Goal: Transaction & Acquisition: Purchase product/service

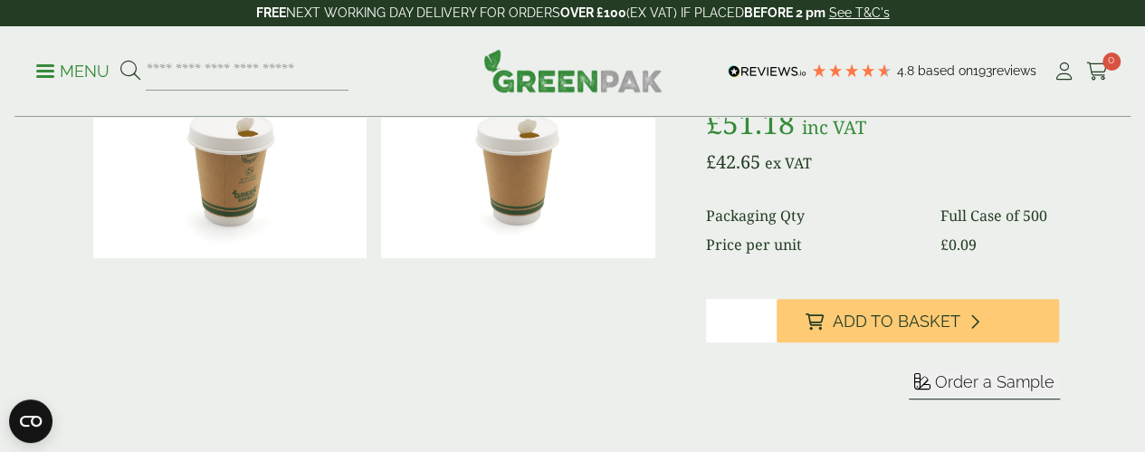
scroll to position [362, 0]
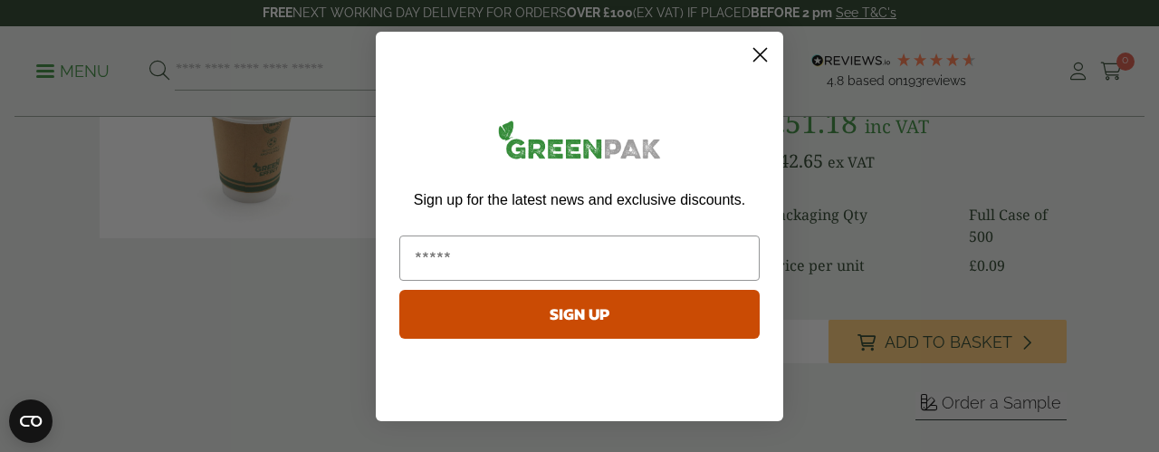
click at [759, 45] on circle "Close dialog" at bounding box center [760, 54] width 30 height 30
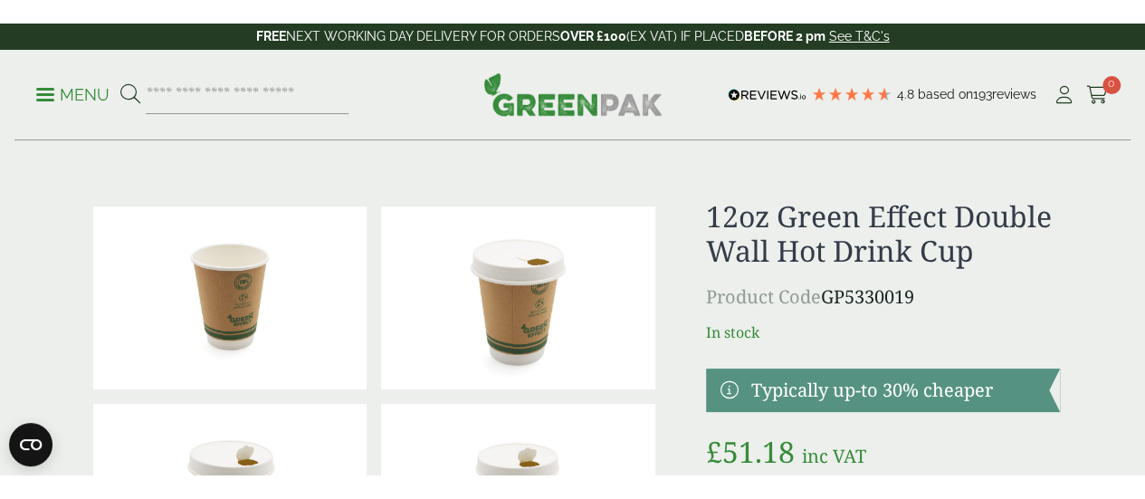
scroll to position [36, 0]
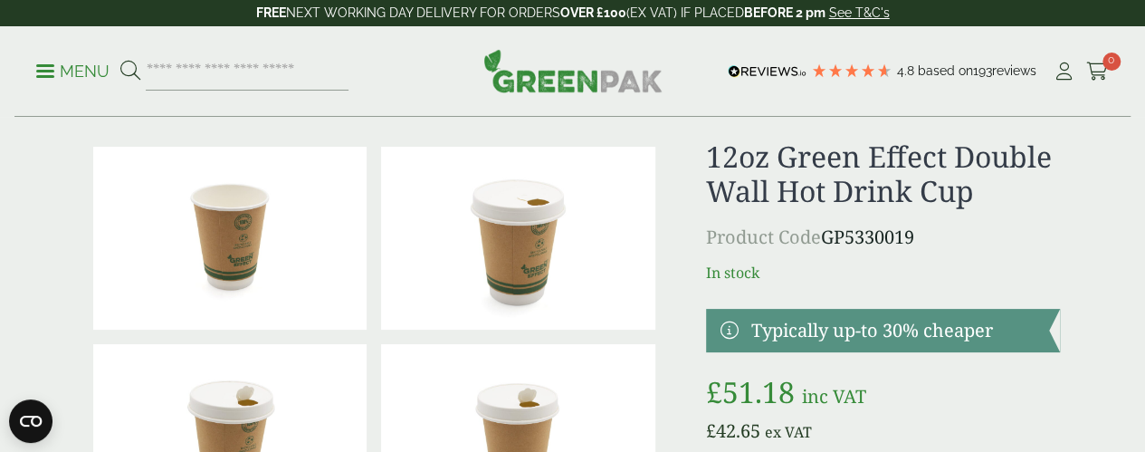
click at [563, 228] on img at bounding box center [518, 238] width 274 height 183
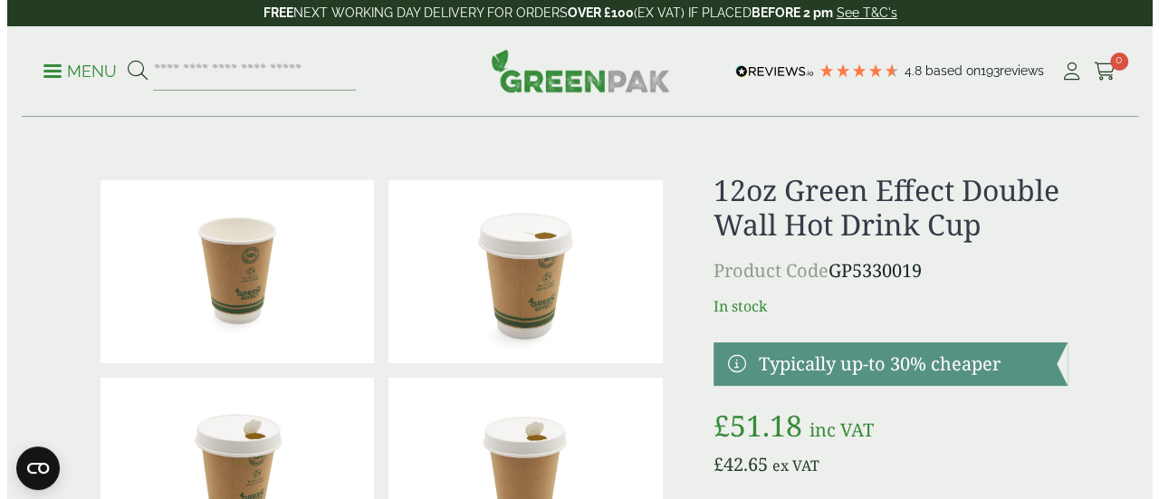
scroll to position [0, 0]
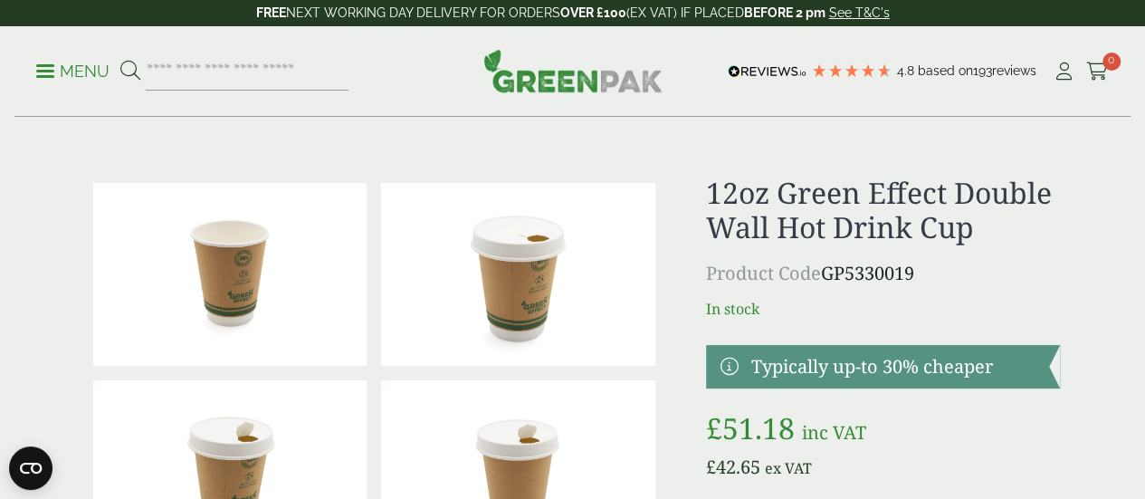
click at [47, 72] on span at bounding box center [45, 71] width 18 height 3
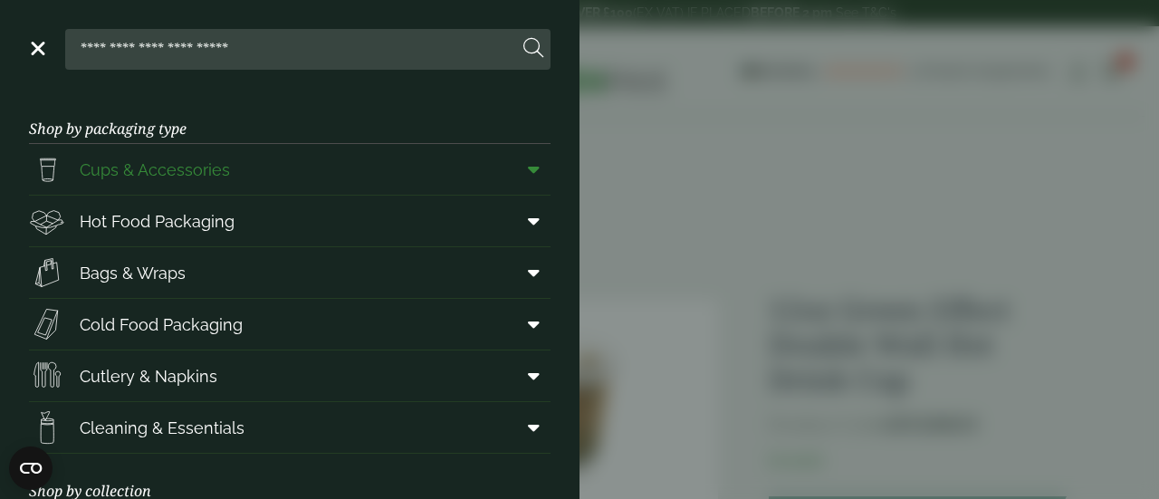
click at [130, 158] on span "Cups & Accessories" at bounding box center [155, 170] width 150 height 24
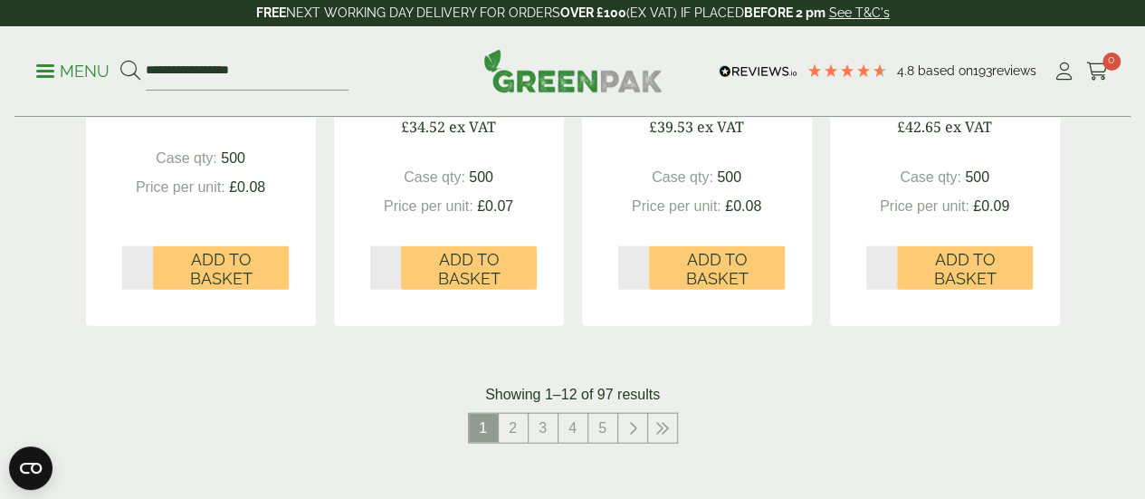
scroll to position [1955, 0]
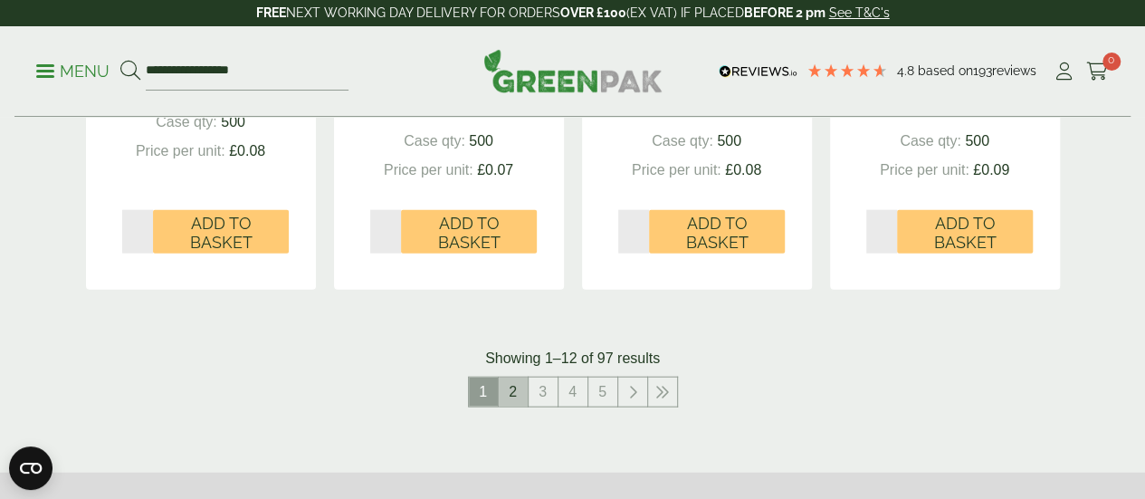
click at [506, 406] on link "2" at bounding box center [513, 391] width 29 height 29
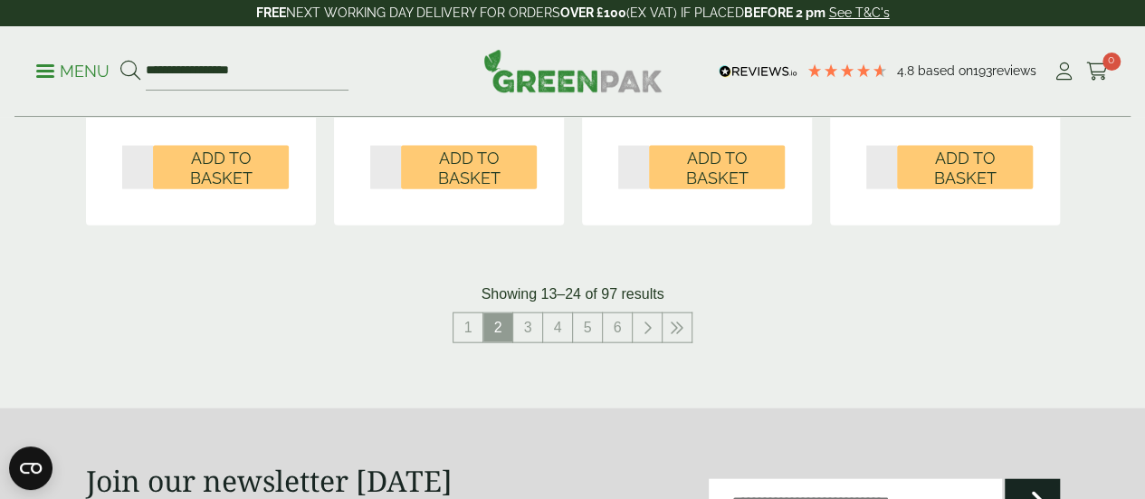
scroll to position [1992, 0]
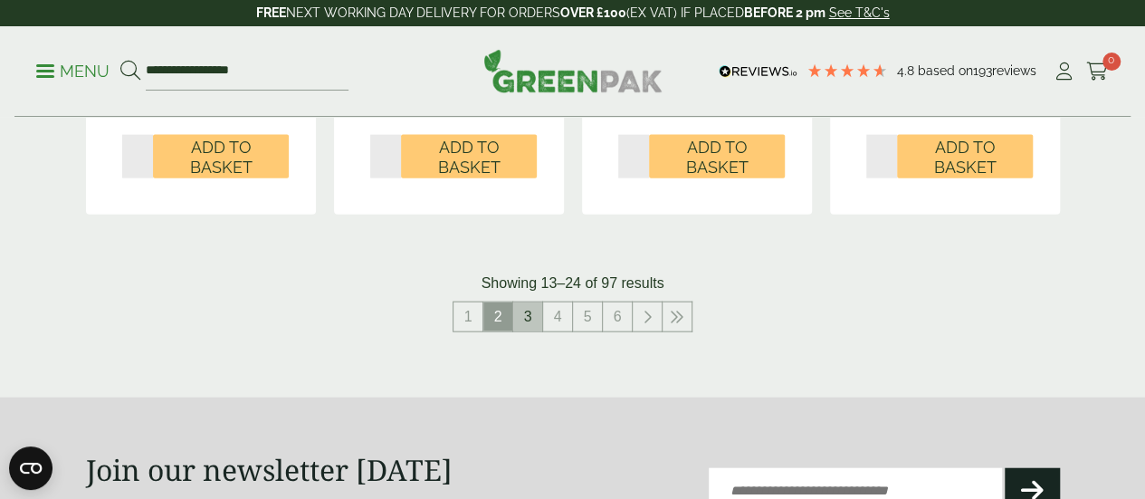
click at [530, 331] on link "3" at bounding box center [527, 316] width 29 height 29
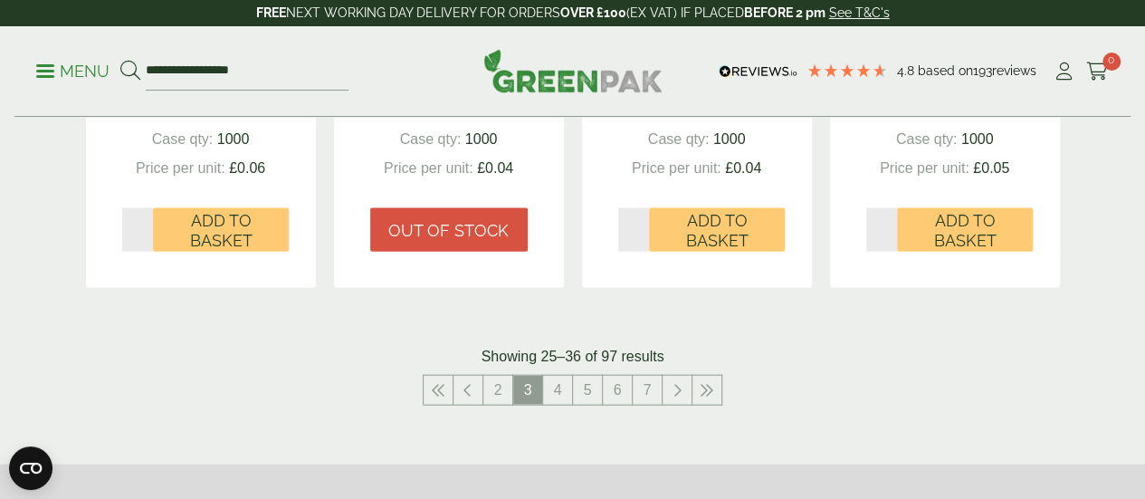
scroll to position [1883, 0]
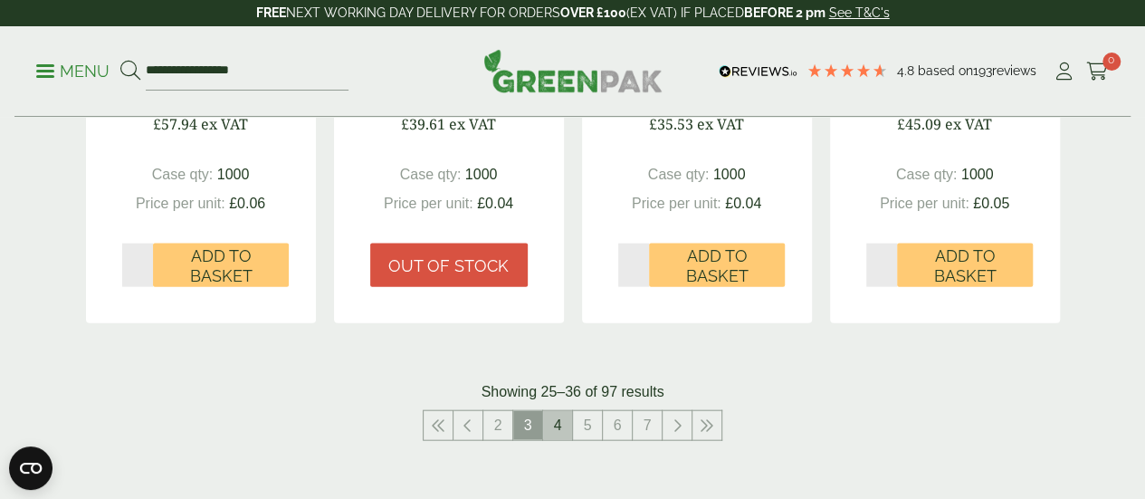
click at [556, 440] on link "4" at bounding box center [557, 425] width 29 height 29
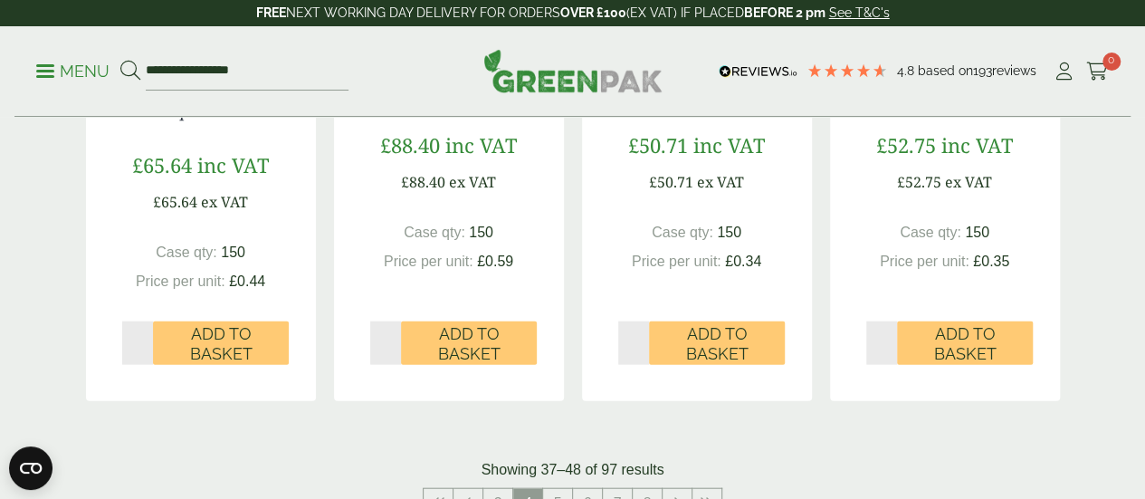
scroll to position [2100, 0]
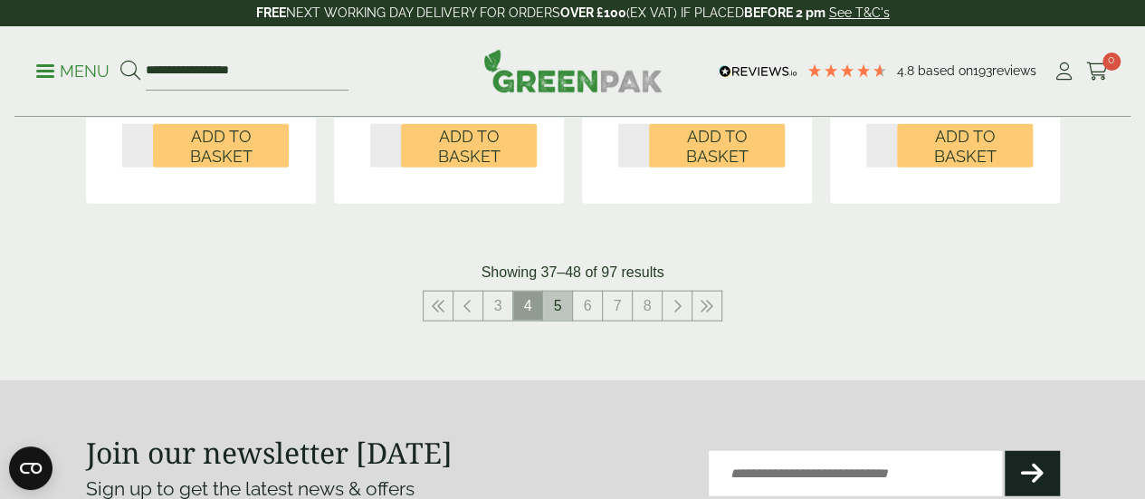
click at [554, 305] on link "5" at bounding box center [557, 305] width 29 height 29
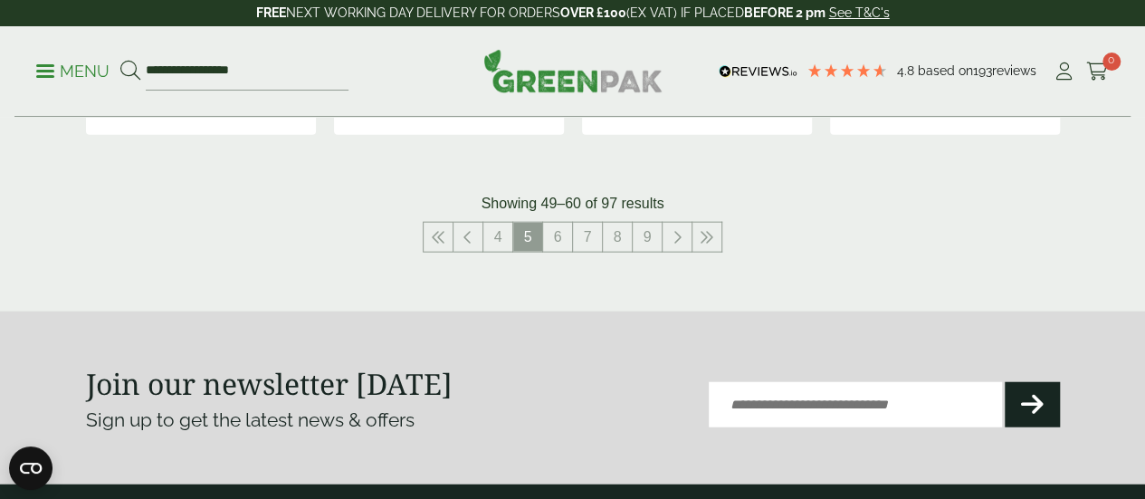
scroll to position [2037, 0]
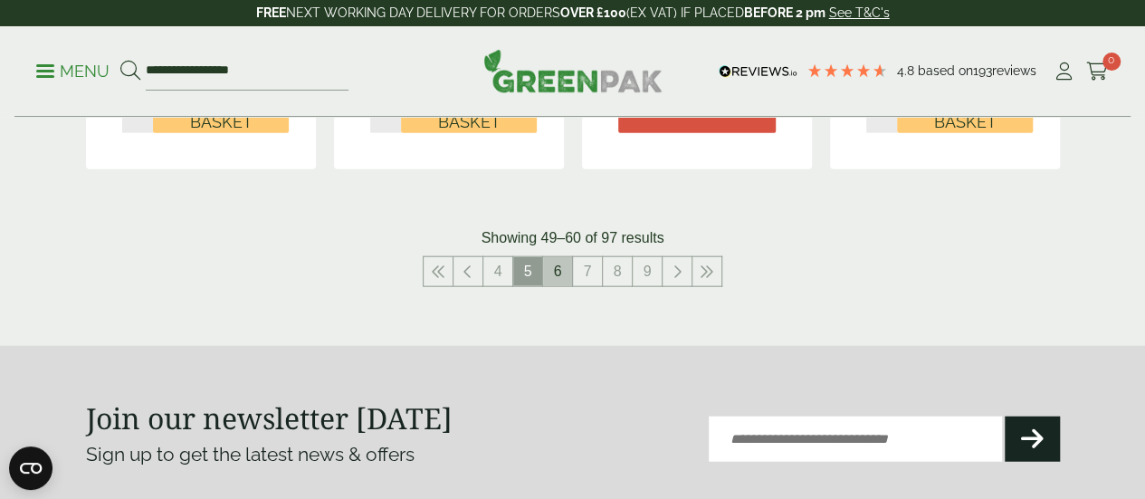
click at [558, 286] on link "6" at bounding box center [557, 271] width 29 height 29
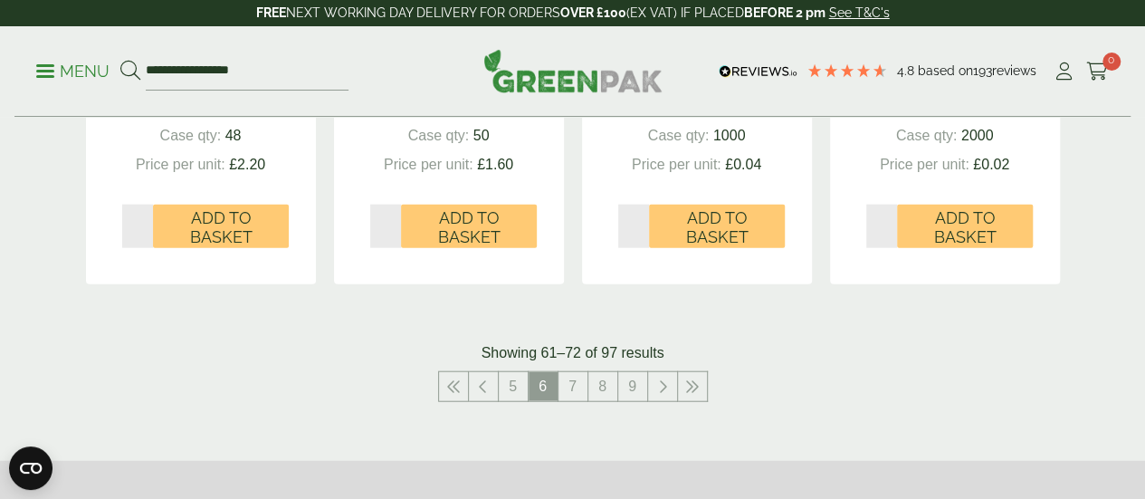
scroll to position [2001, 0]
click at [572, 400] on link "7" at bounding box center [573, 385] width 29 height 29
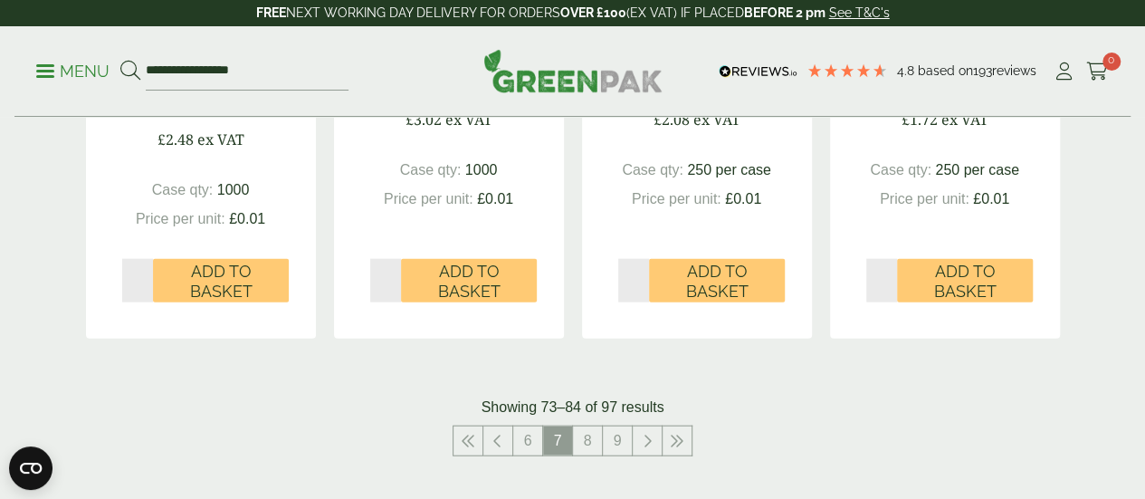
scroll to position [1928, 0]
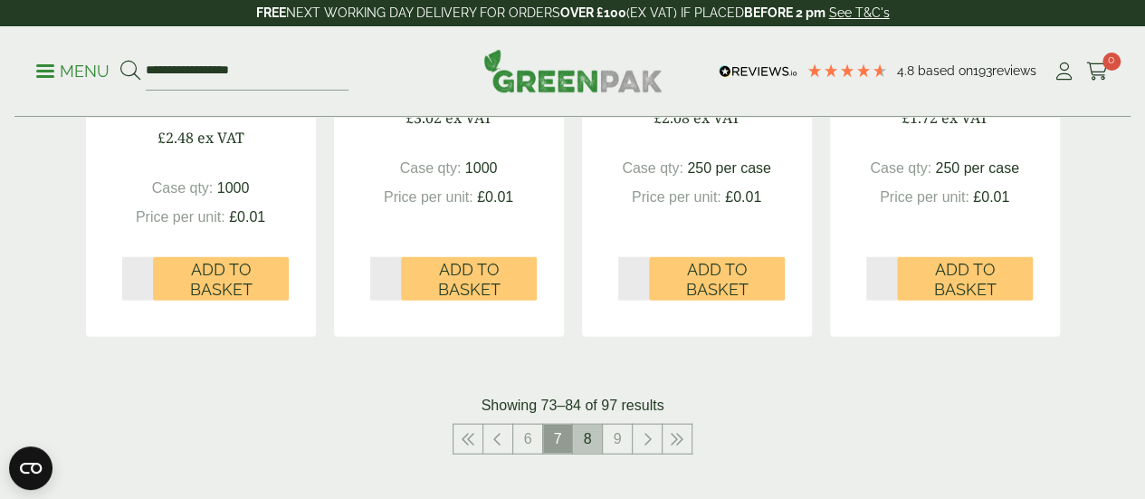
click at [588, 454] on link "8" at bounding box center [587, 439] width 29 height 29
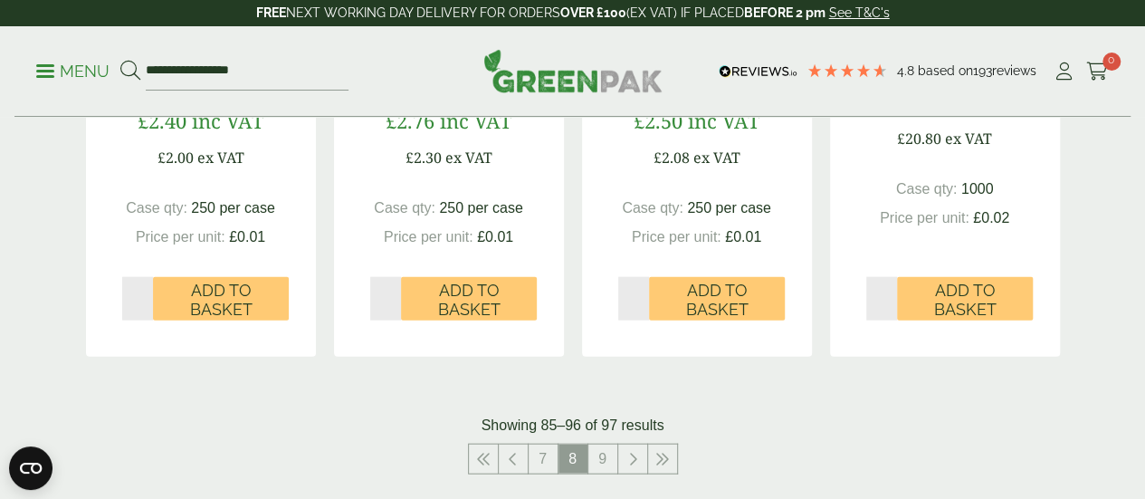
scroll to position [1964, 0]
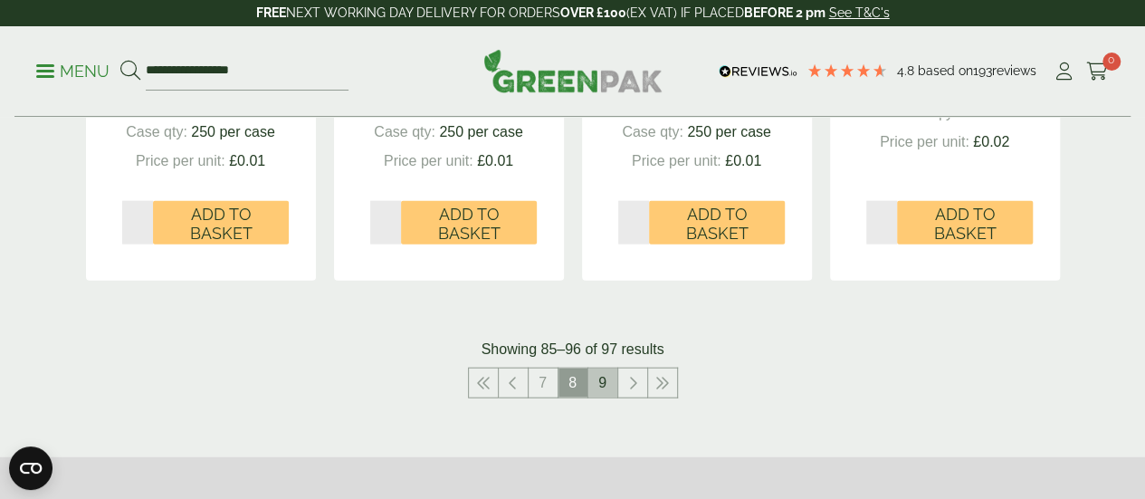
click at [601, 397] on link "9" at bounding box center [602, 382] width 29 height 29
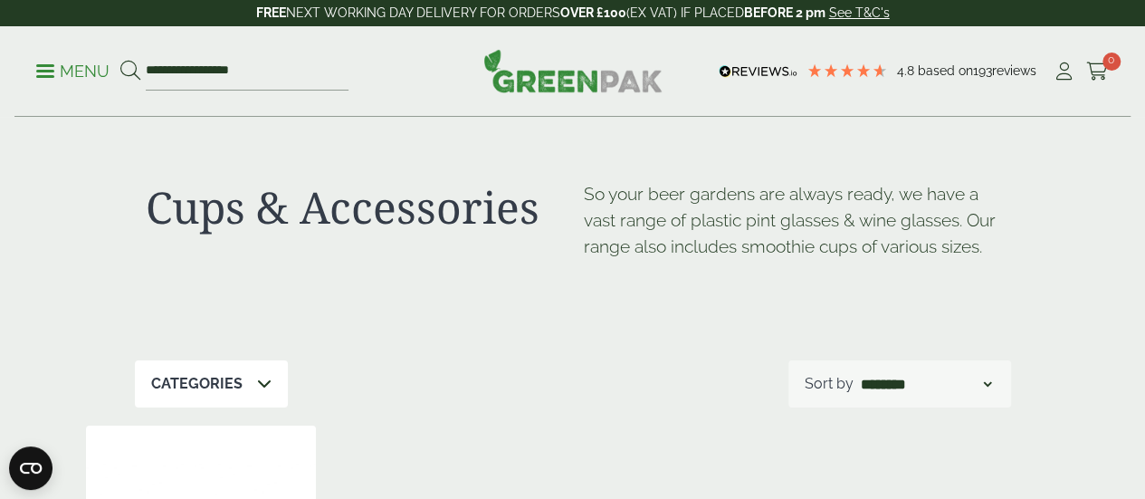
click at [47, 74] on link "Menu" at bounding box center [72, 70] width 73 height 18
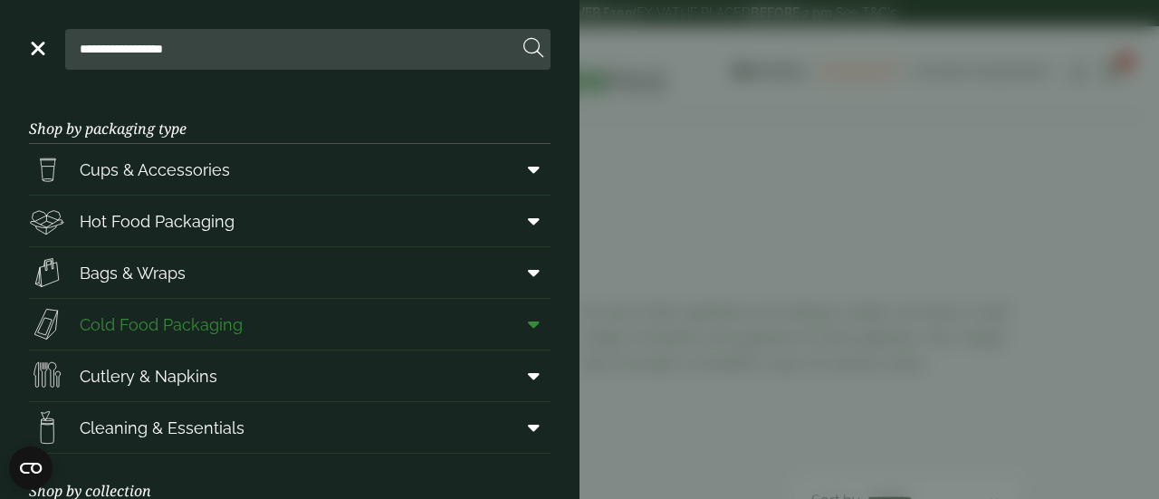
click at [137, 321] on span "Cold Food Packaging" at bounding box center [161, 324] width 163 height 24
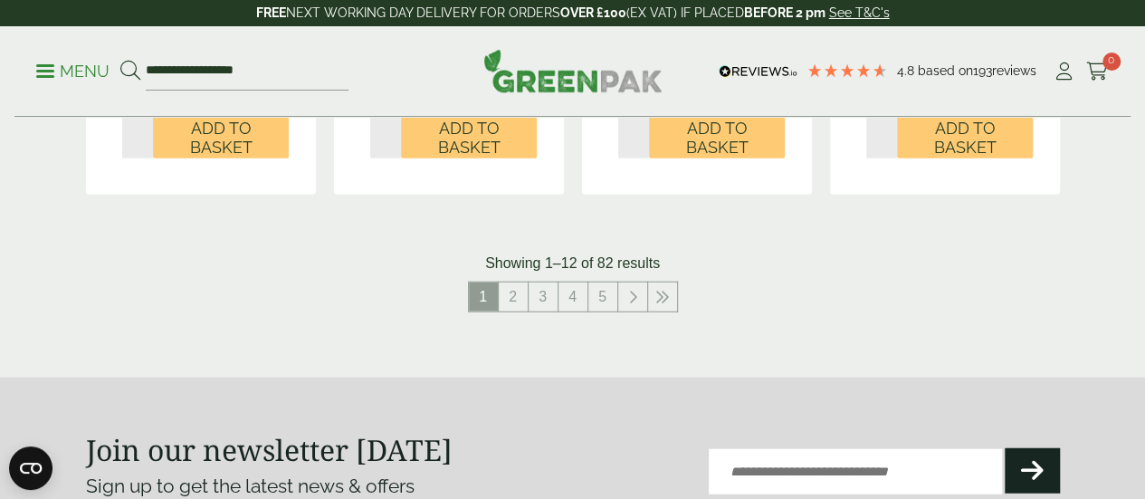
scroll to position [2209, 0]
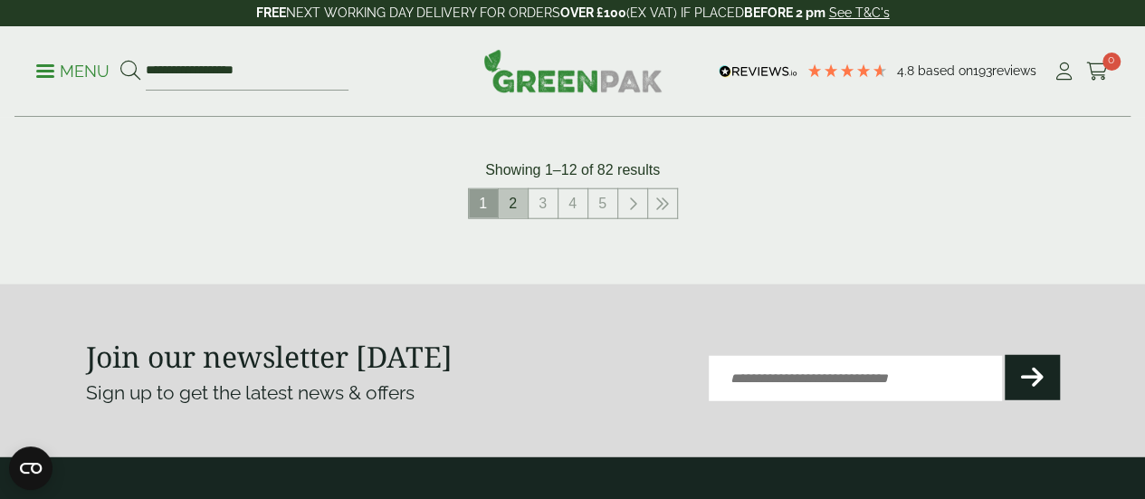
click at [511, 218] on link "2" at bounding box center [513, 203] width 29 height 29
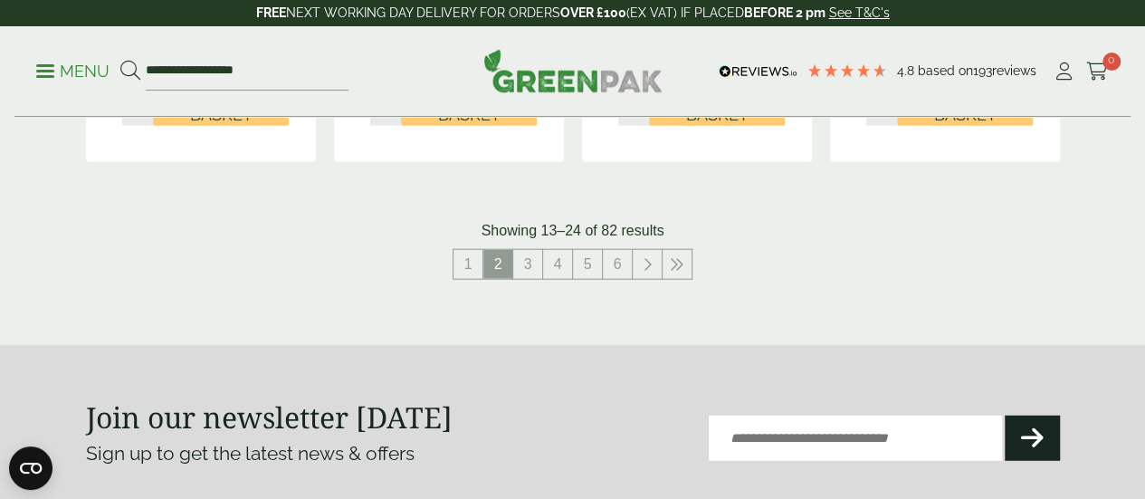
scroll to position [2209, 0]
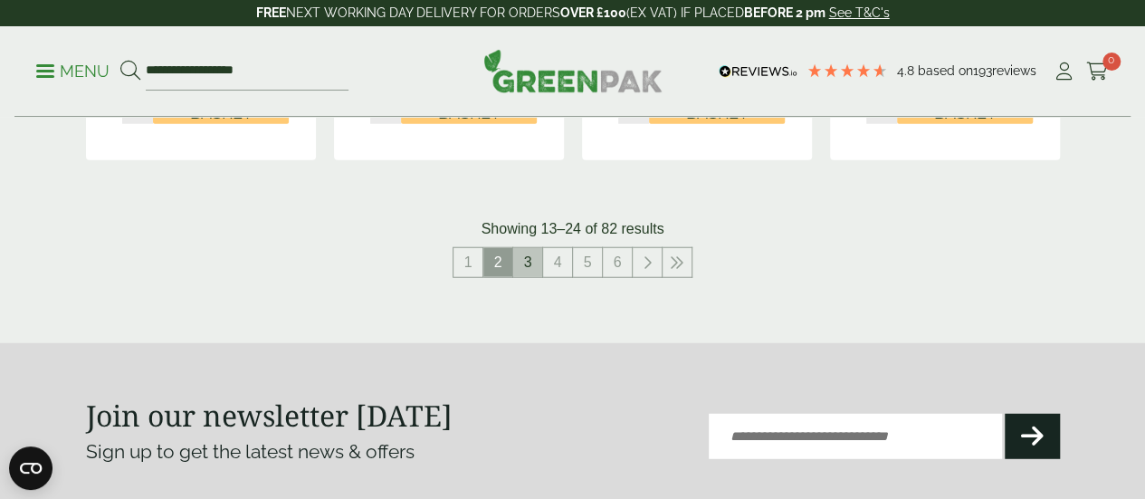
click at [527, 277] on link "3" at bounding box center [527, 262] width 29 height 29
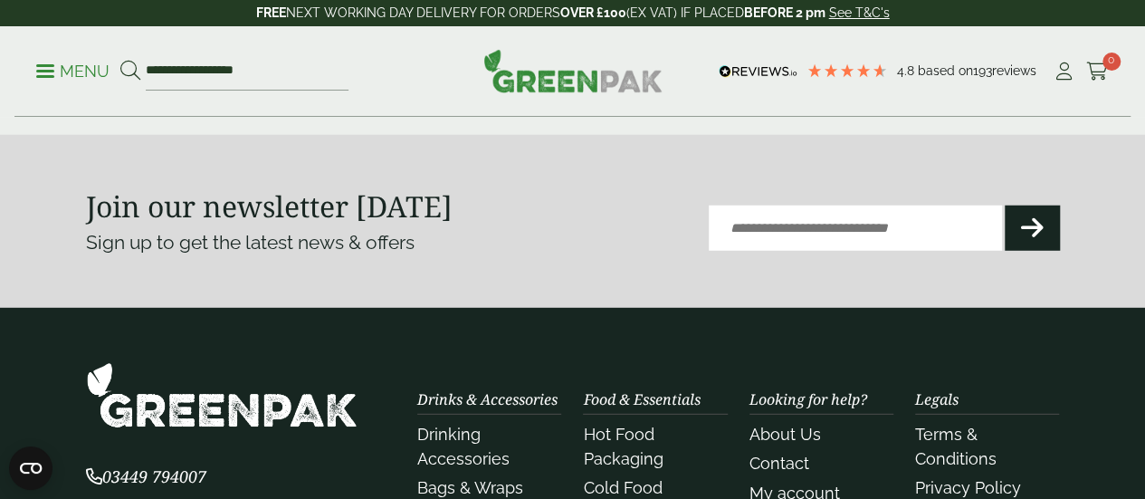
scroll to position [2173, 0]
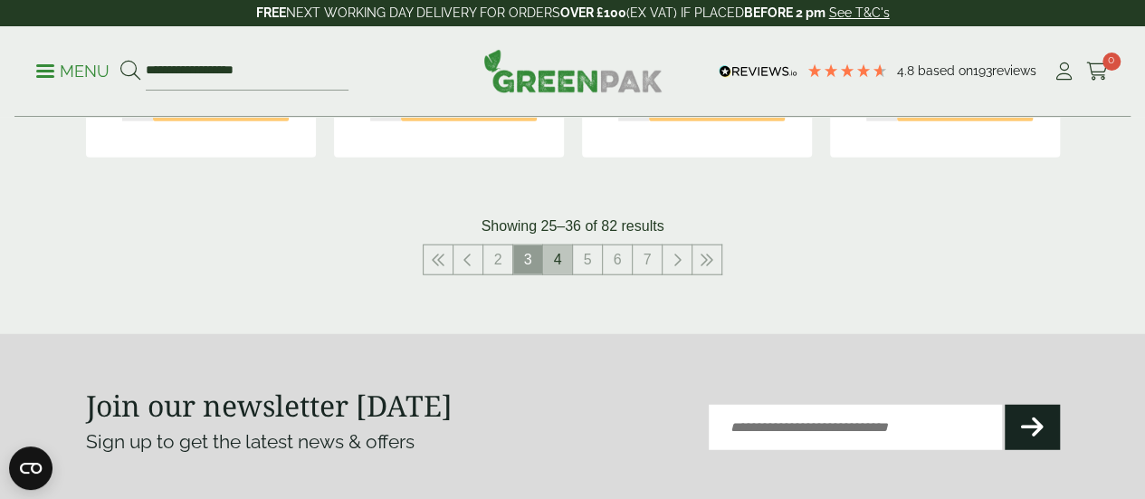
click at [556, 274] on link "4" at bounding box center [557, 259] width 29 height 29
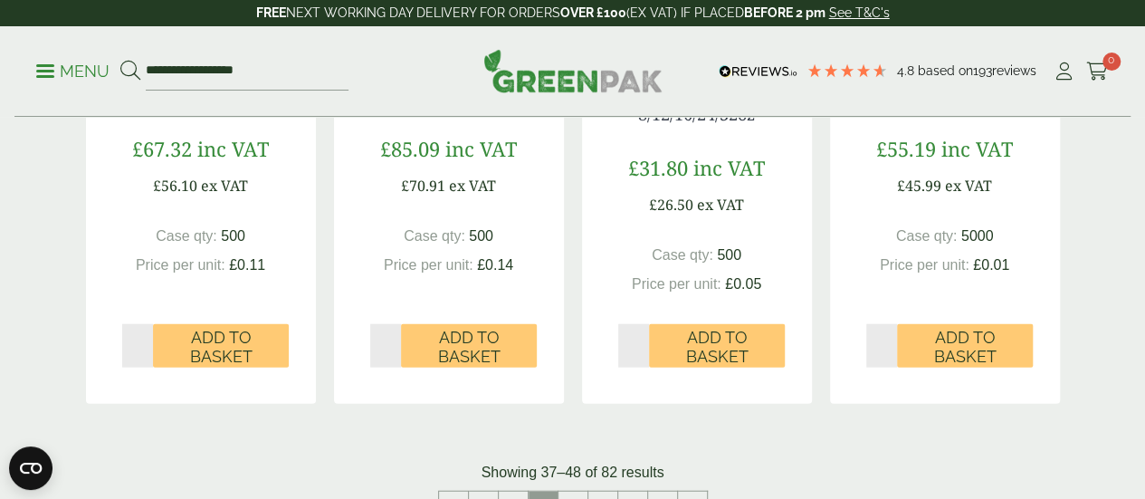
scroll to position [2281, 0]
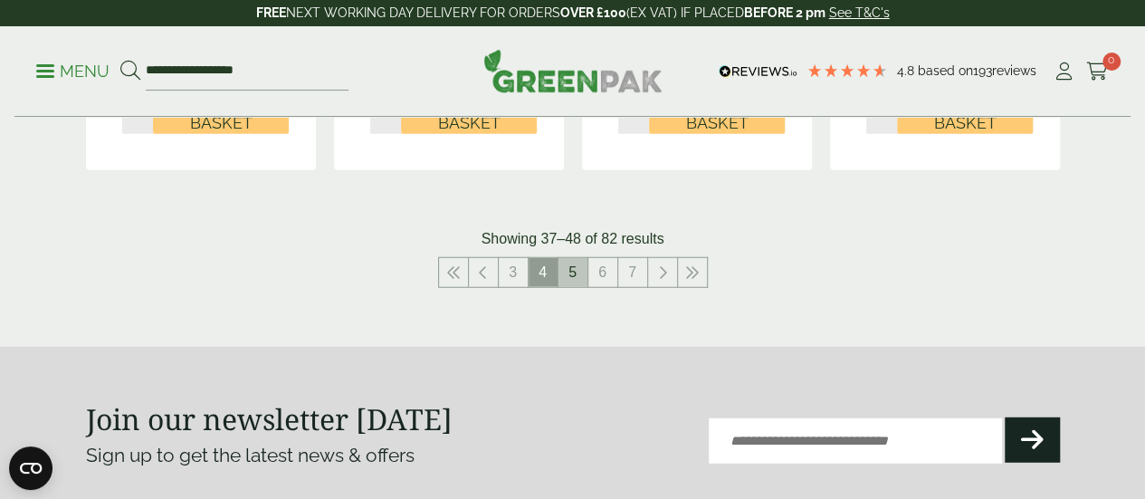
click at [571, 287] on link "5" at bounding box center [573, 272] width 29 height 29
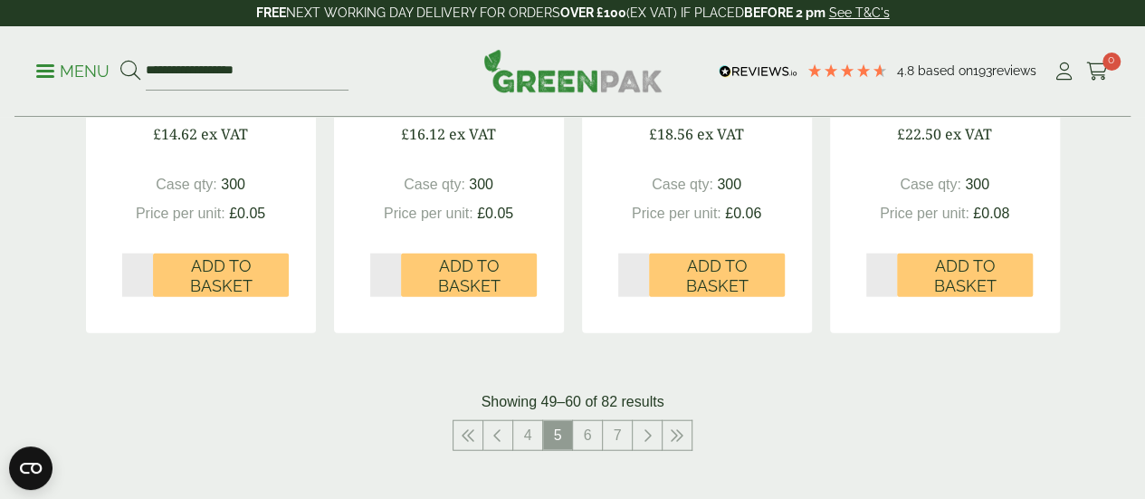
scroll to position [2245, 0]
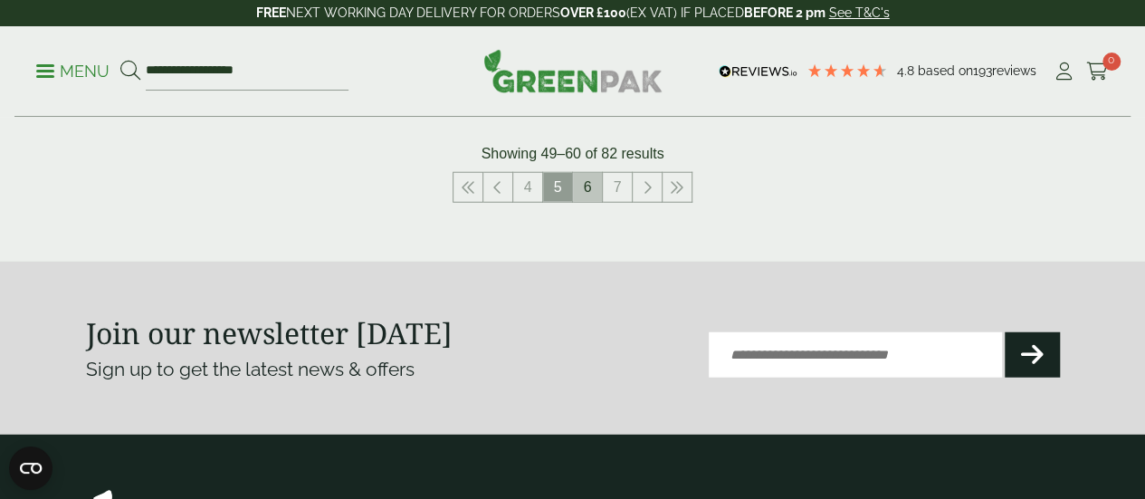
click at [587, 202] on link "6" at bounding box center [587, 187] width 29 height 29
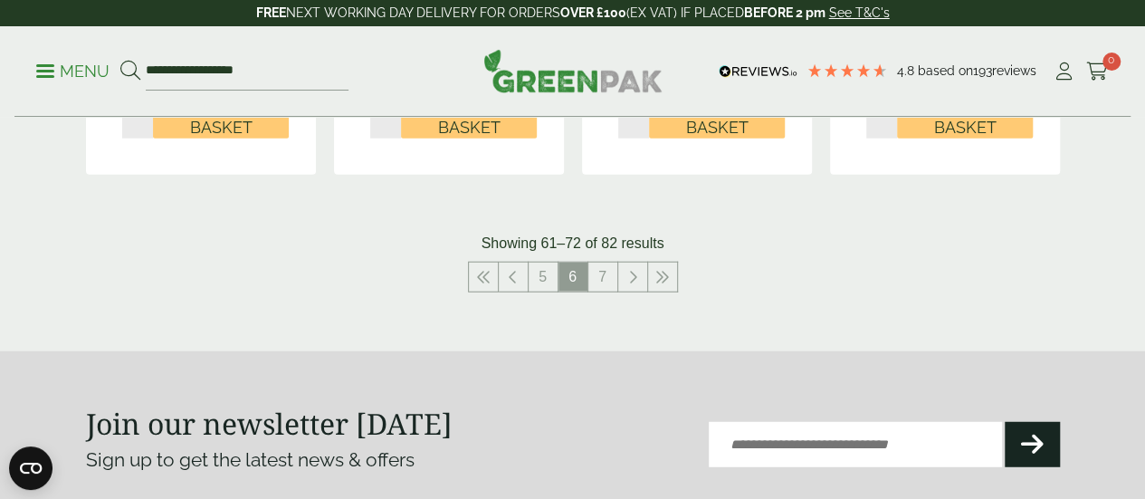
scroll to position [2245, 0]
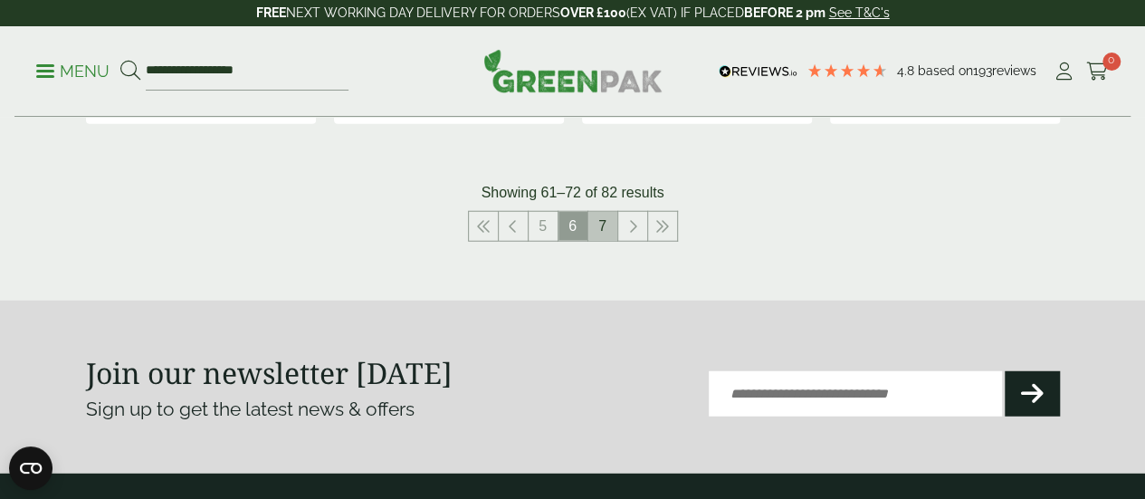
click at [608, 241] on link "7" at bounding box center [602, 226] width 29 height 29
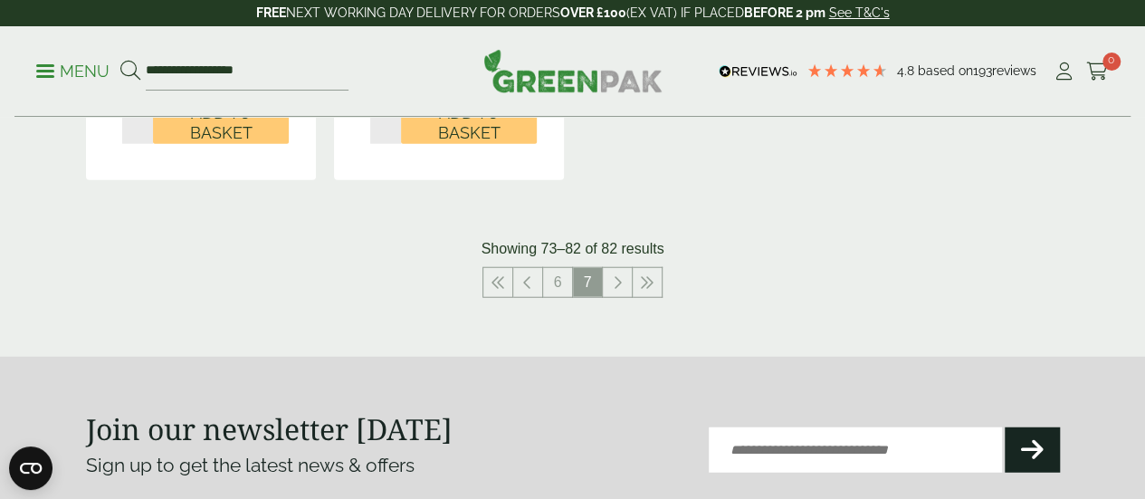
scroll to position [2209, 0]
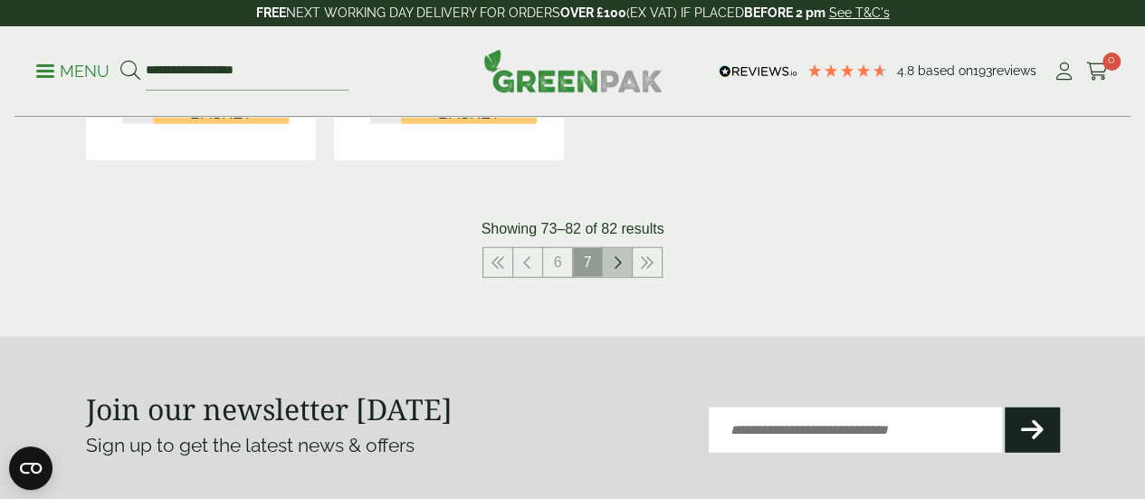
click at [616, 270] on icon at bounding box center [617, 262] width 9 height 14
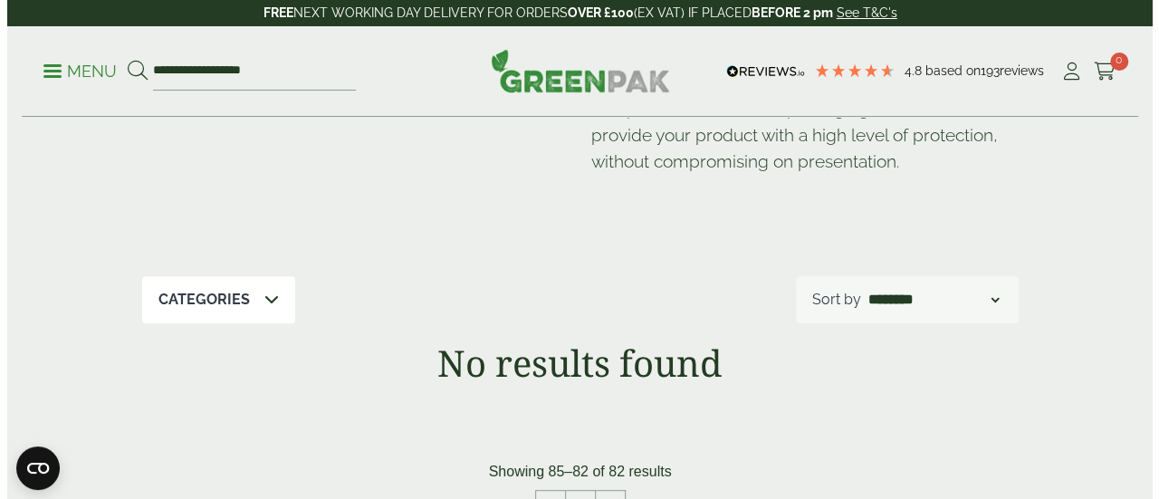
scroll to position [132, 0]
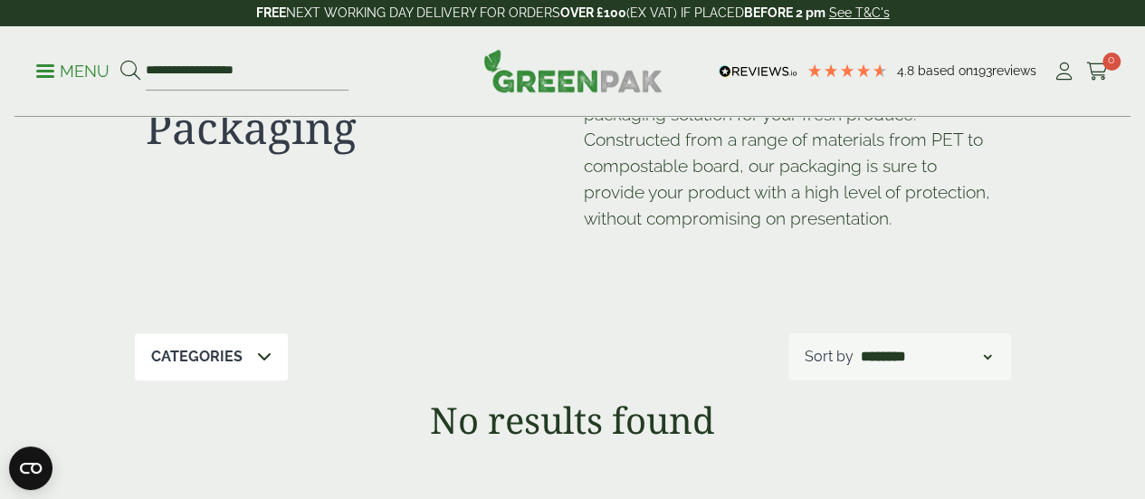
click at [38, 72] on span at bounding box center [45, 71] width 18 height 3
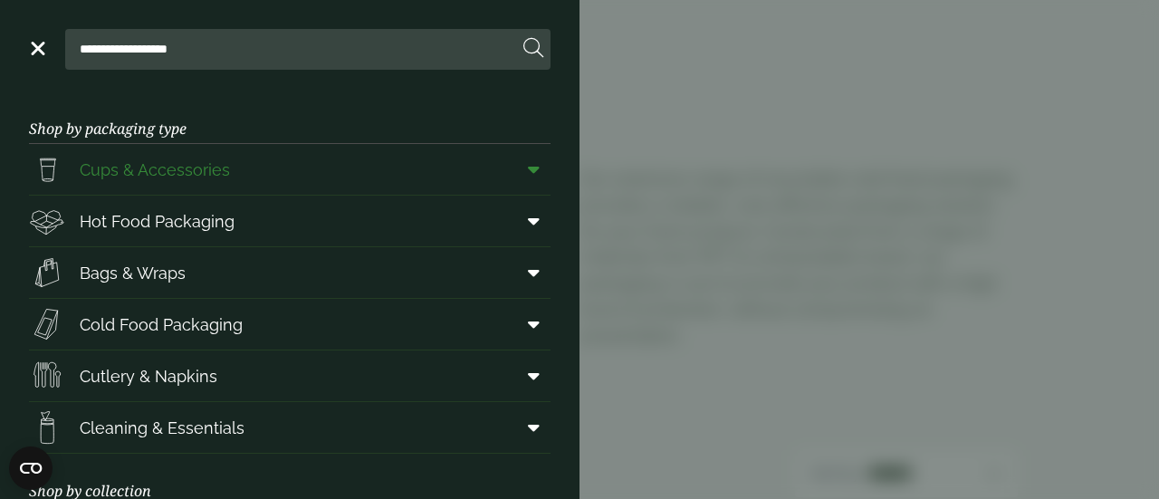
click at [85, 167] on span "Cups & Accessories" at bounding box center [155, 170] width 150 height 24
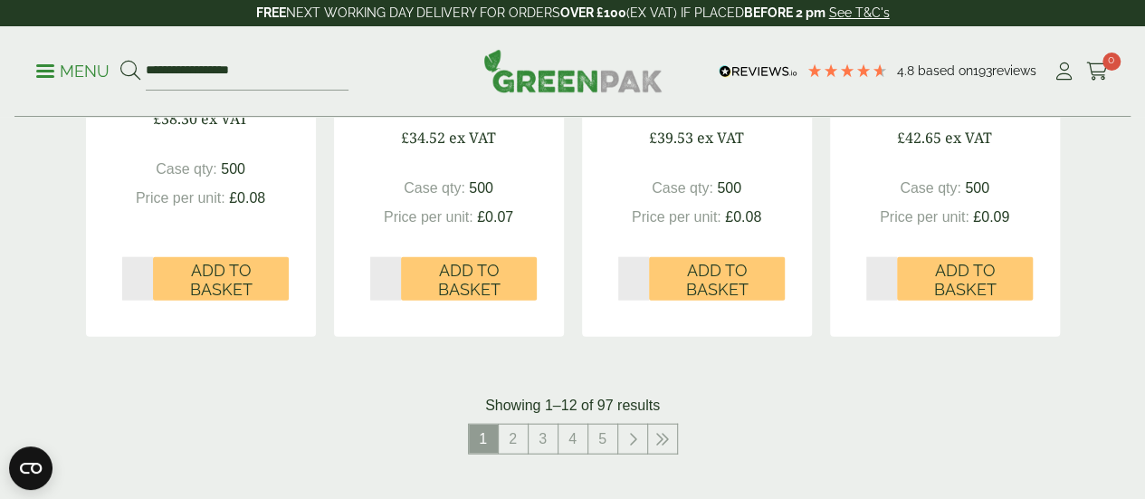
scroll to position [1955, 0]
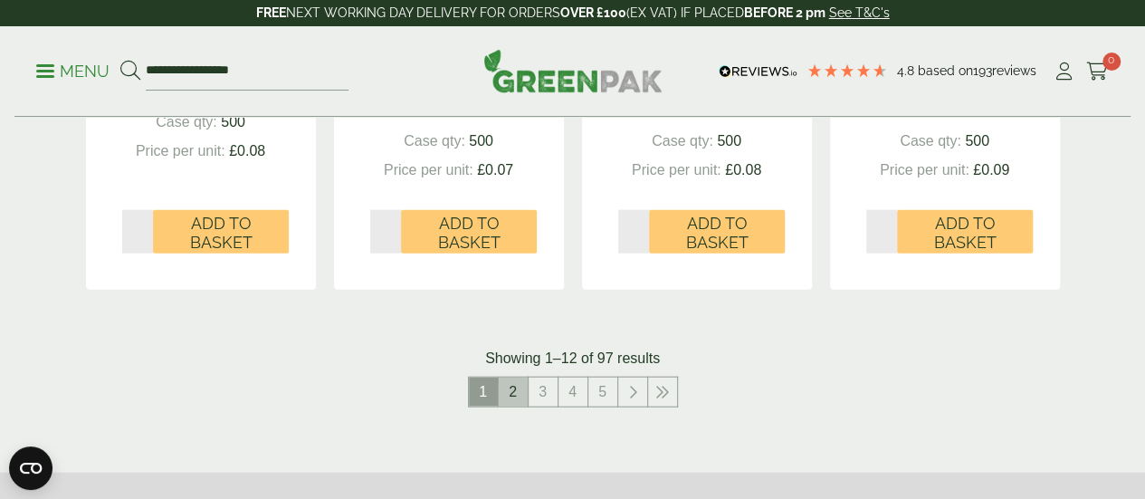
click at [509, 406] on link "2" at bounding box center [513, 391] width 29 height 29
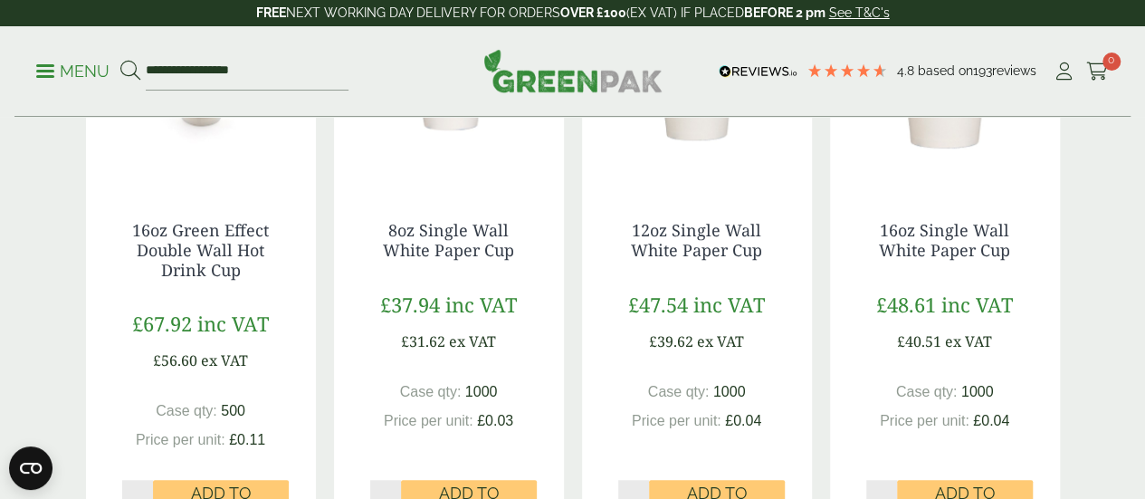
scroll to position [471, 0]
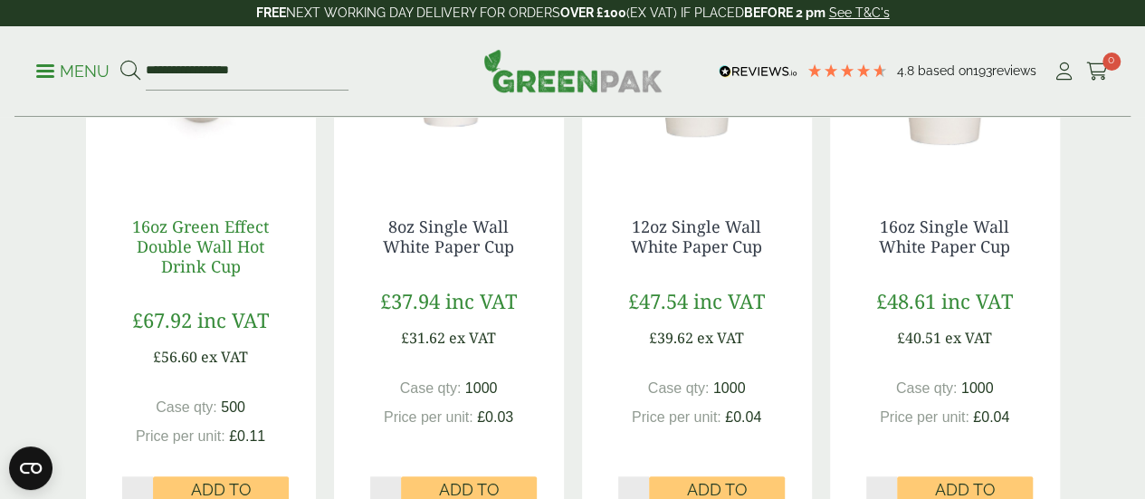
click at [190, 276] on link "16oz Green Effect Double Wall Hot Drink Cup" at bounding box center [200, 245] width 137 height 61
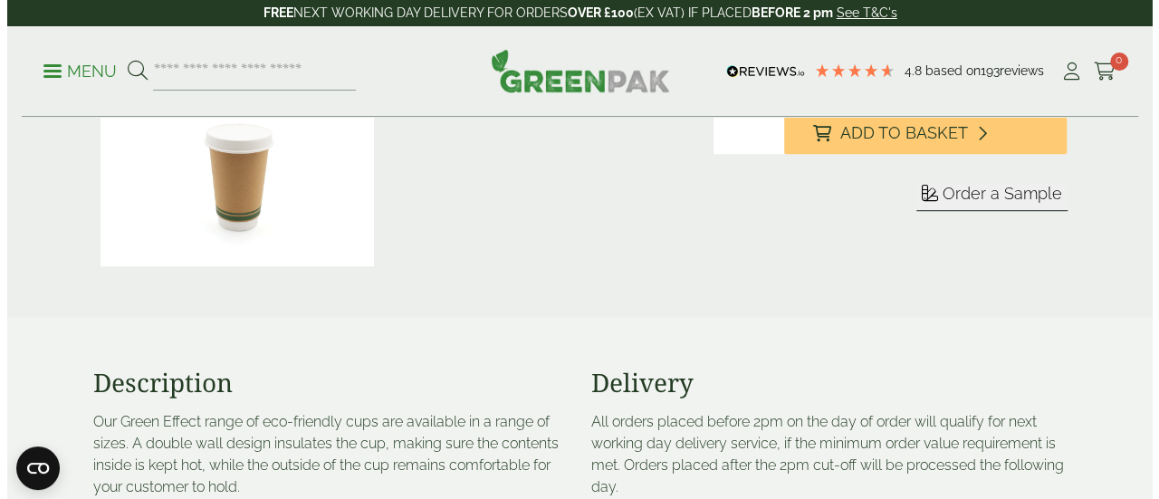
scroll to position [543, 0]
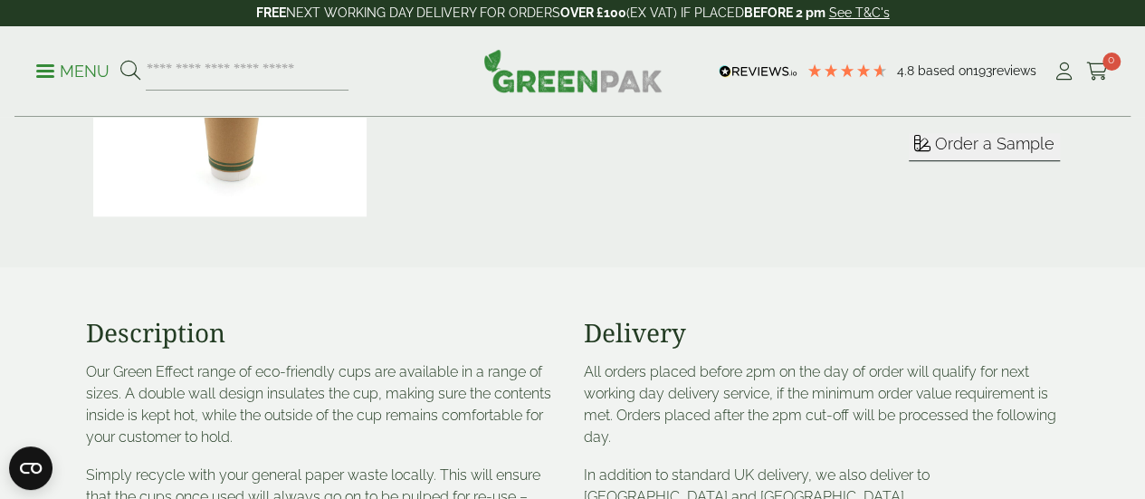
click at [932, 161] on button "Order a Sample" at bounding box center [984, 147] width 151 height 28
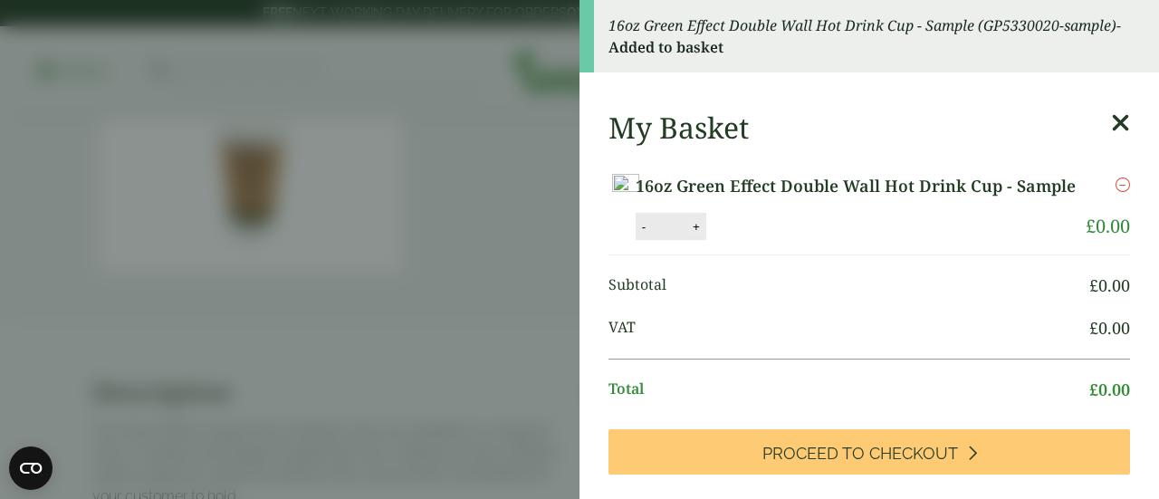
click at [705, 234] on button "+" at bounding box center [696, 226] width 18 height 15
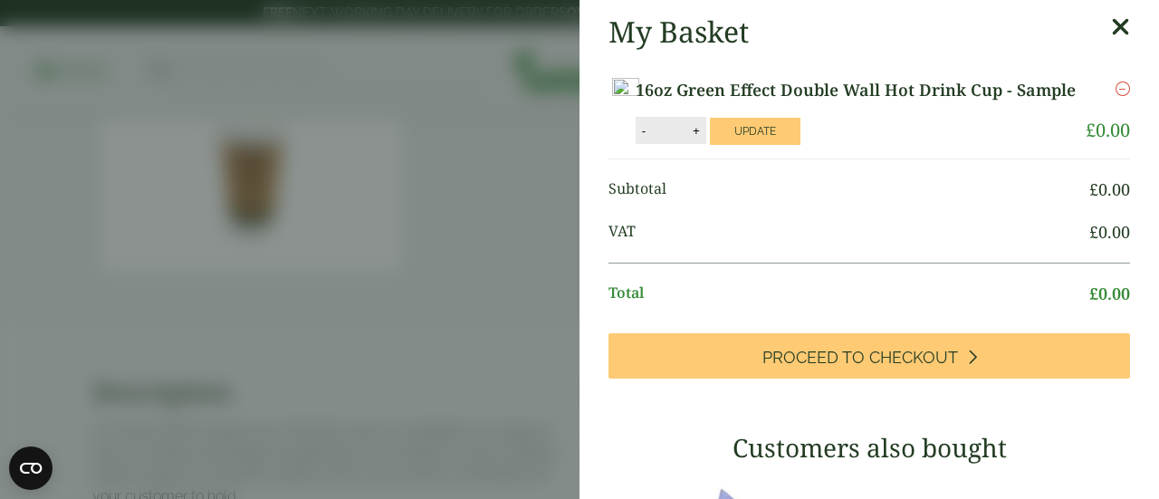
click at [651, 139] on button "-" at bounding box center [643, 130] width 14 height 15
type input "*"
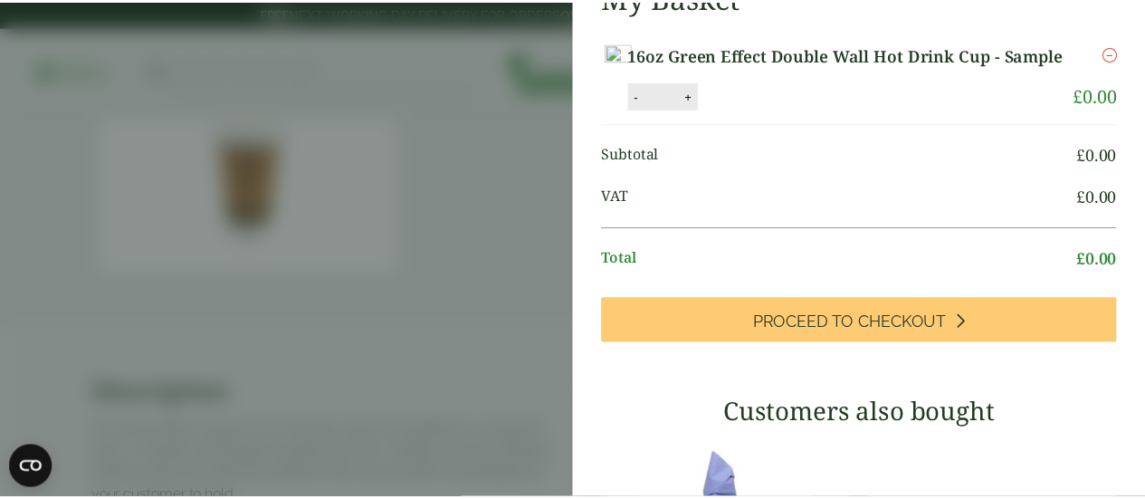
scroll to position [0, 0]
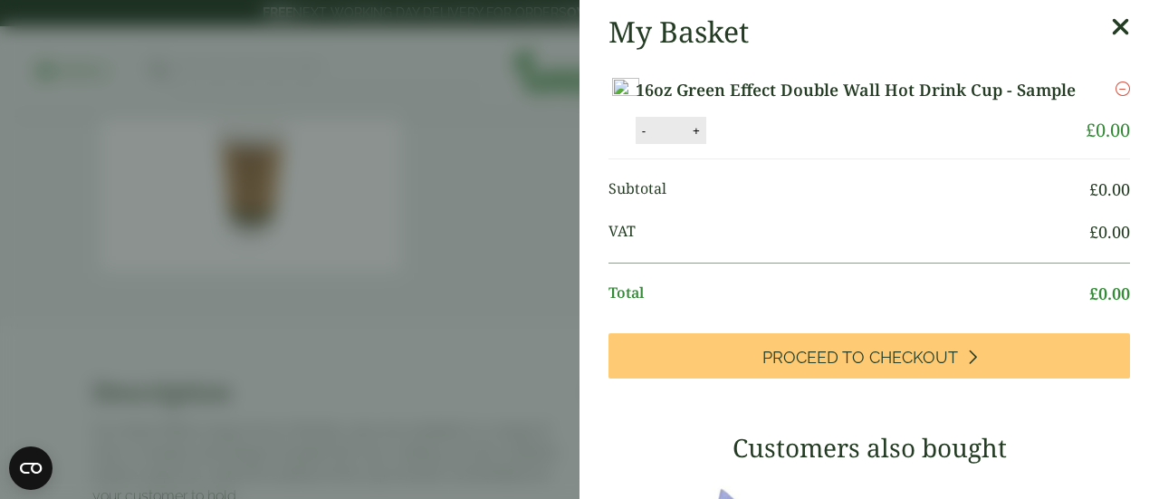
click at [1111, 21] on icon at bounding box center [1120, 26] width 19 height 25
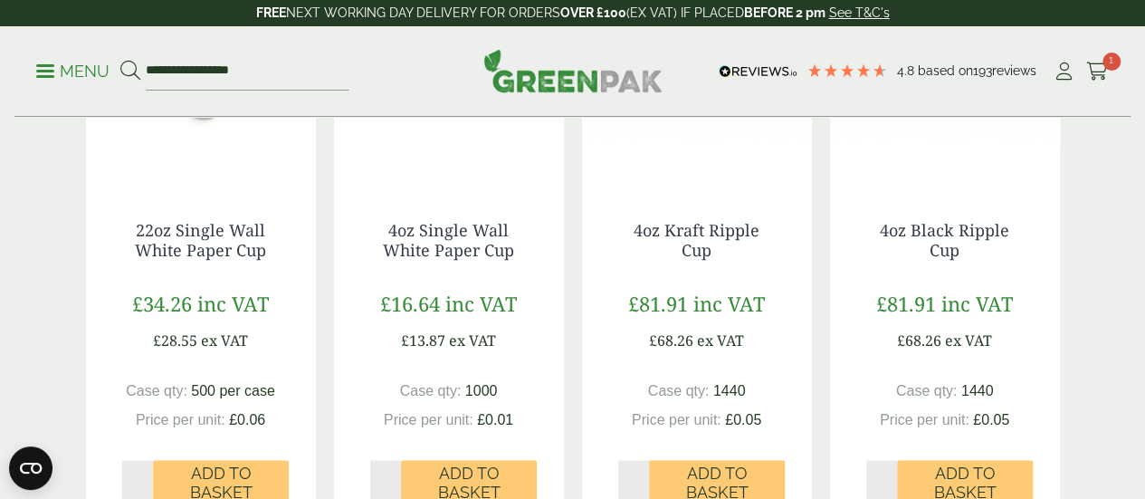
scroll to position [1050, 0]
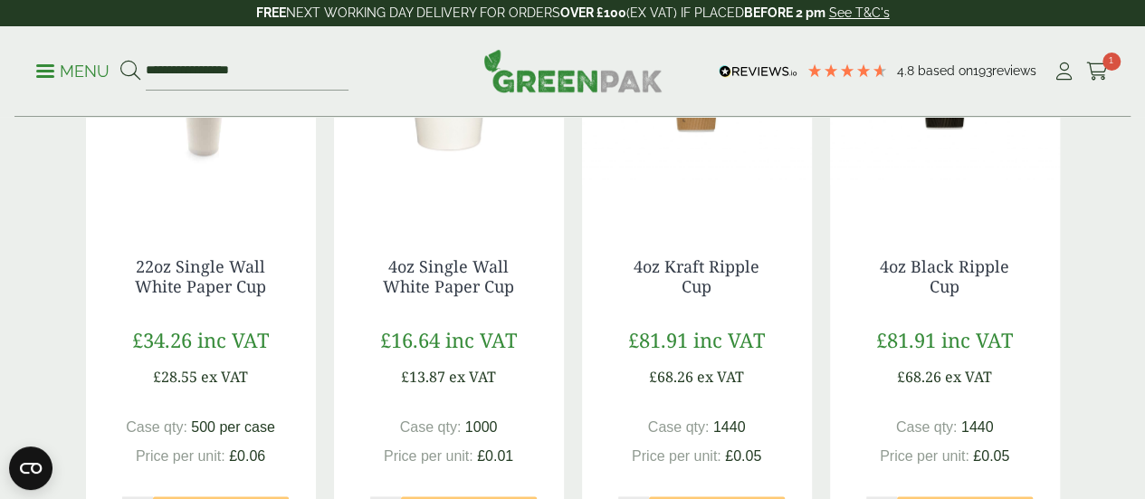
click at [652, 150] on img at bounding box center [697, 108] width 230 height 226
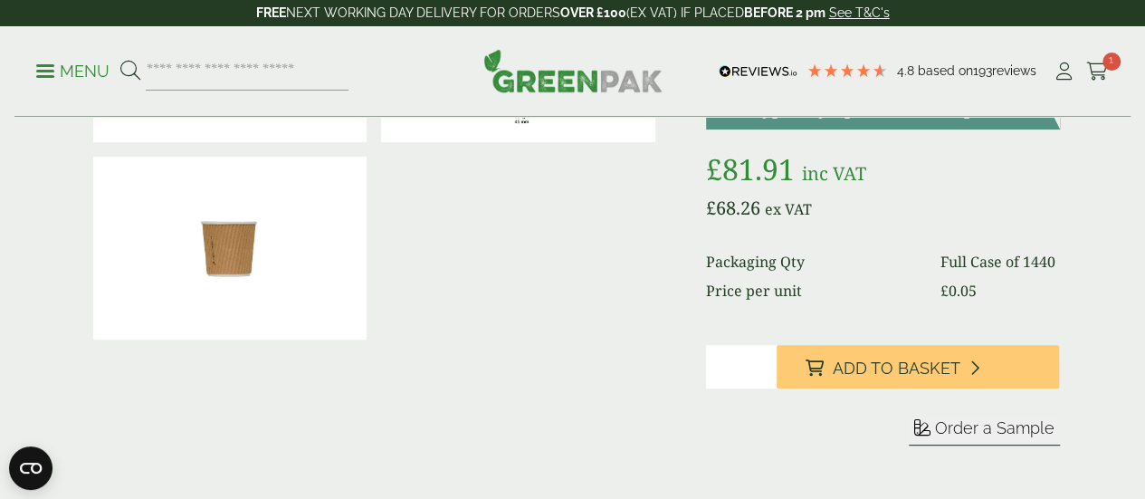
scroll to position [362, 0]
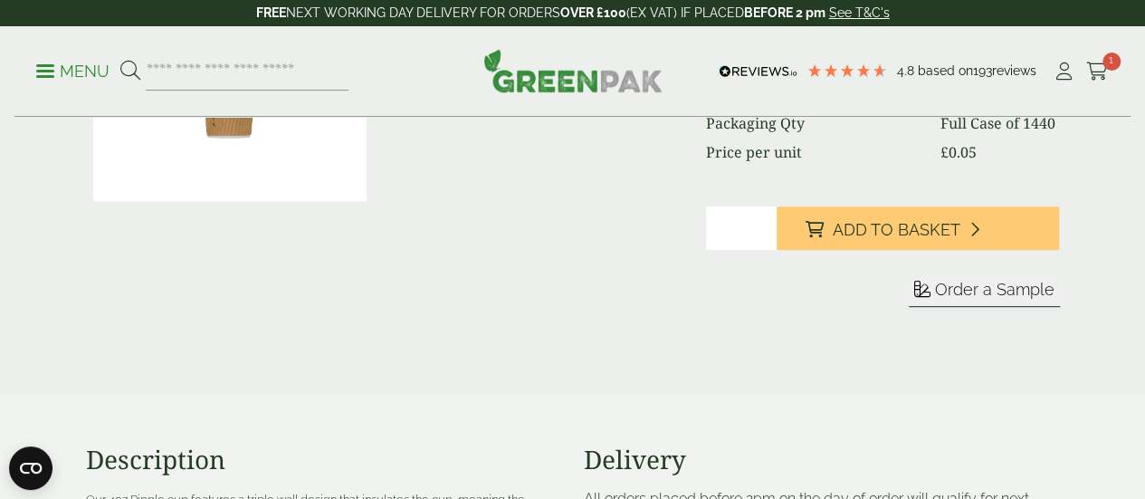
click at [957, 299] on span "Order a Sample" at bounding box center [994, 289] width 119 height 19
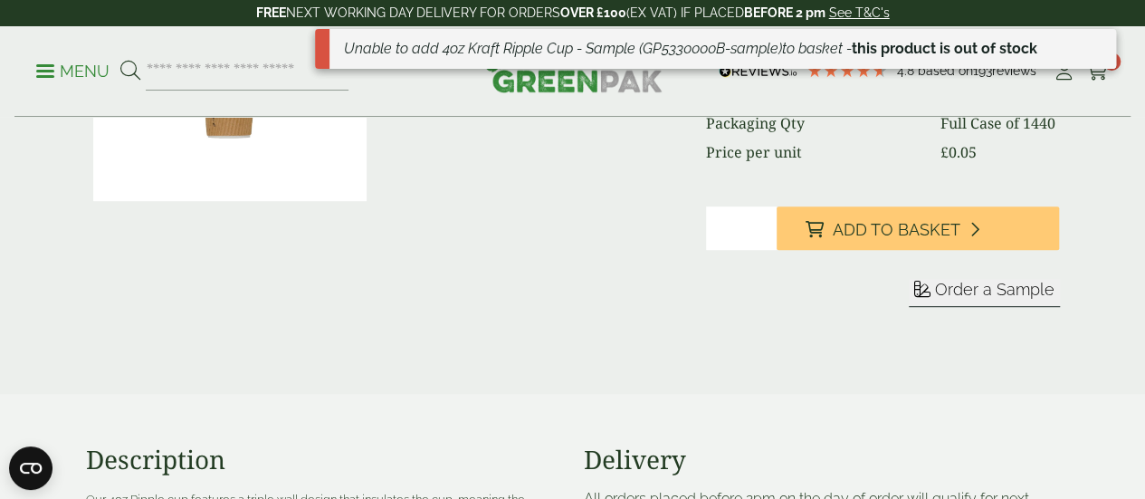
click at [980, 299] on span "Order a Sample" at bounding box center [994, 289] width 119 height 19
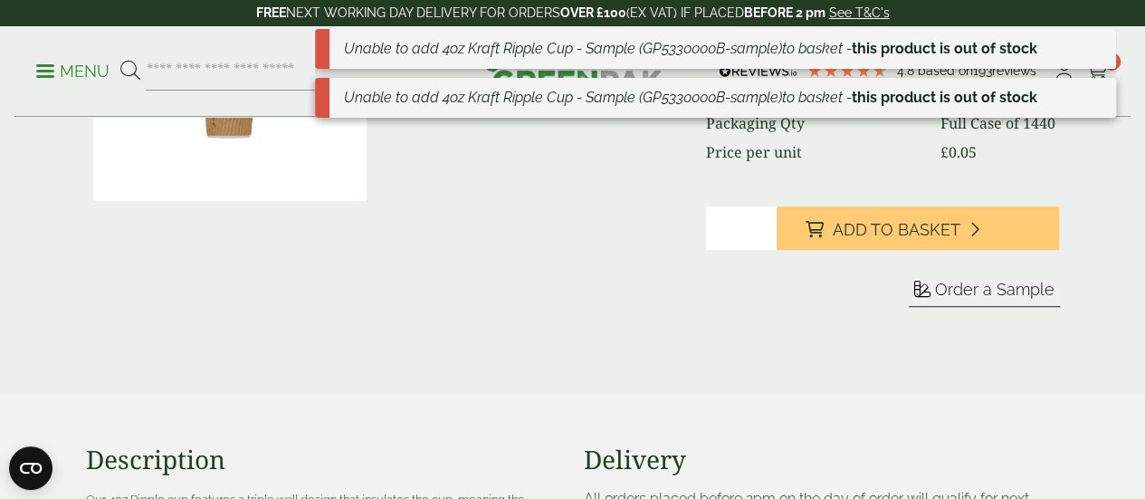
click at [980, 299] on span "Order a Sample" at bounding box center [994, 289] width 119 height 19
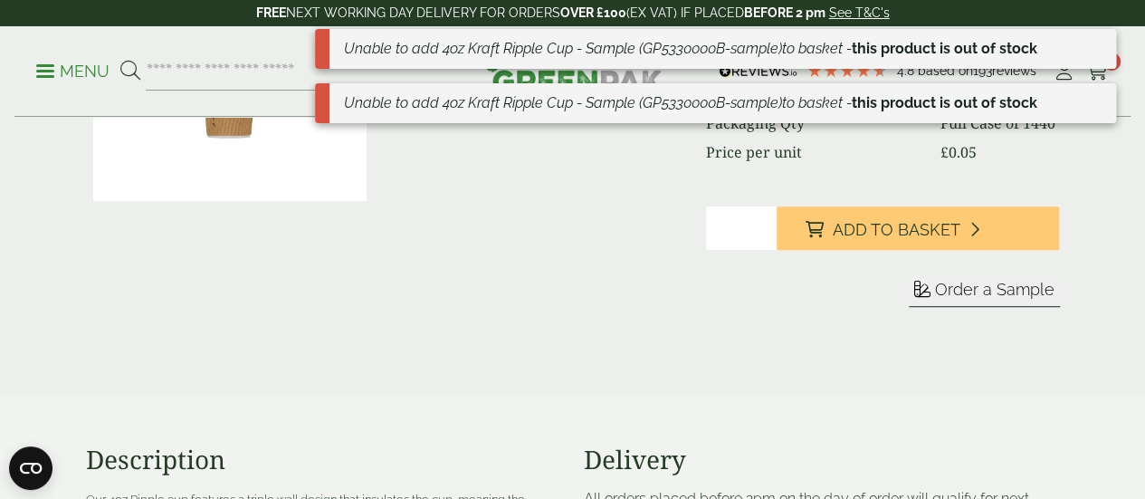
click at [980, 299] on span "Order a Sample" at bounding box center [994, 289] width 119 height 19
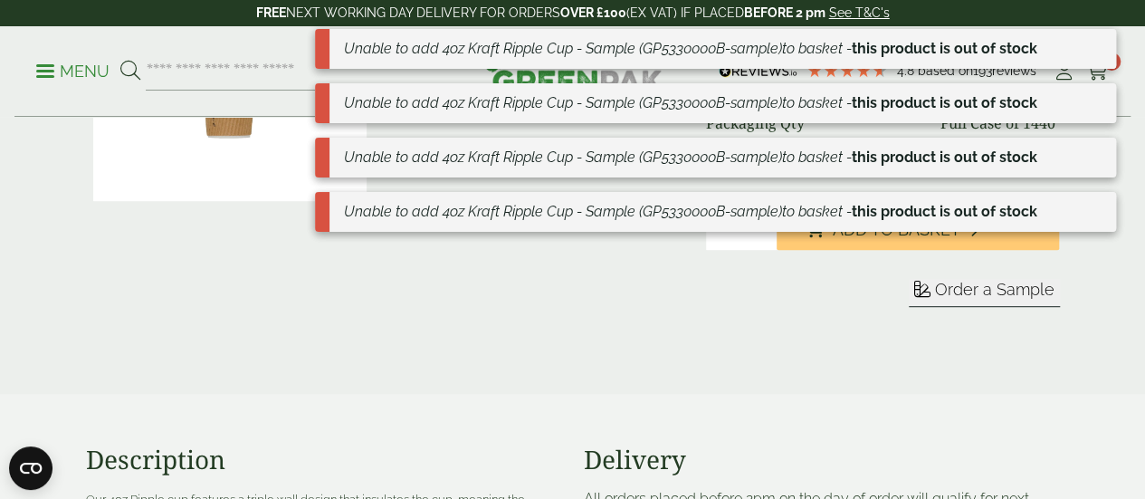
click at [832, 350] on form "Sleeve Sample" at bounding box center [883, 315] width 354 height 72
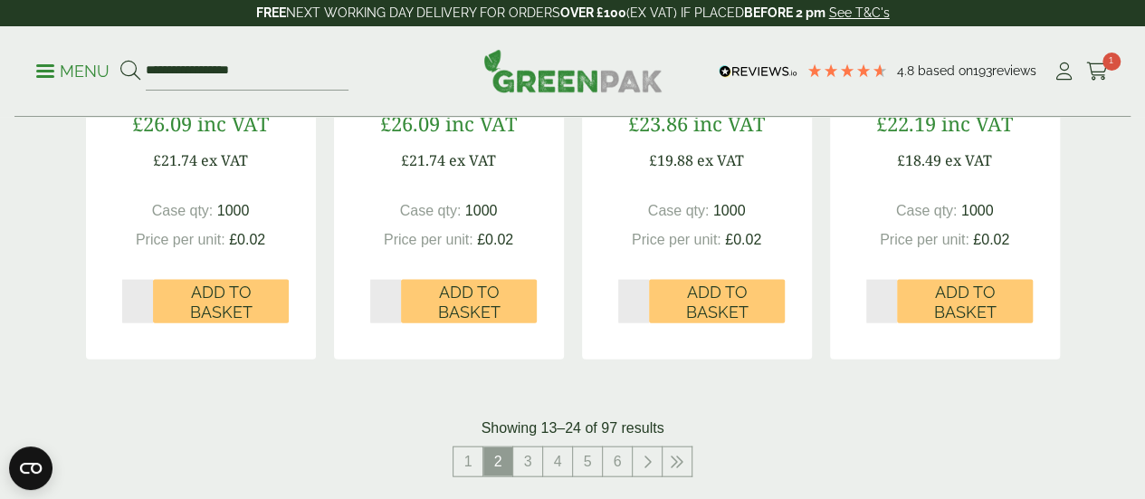
scroll to position [1883, 0]
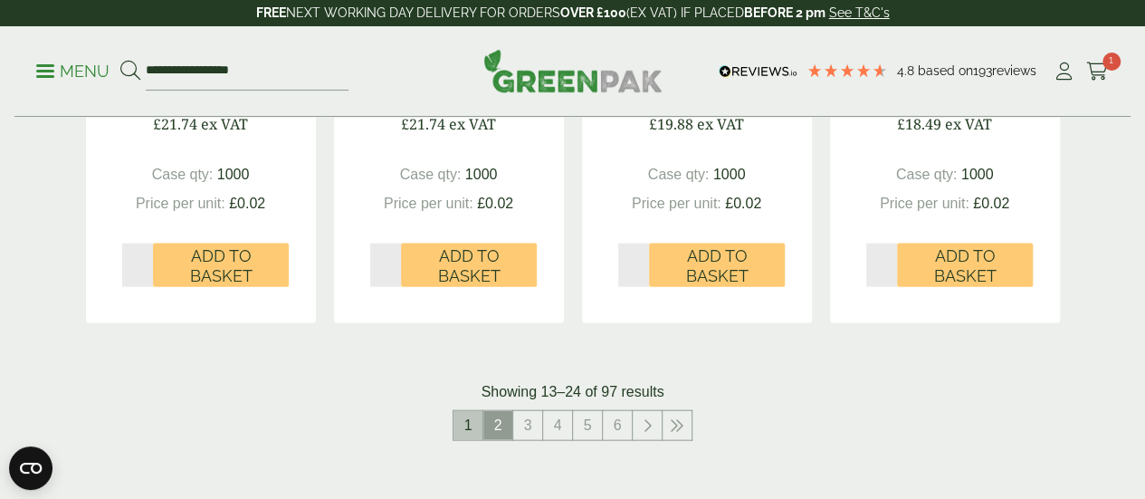
click at [473, 440] on link "1" at bounding box center [468, 425] width 29 height 29
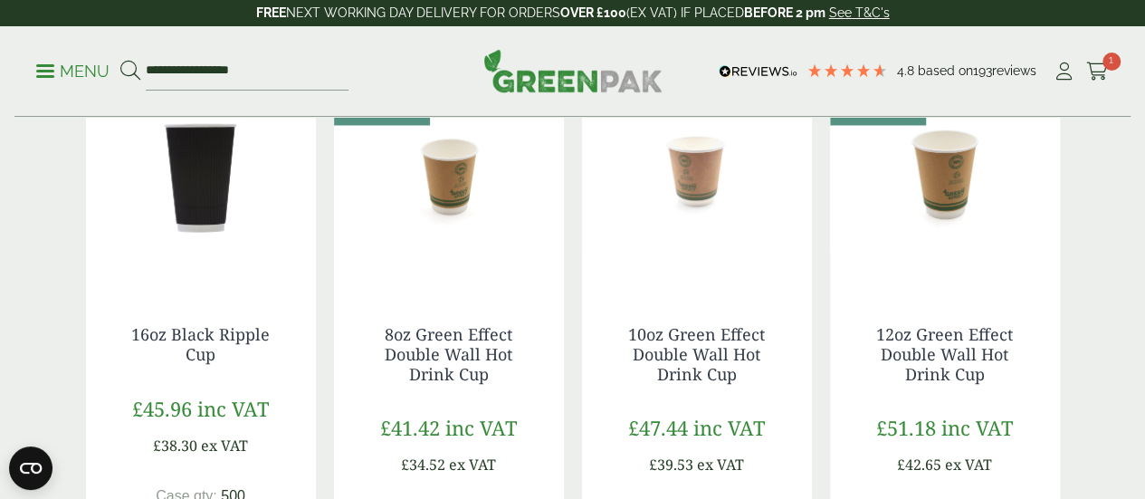
scroll to position [1557, 0]
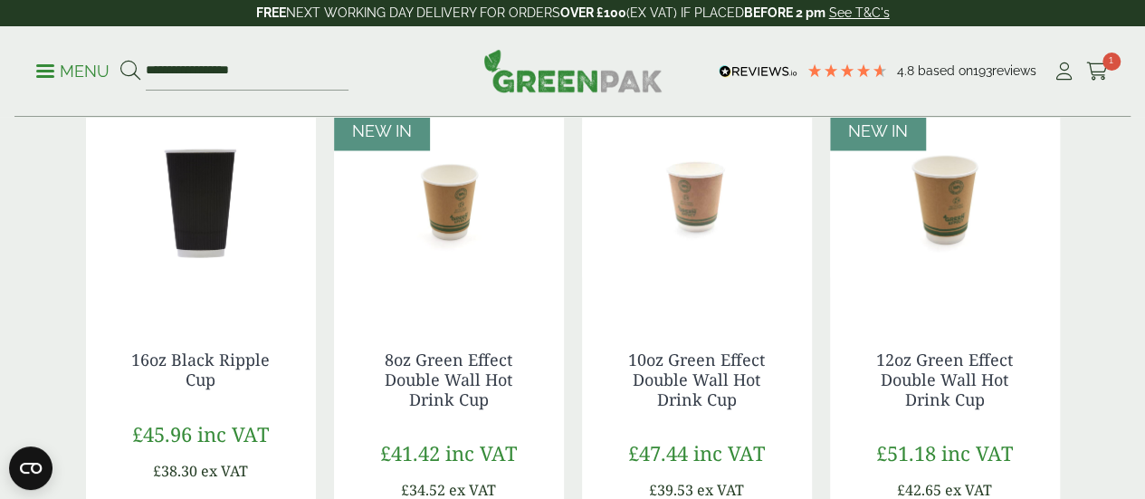
click at [713, 313] on img at bounding box center [697, 200] width 230 height 226
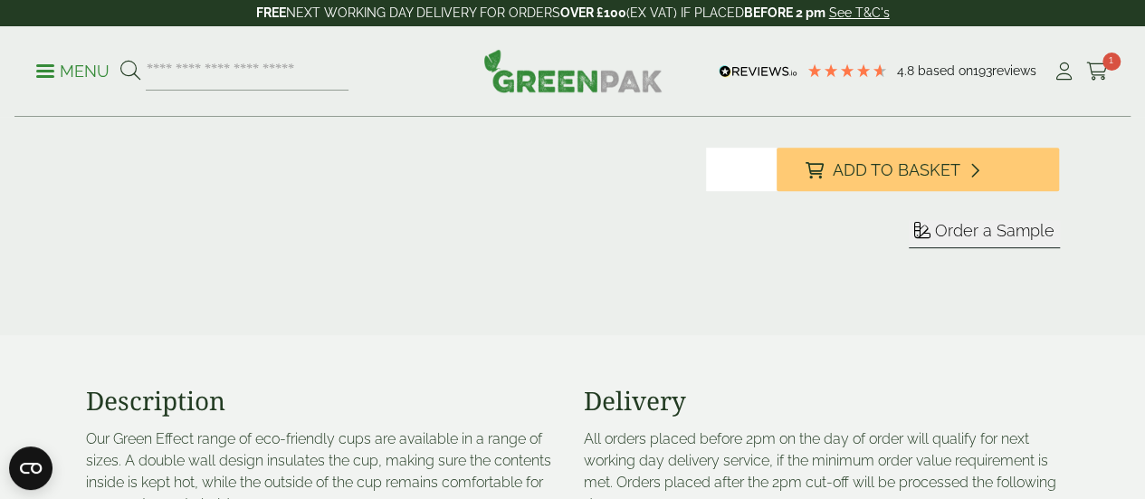
scroll to position [438, 0]
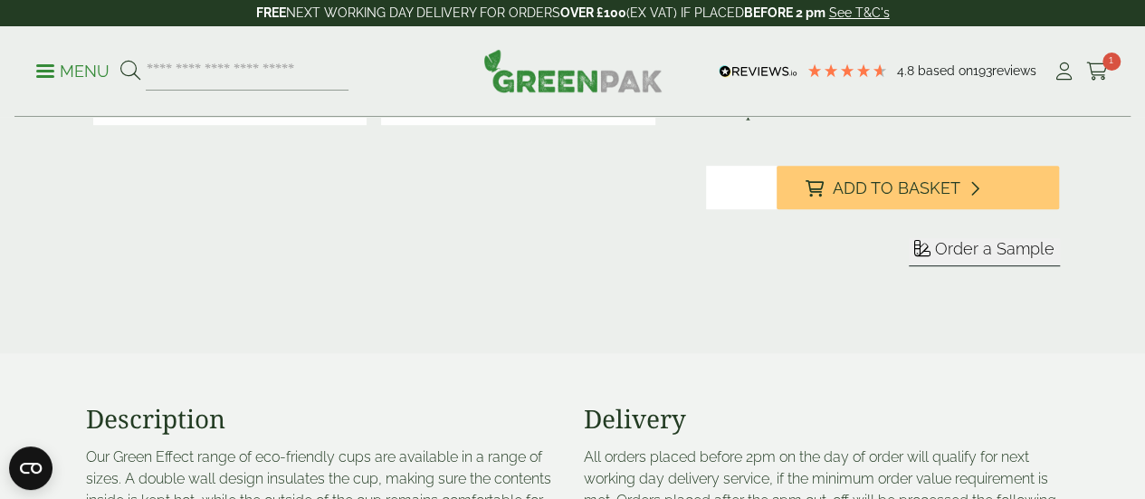
click at [943, 258] on span "Order a Sample" at bounding box center [994, 248] width 119 height 19
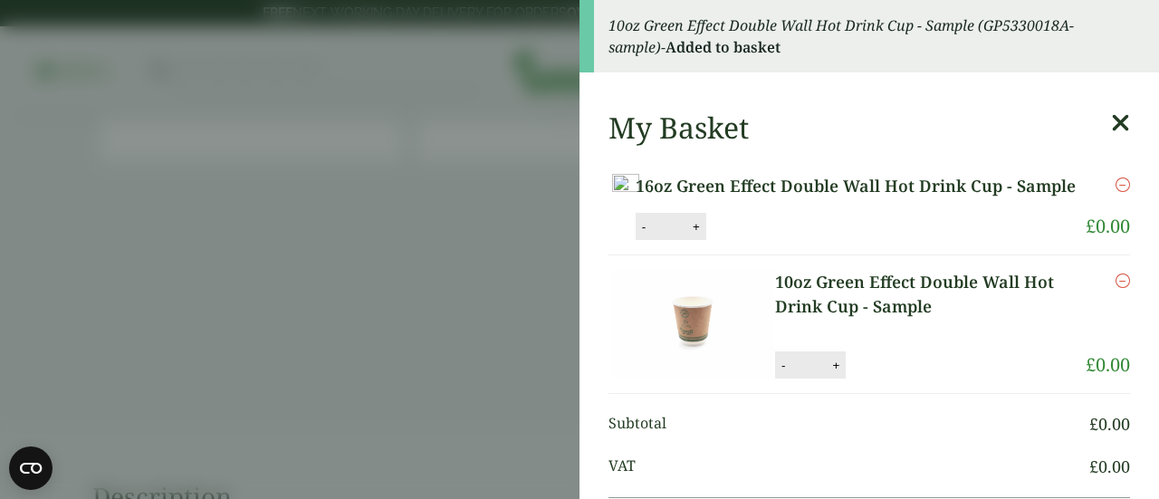
click at [1111, 118] on icon at bounding box center [1120, 122] width 19 height 25
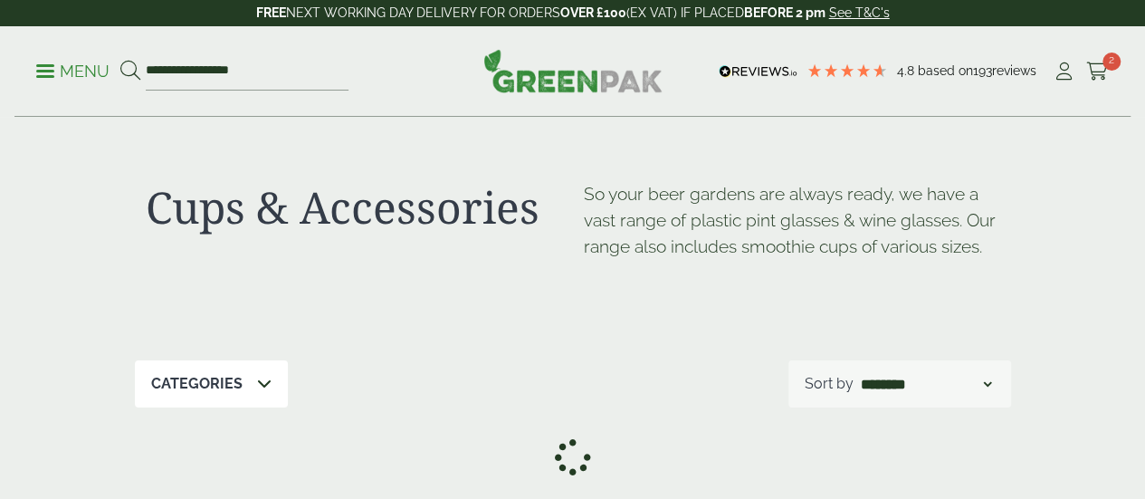
scroll to position [1557, 0]
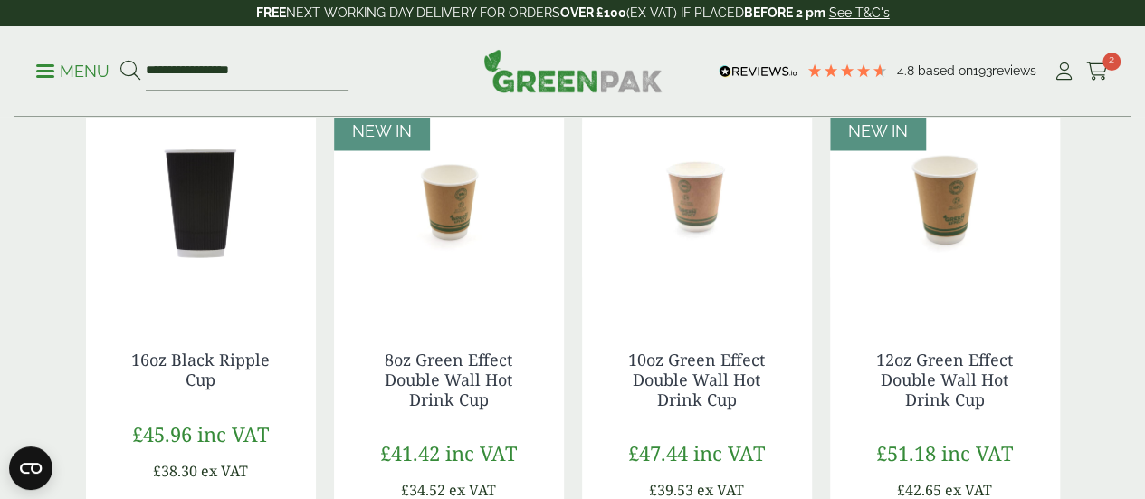
click at [400, 294] on img at bounding box center [449, 200] width 230 height 226
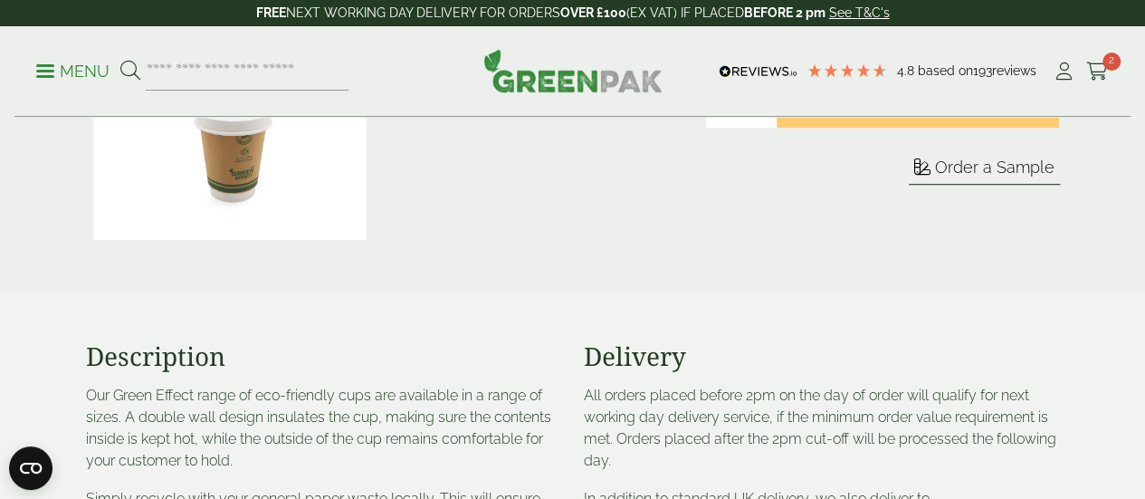
scroll to position [521, 0]
click at [931, 173] on icon at bounding box center [922, 165] width 16 height 16
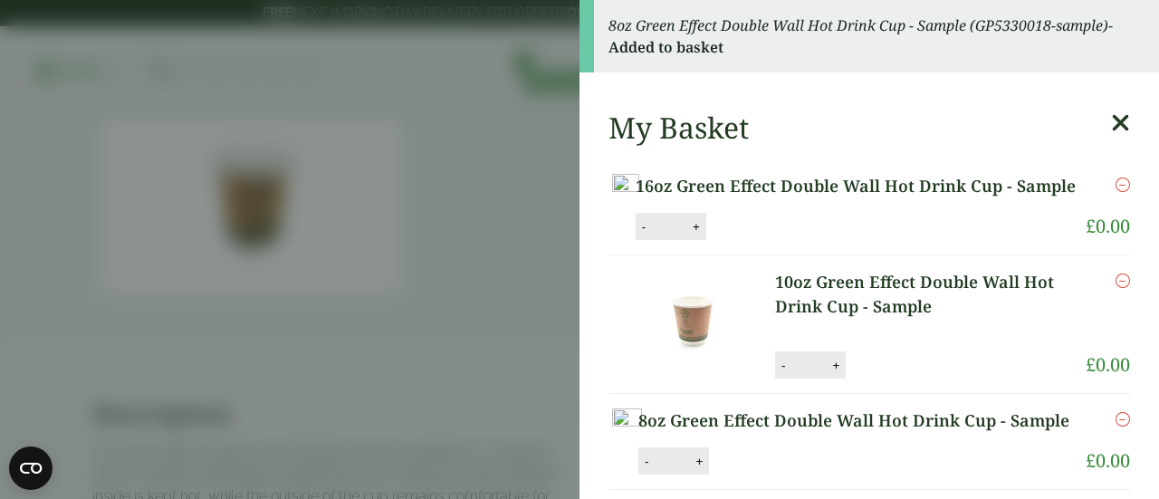
click at [1111, 120] on icon at bounding box center [1120, 122] width 19 height 25
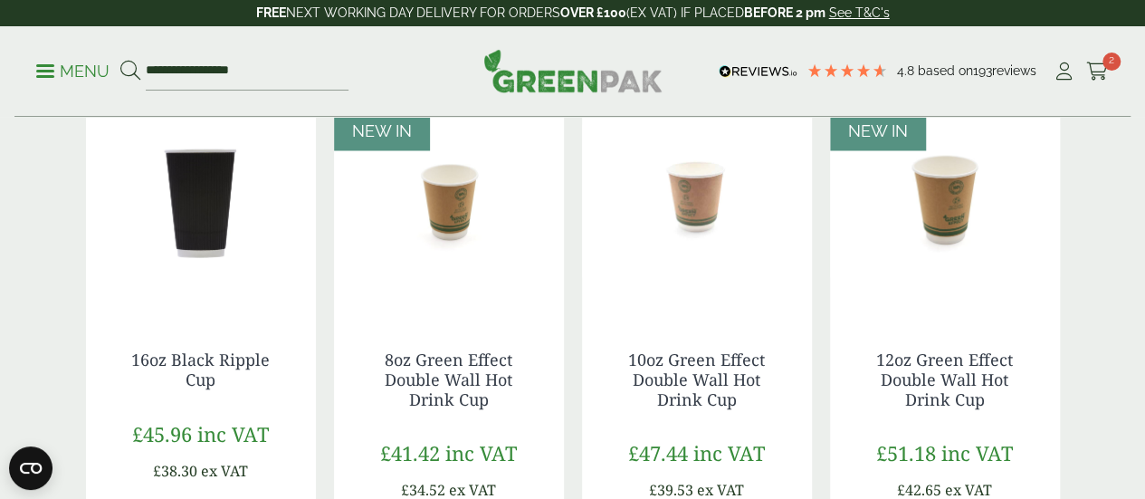
click at [935, 233] on img at bounding box center [945, 200] width 230 height 226
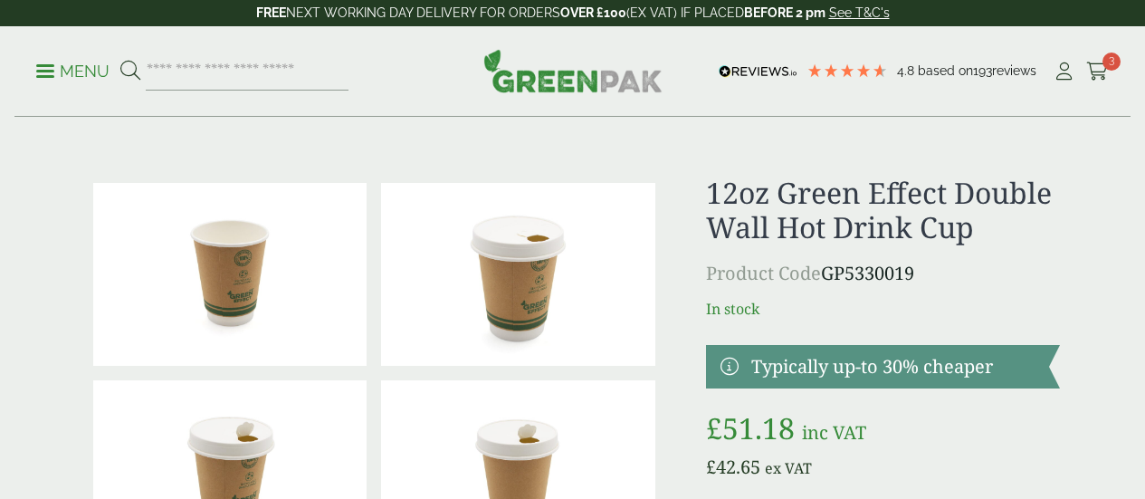
click at [914, 325] on div "12oz Green Effect Double Wall Hot Drink Cup Product Code GP5330019 In stock Typ…" at bounding box center [883, 462] width 354 height 572
click at [1057, 329] on div "12oz Green Effect Double Wall Hot Drink Cup Product Code GP5330019 In stock Typ…" at bounding box center [883, 462] width 354 height 572
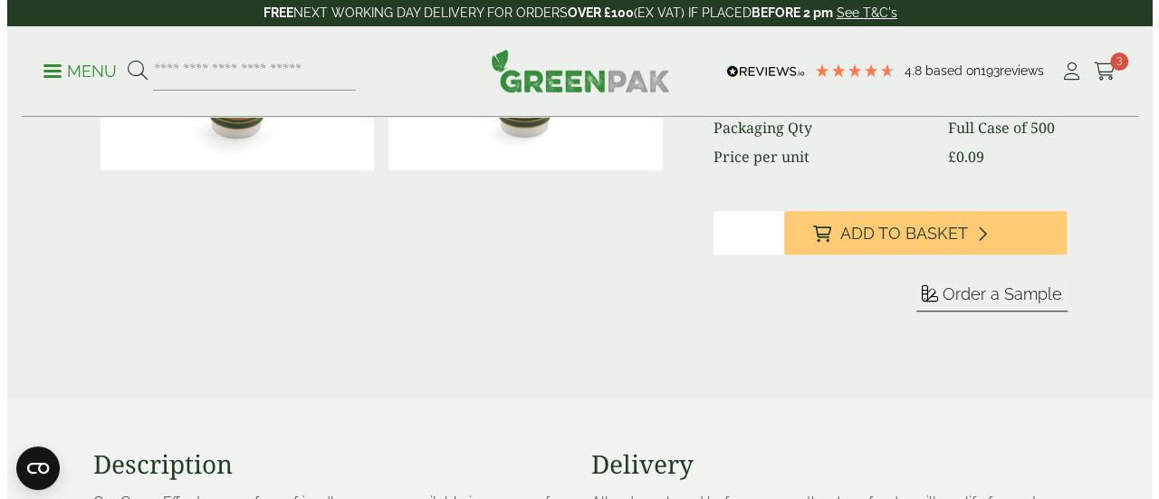
scroll to position [398, 0]
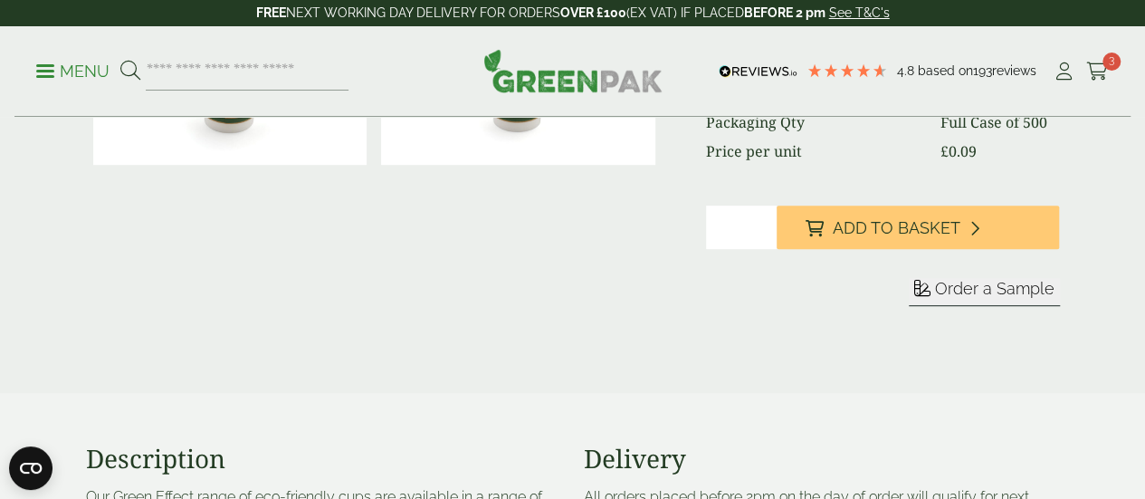
click at [999, 298] on span "Order a Sample" at bounding box center [994, 288] width 119 height 19
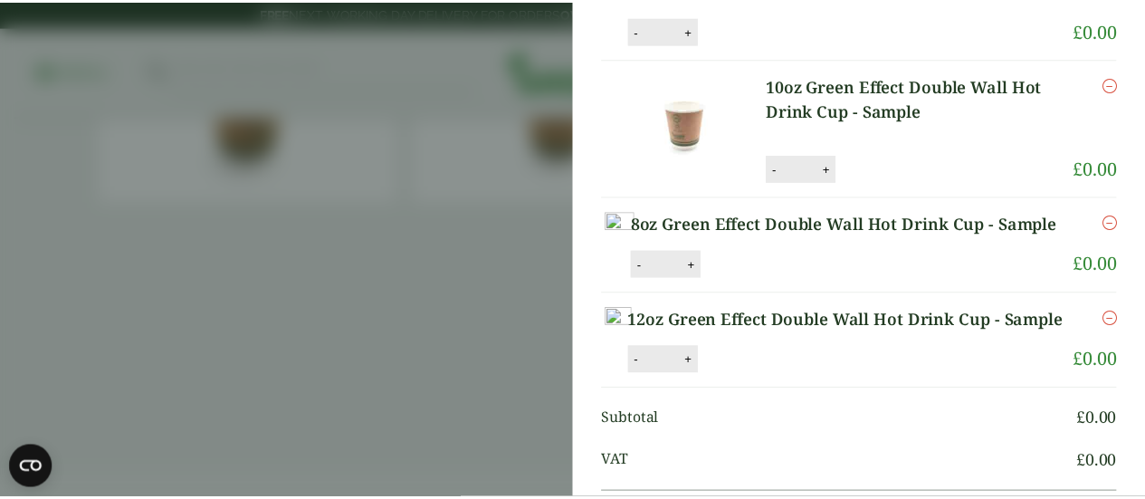
scroll to position [0, 0]
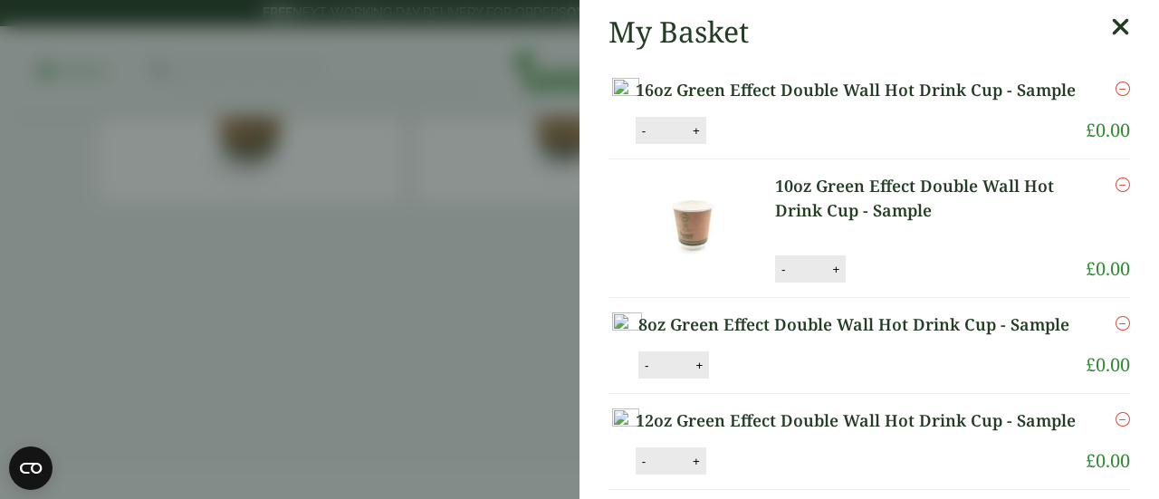
click at [1111, 29] on icon at bounding box center [1120, 26] width 19 height 25
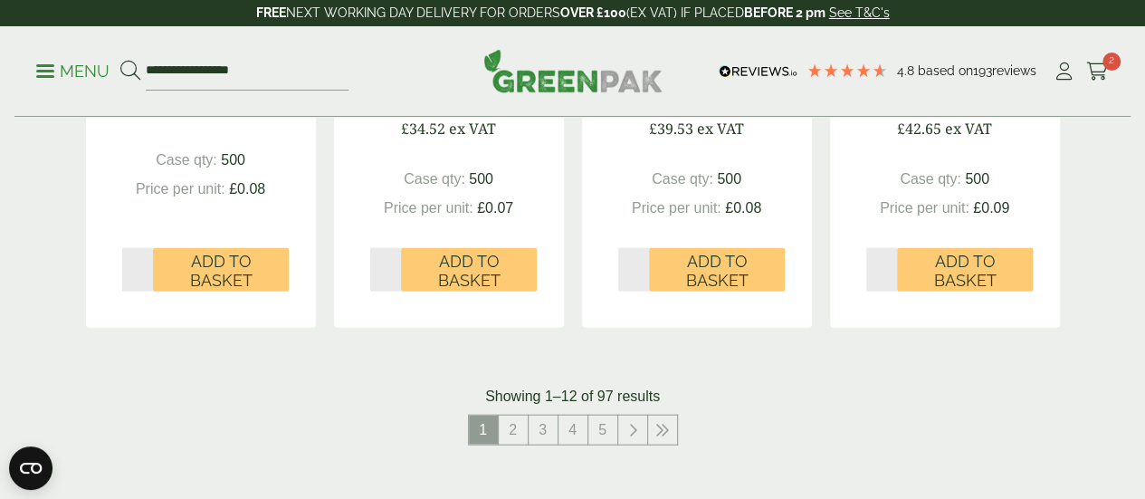
scroll to position [1919, 0]
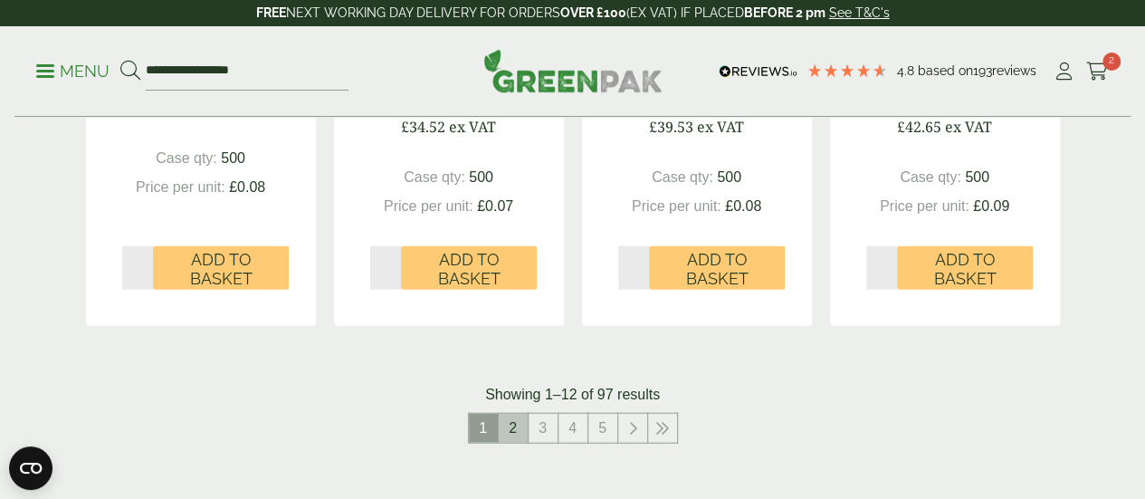
click at [506, 443] on link "2" at bounding box center [513, 428] width 29 height 29
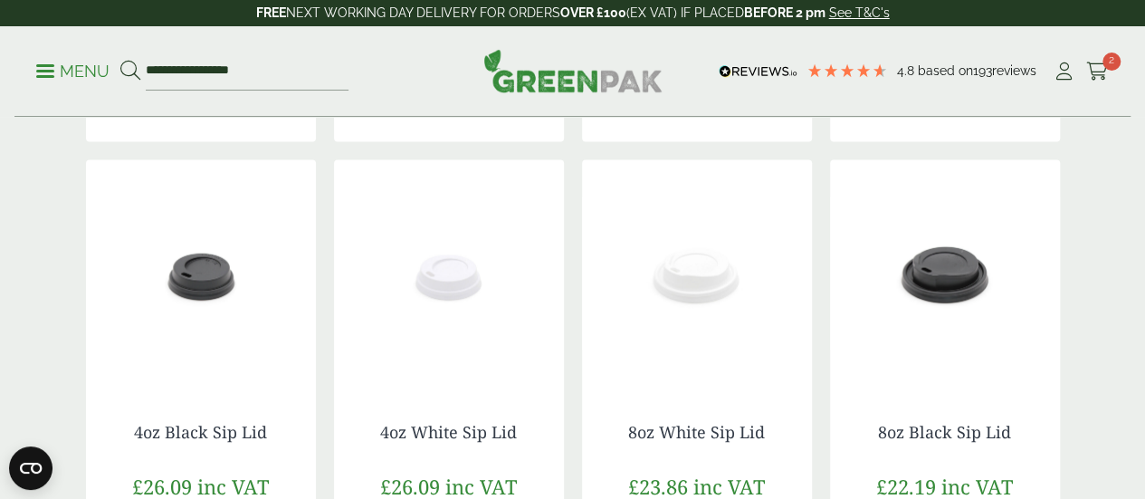
scroll to position [1521, 0]
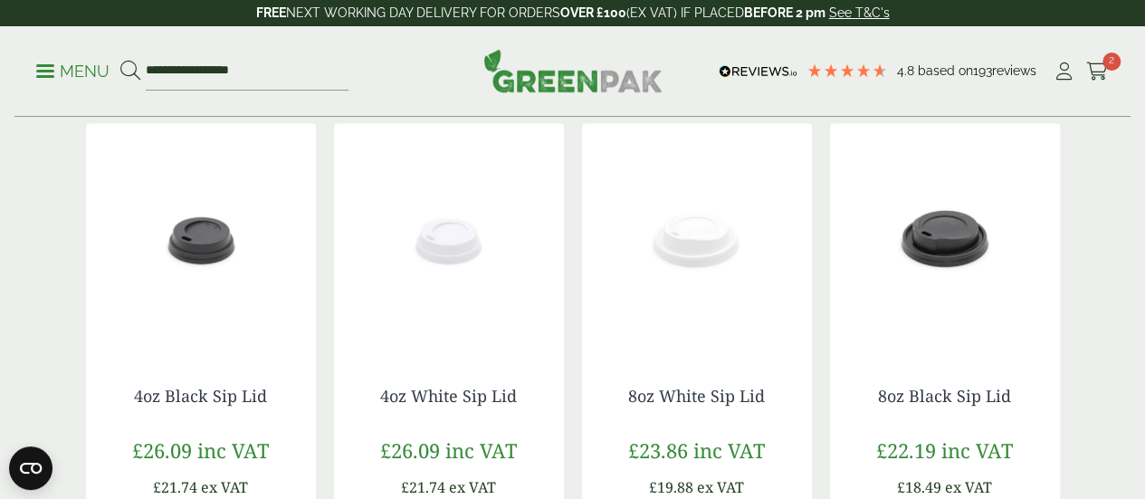
click at [692, 272] on img at bounding box center [697, 236] width 230 height 226
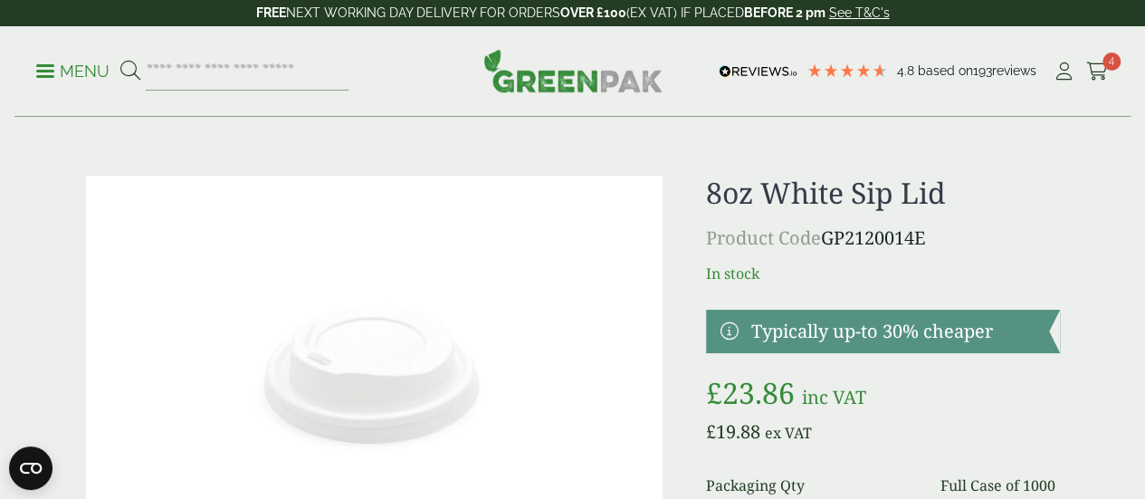
click at [900, 301] on div "8oz White Sip Lid Product Code GP2120014E In stock Typically up-to 30% cheaper …" at bounding box center [883, 444] width 354 height 537
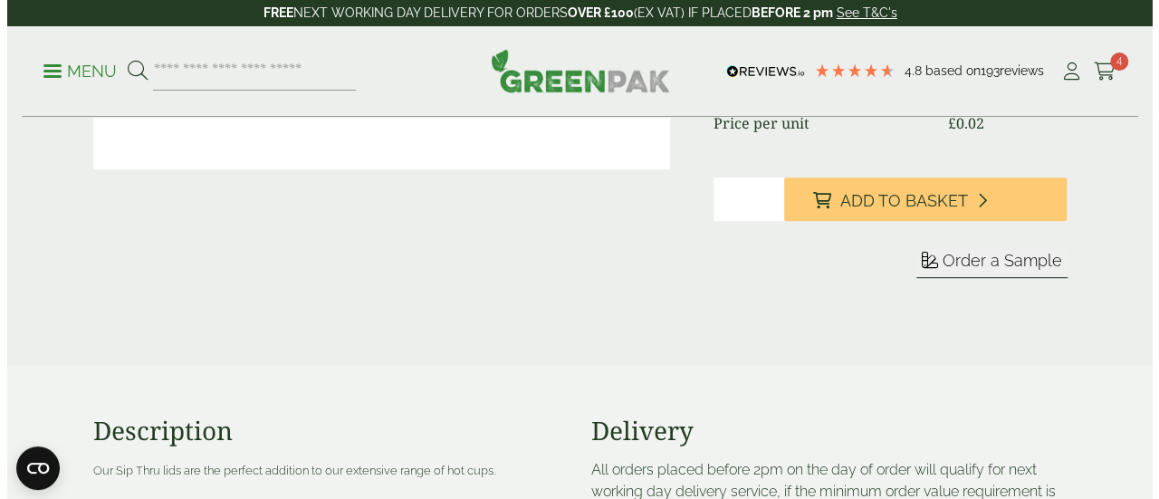
scroll to position [435, 0]
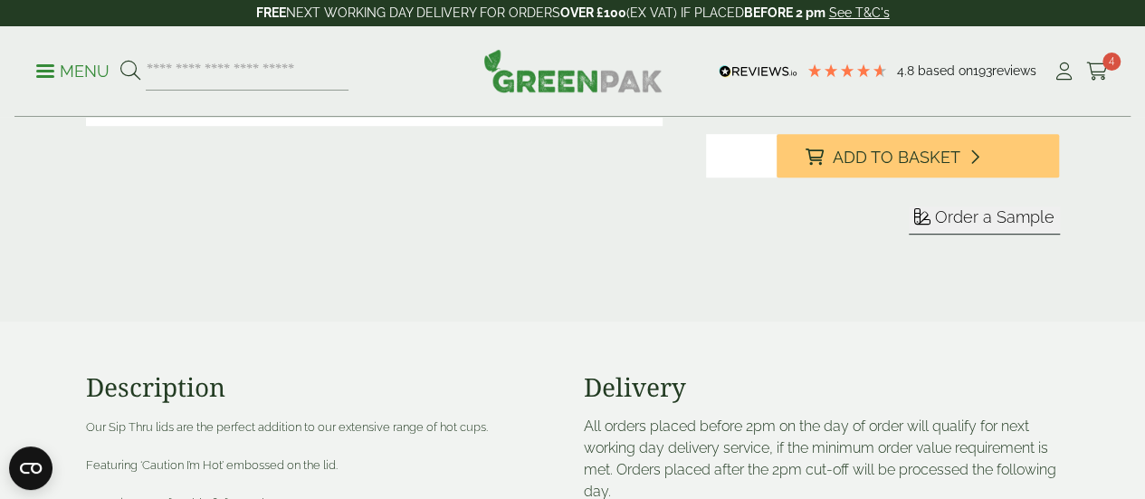
click at [946, 226] on span "Order a Sample" at bounding box center [994, 216] width 119 height 19
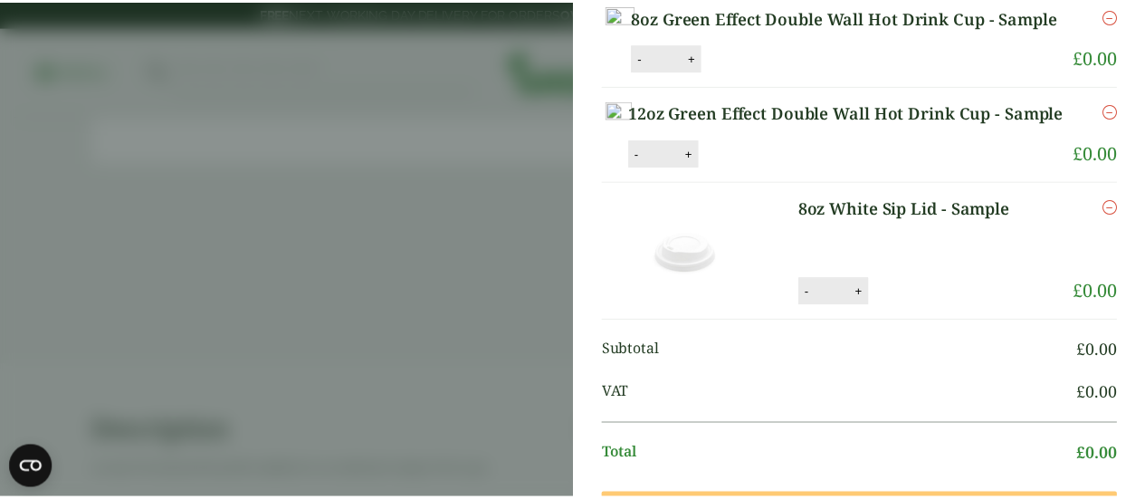
scroll to position [0, 0]
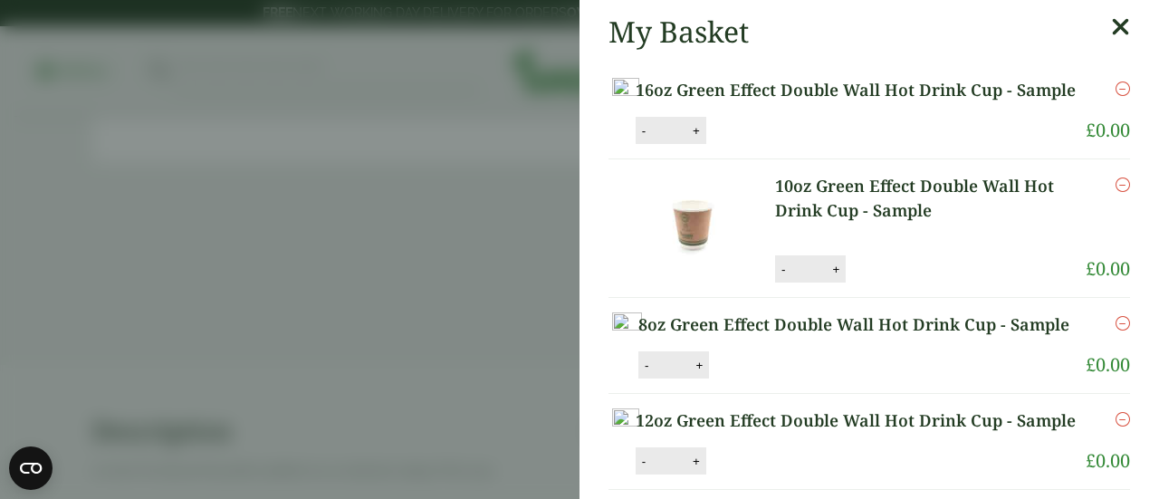
click at [1111, 35] on icon at bounding box center [1120, 26] width 19 height 25
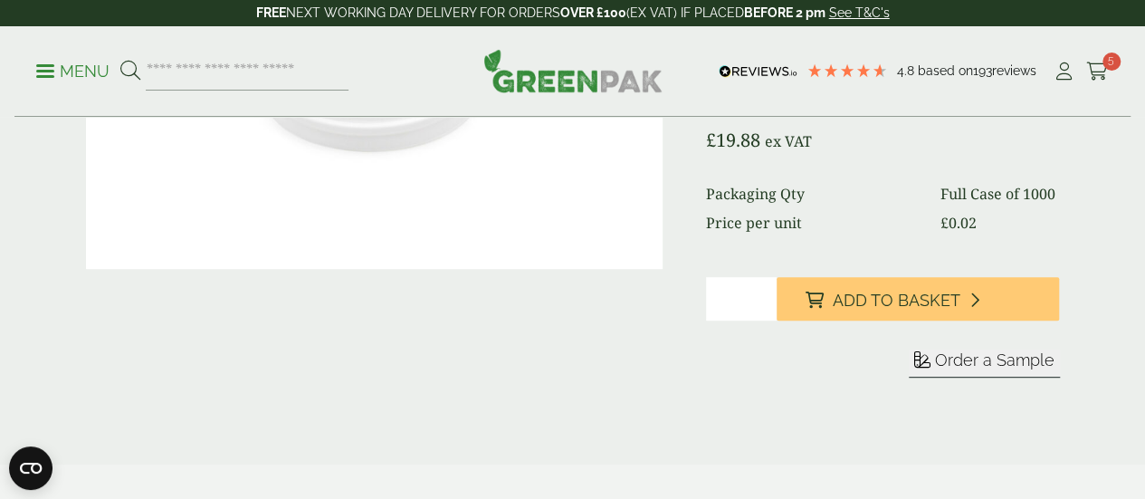
scroll to position [290, 0]
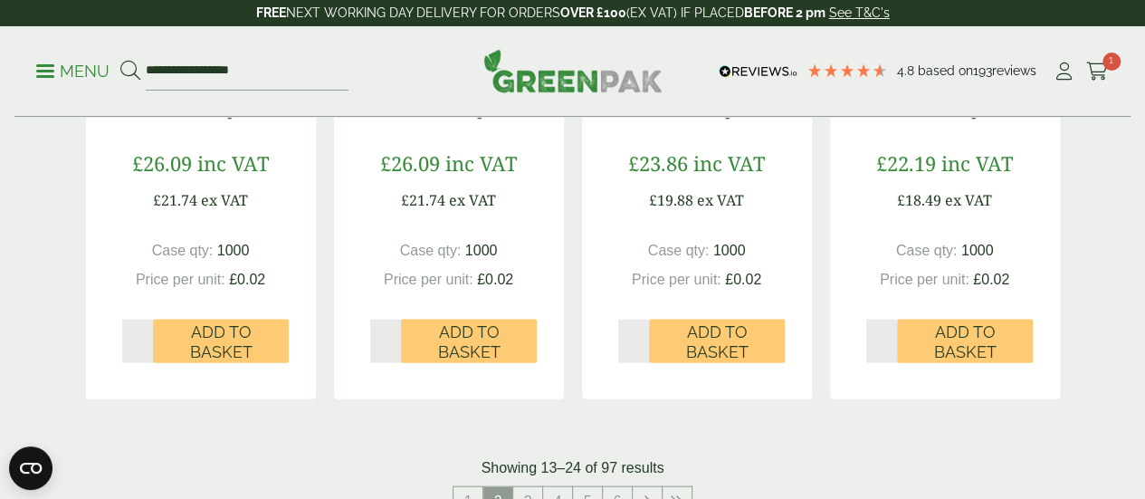
scroll to position [1883, 0]
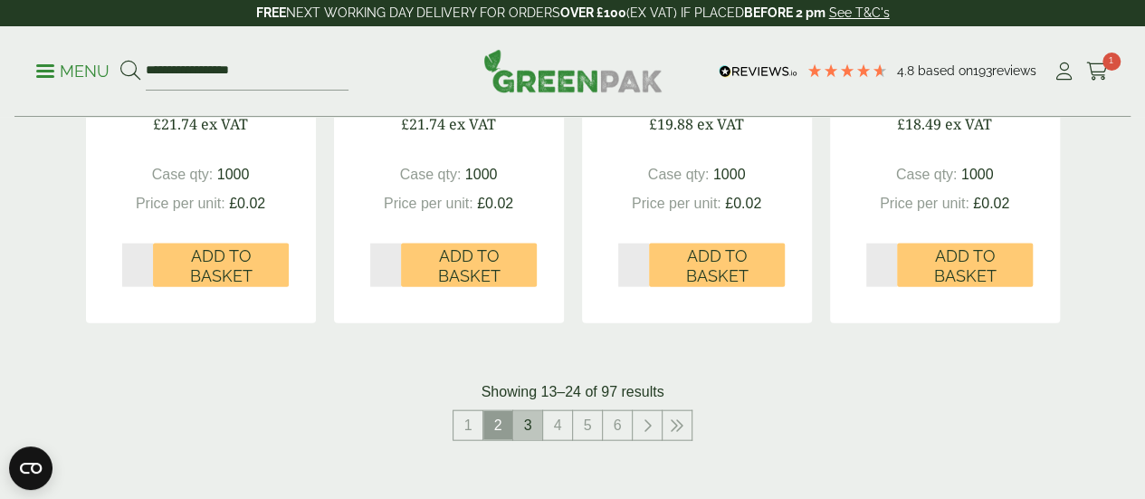
click at [529, 440] on link "3" at bounding box center [527, 425] width 29 height 29
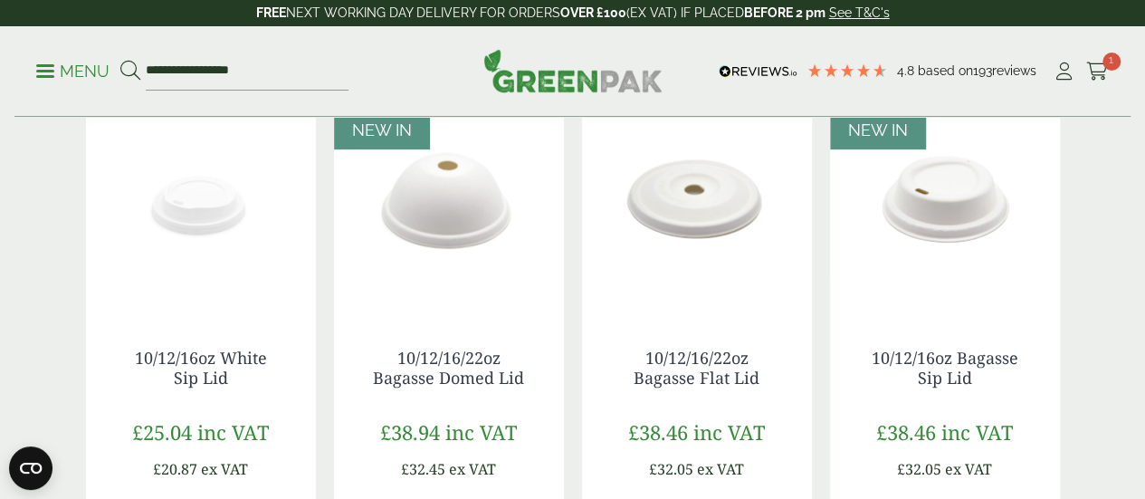
scroll to position [326, 0]
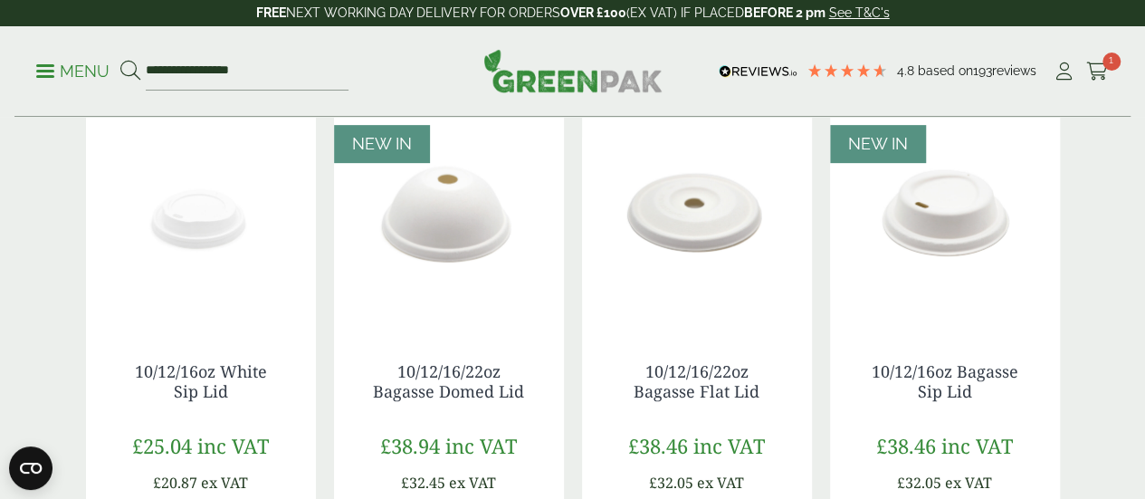
click at [912, 323] on img at bounding box center [945, 213] width 230 height 226
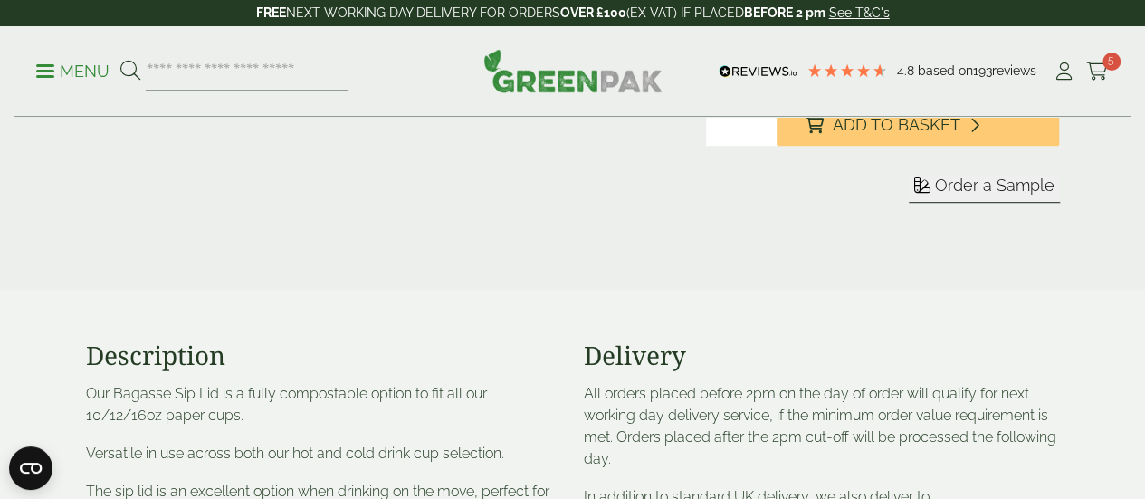
scroll to position [507, 0]
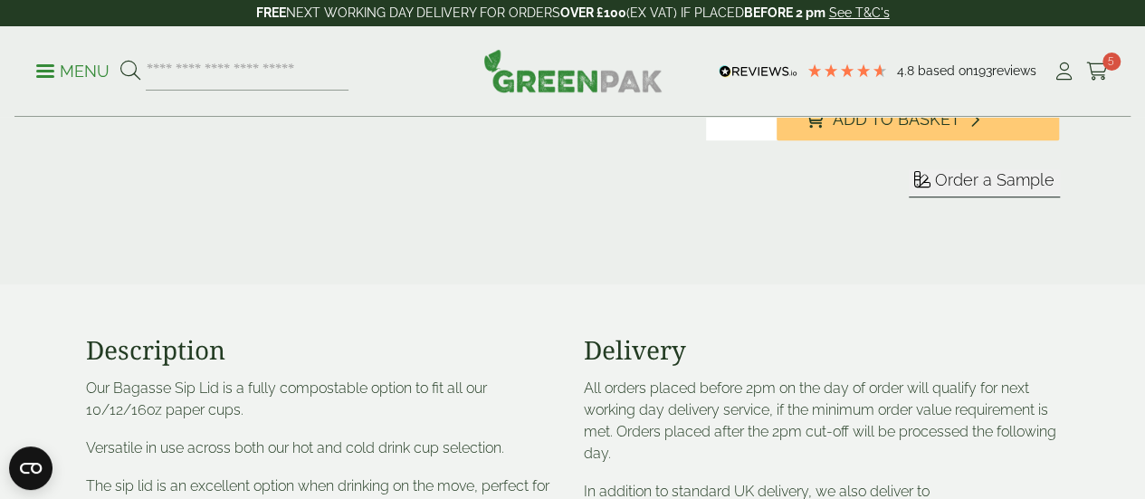
click at [998, 189] on span "Order a Sample" at bounding box center [994, 179] width 119 height 19
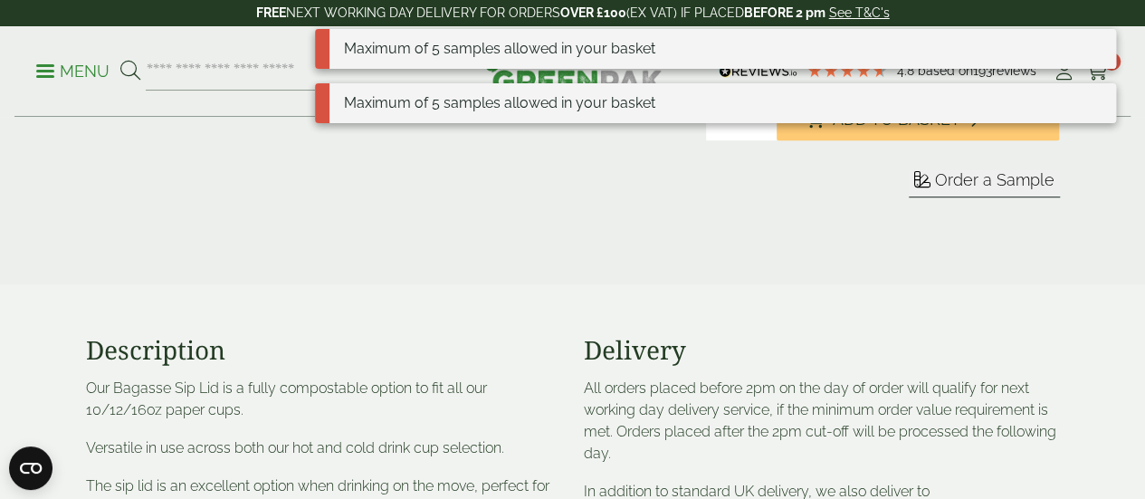
click at [883, 241] on form "Sleeve Sample" at bounding box center [883, 205] width 354 height 72
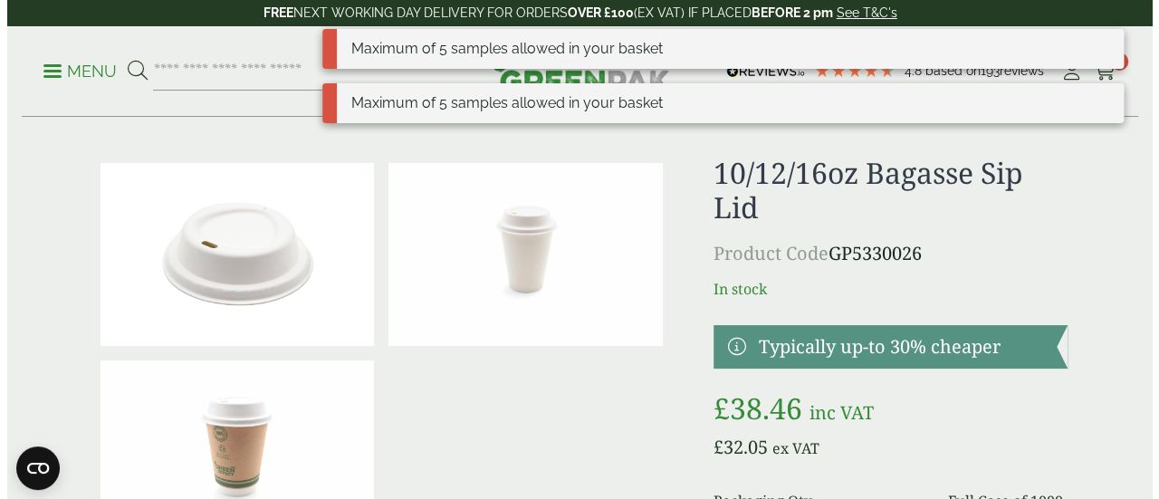
scroll to position [0, 0]
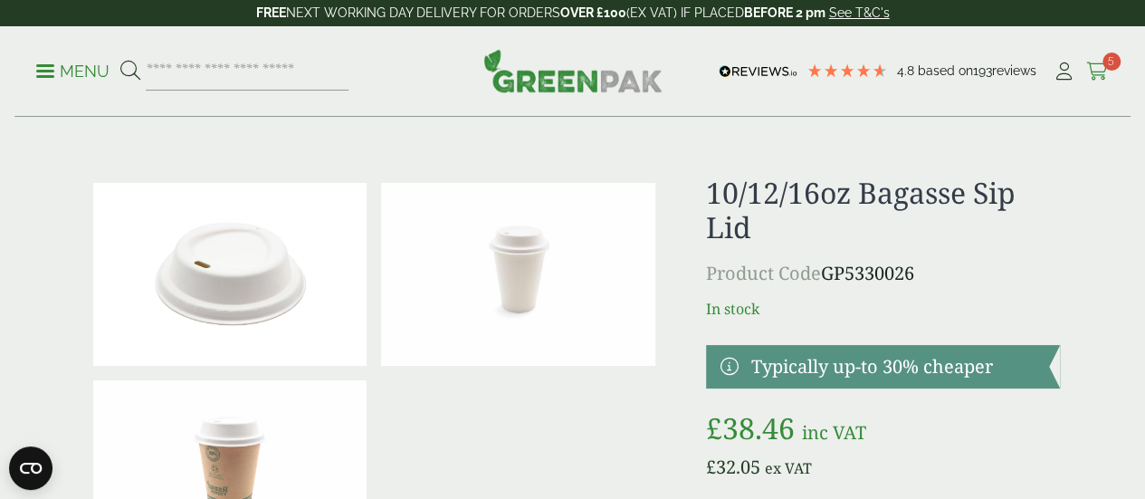
click at [1097, 70] on icon at bounding box center [1097, 71] width 23 height 18
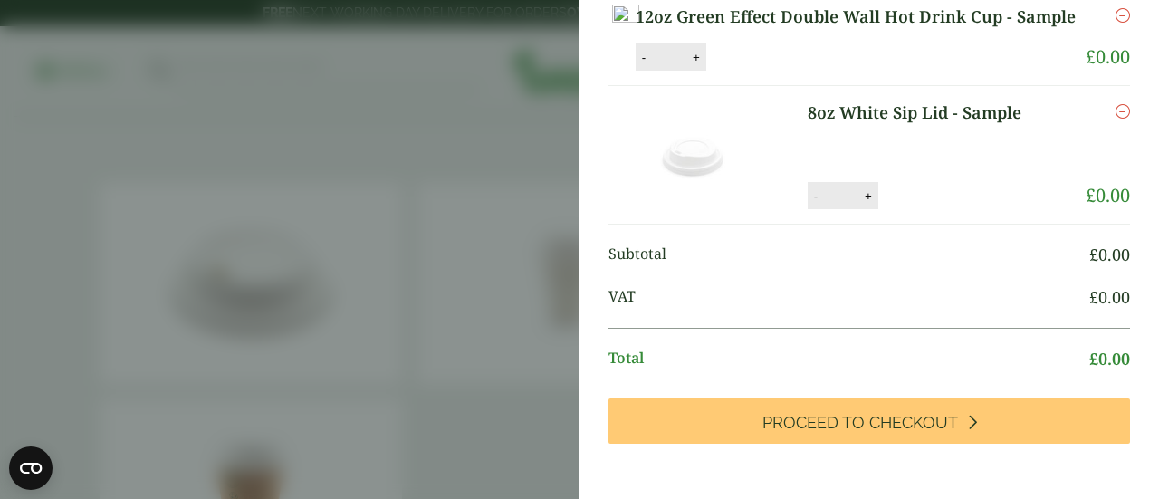
scroll to position [406, 0]
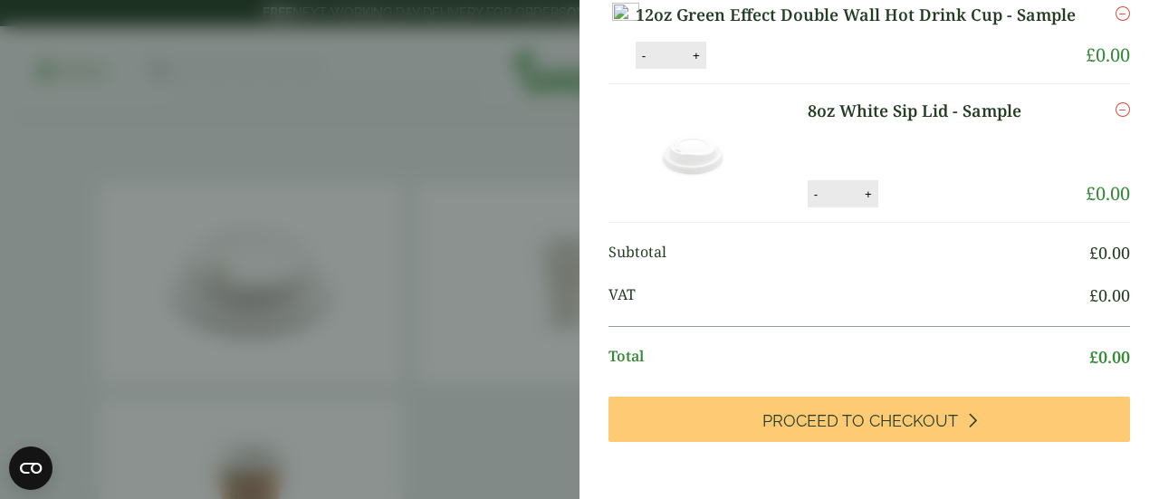
click at [1115, 117] on icon "Remove this item" at bounding box center [1122, 109] width 14 height 14
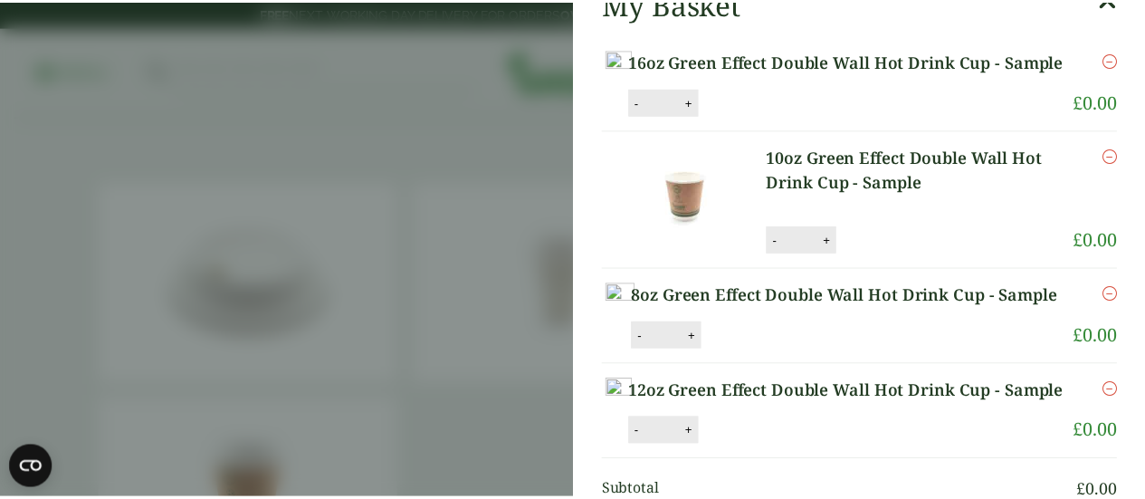
scroll to position [0, 0]
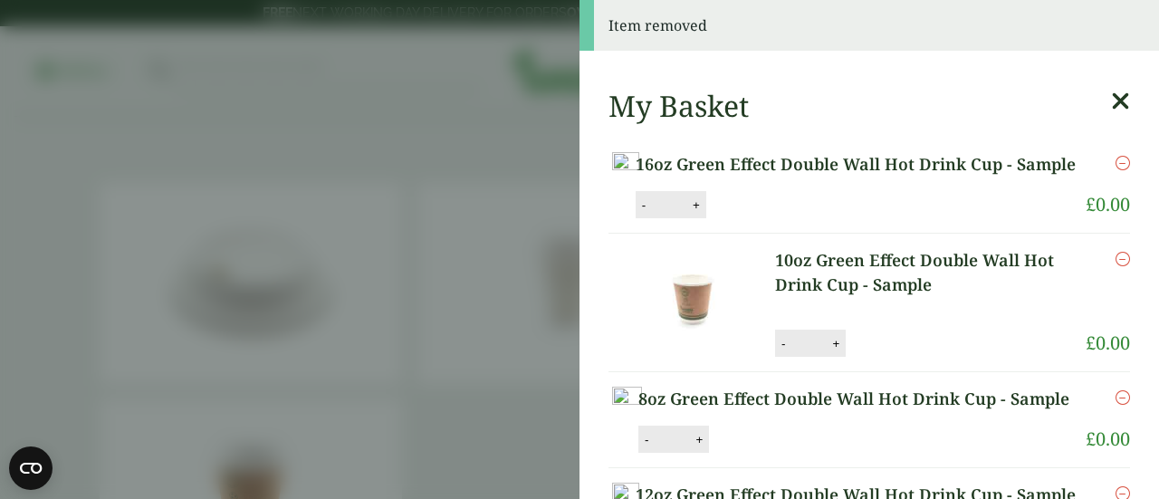
click at [1111, 97] on icon at bounding box center [1120, 101] width 19 height 25
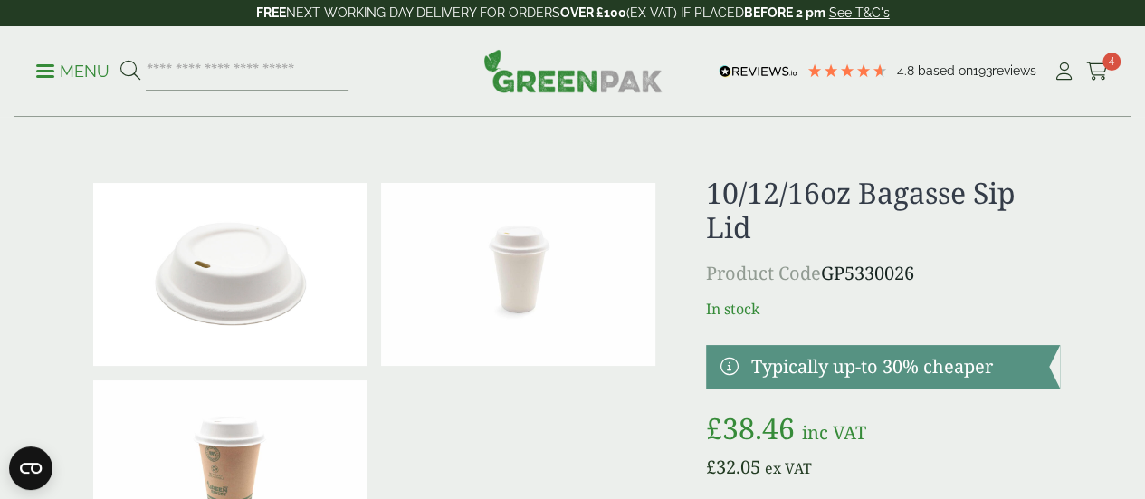
click at [1045, 292] on div "10/12/16oz Bagasse Sip Lid Product Code GP5330026 In stock Typically up-to 30% …" at bounding box center [883, 462] width 354 height 572
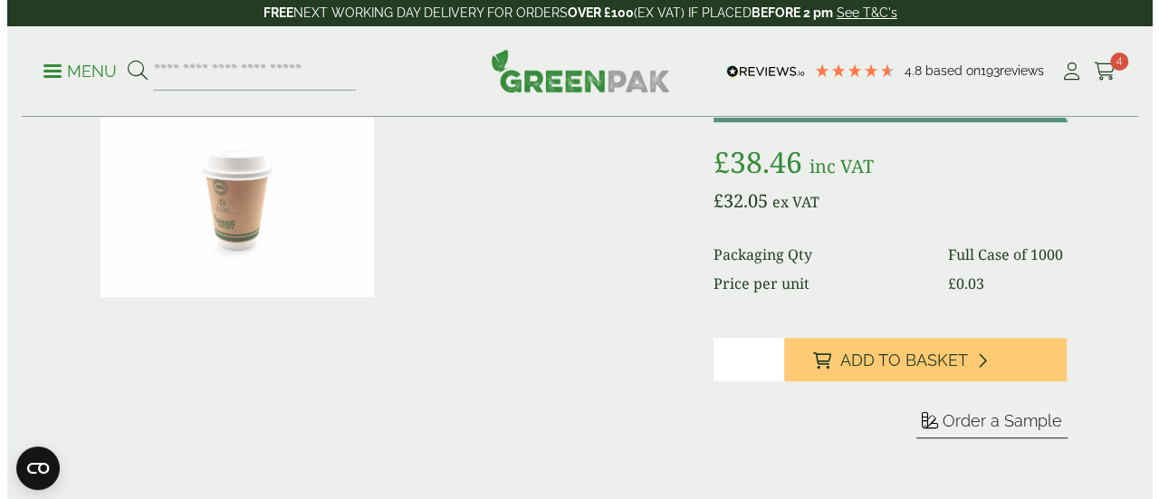
scroll to position [362, 0]
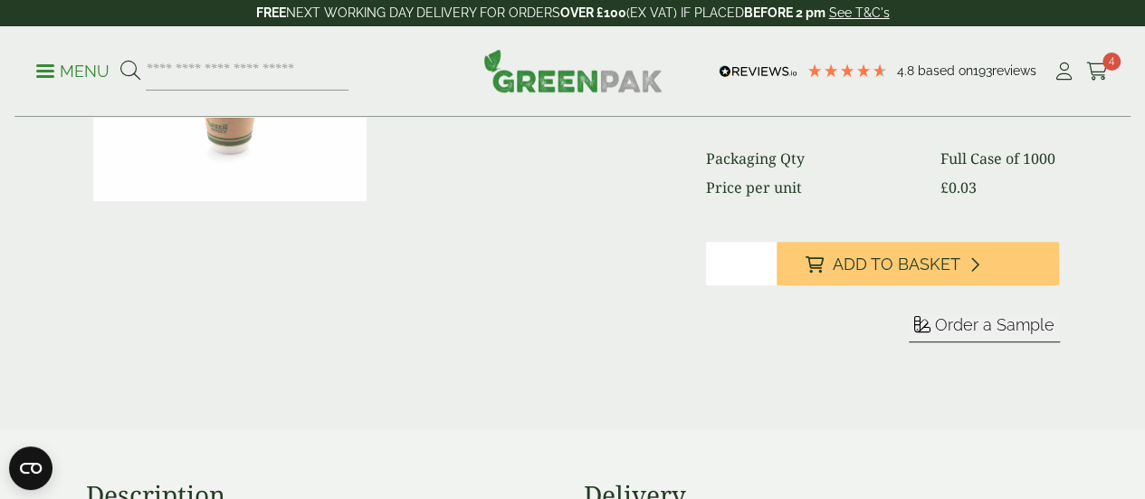
click at [973, 334] on span "Order a Sample" at bounding box center [994, 324] width 119 height 19
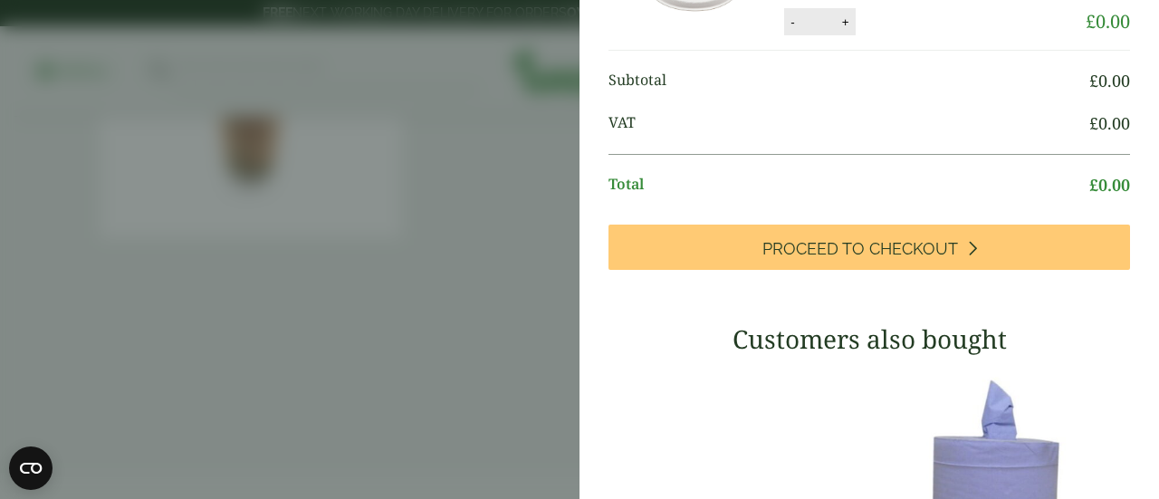
scroll to position [582, 0]
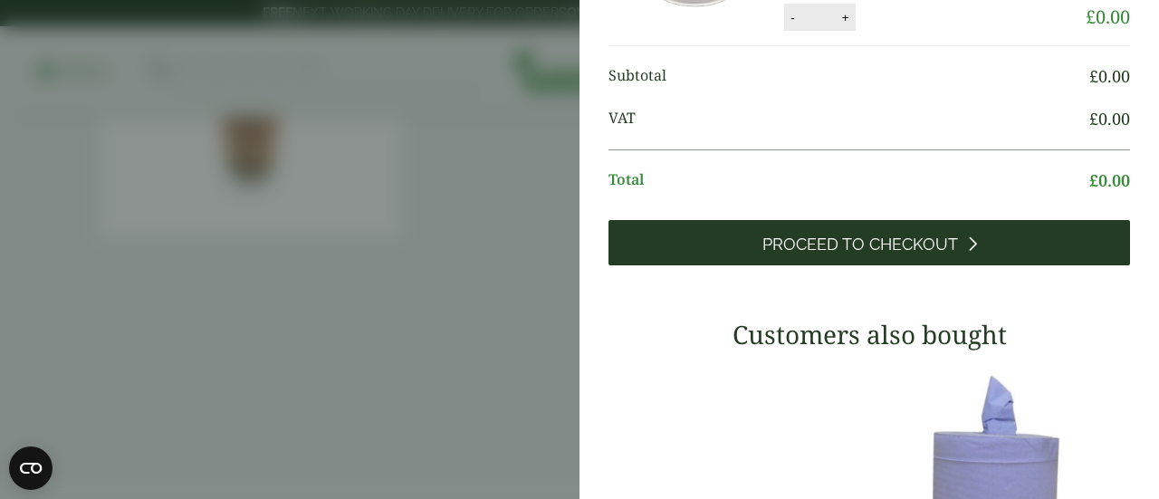
click at [977, 265] on link "Proceed to Checkout" at bounding box center [868, 242] width 521 height 45
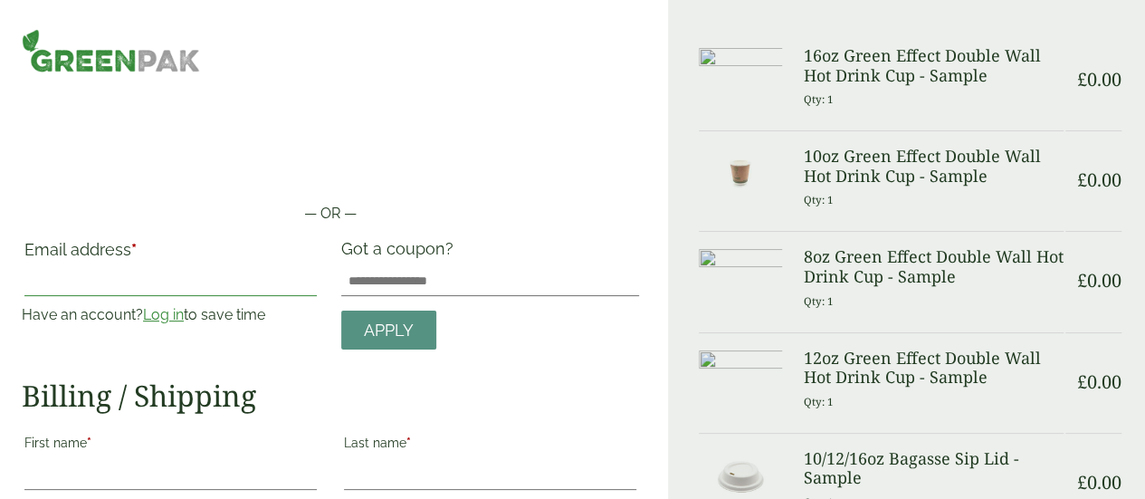
click at [246, 271] on input "Email address *" at bounding box center [170, 281] width 292 height 29
type input "**********"
type input "*****"
type input "******"
type input "**********"
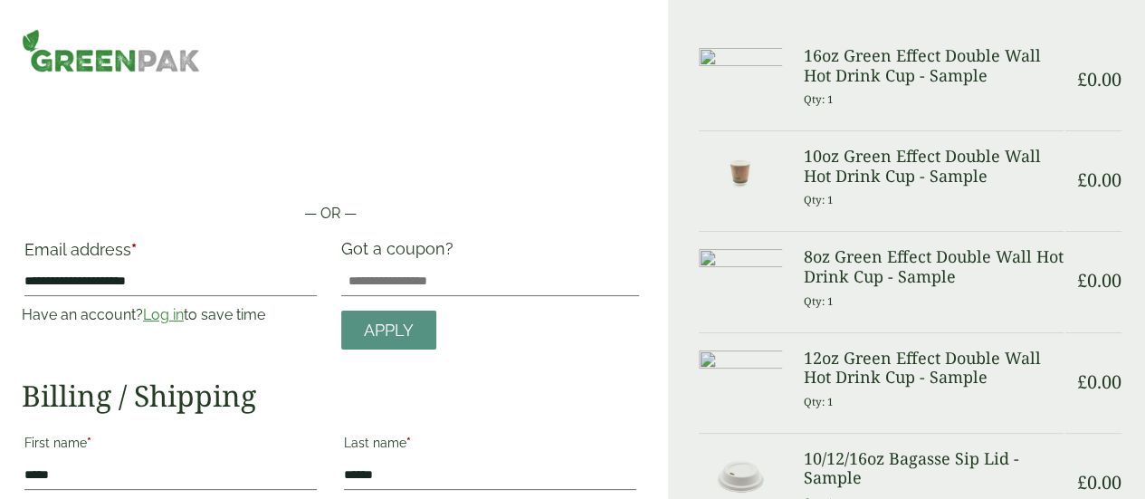
type input "********"
type input "*********"
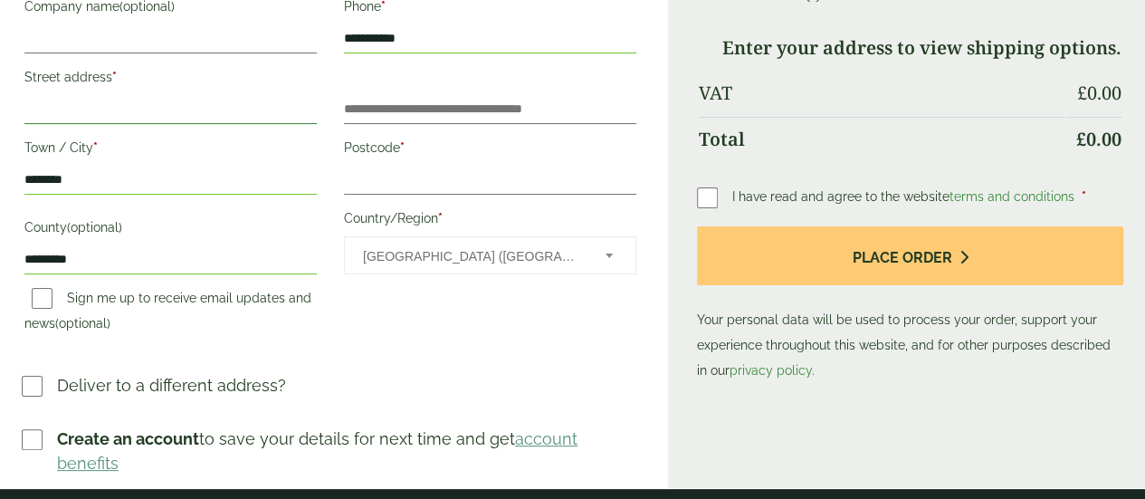
click at [159, 102] on input "Street address *" at bounding box center [170, 109] width 292 height 29
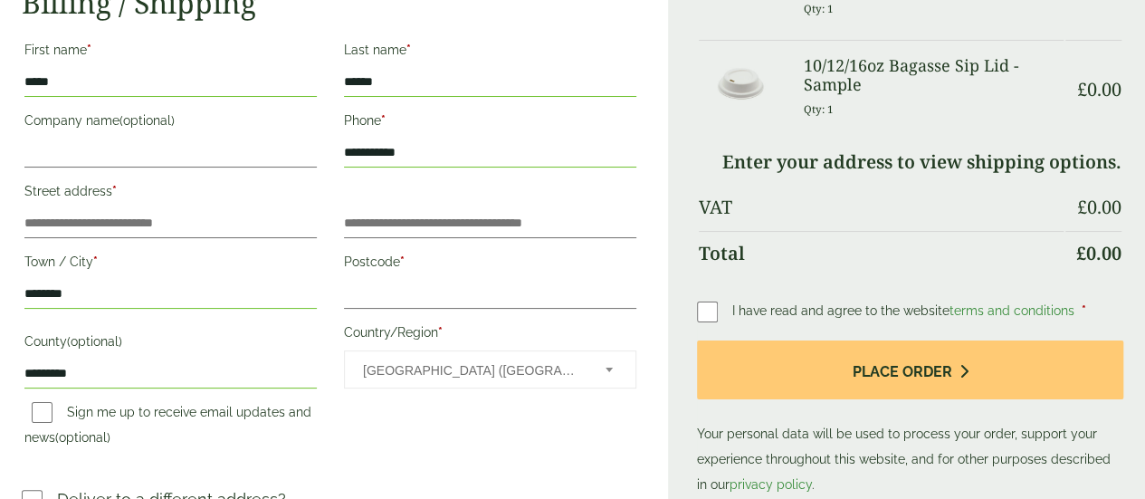
scroll to position [362, 0]
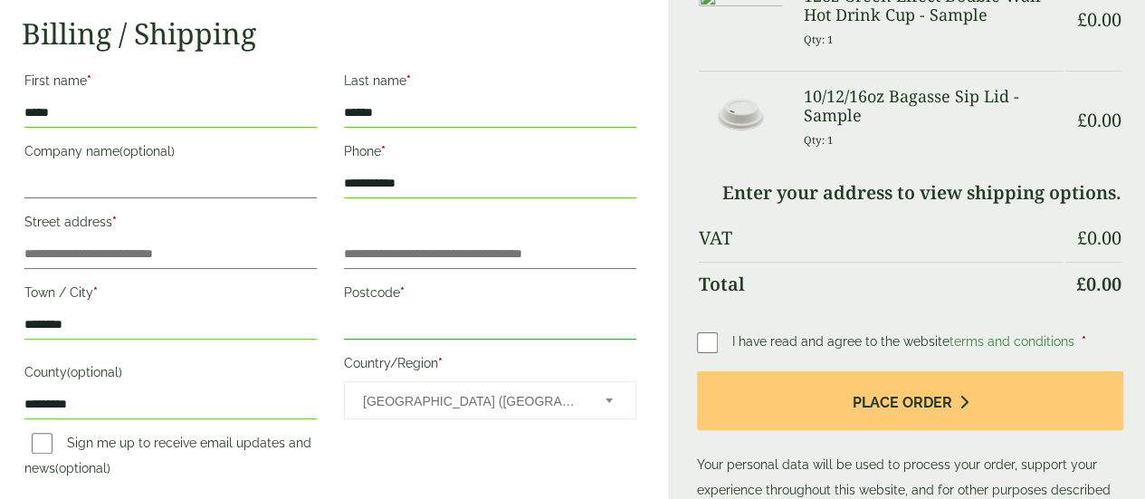
click at [368, 321] on input "Postcode *" at bounding box center [490, 324] width 292 height 29
click at [216, 251] on input "Street address *" at bounding box center [170, 254] width 292 height 29
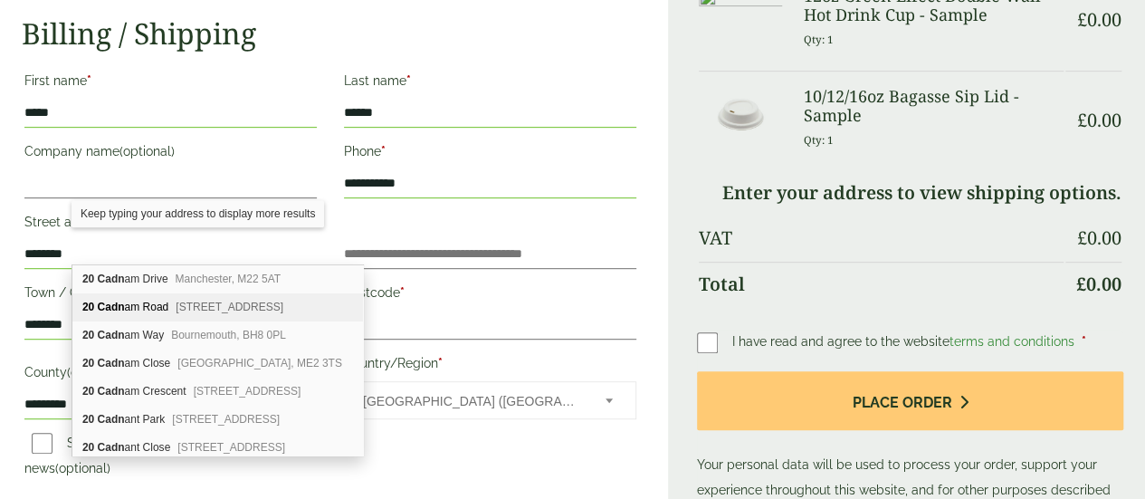
click at [212, 301] on span "Southsea, PO4 9JT" at bounding box center [230, 307] width 108 height 13
type input "**********"
type input "*******"
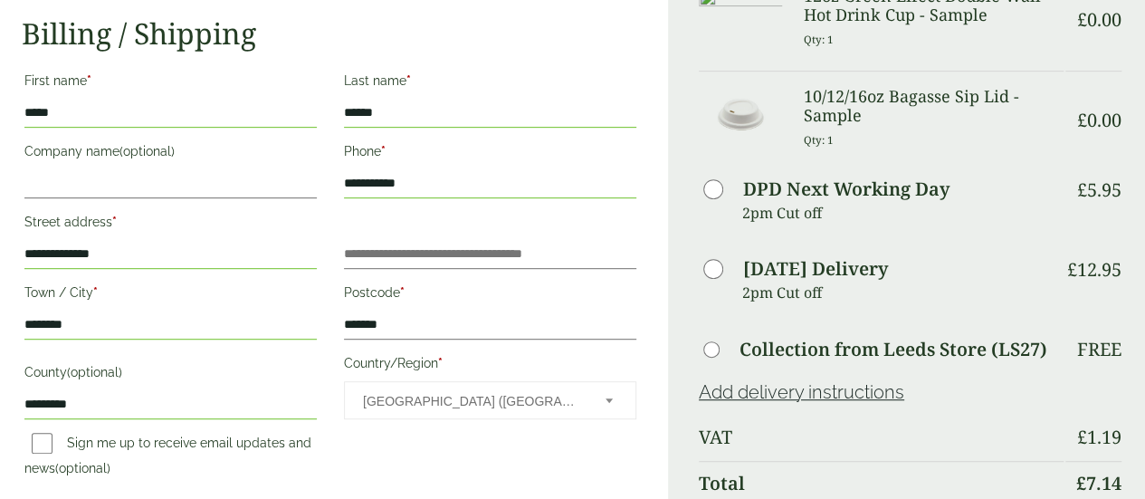
click at [353, 459] on div "**********" at bounding box center [330, 277] width 639 height 424
click at [239, 177] on input "Company name (optional)" at bounding box center [170, 183] width 292 height 29
type input "**********"
click at [396, 444] on div "**********" at bounding box center [330, 277] width 639 height 424
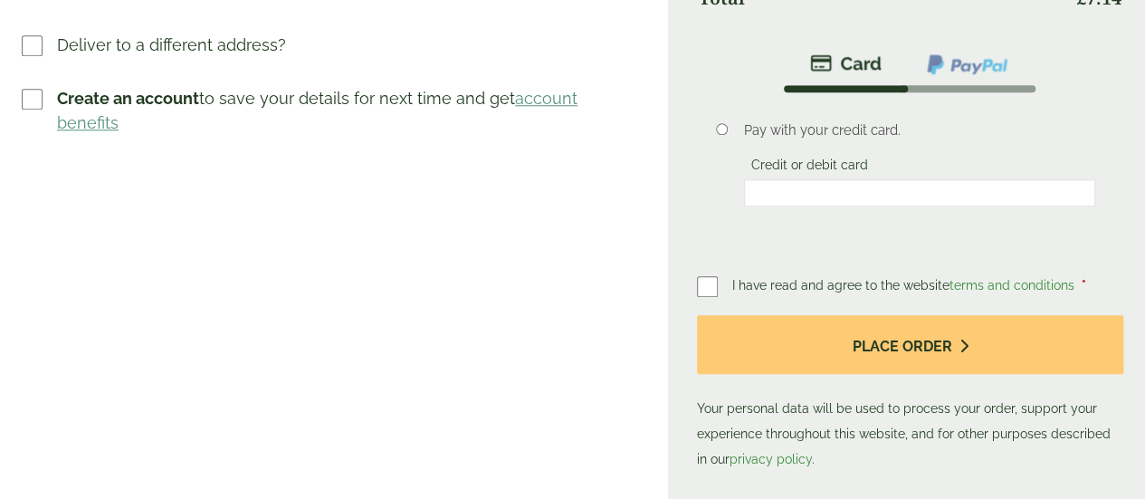
scroll to position [869, 0]
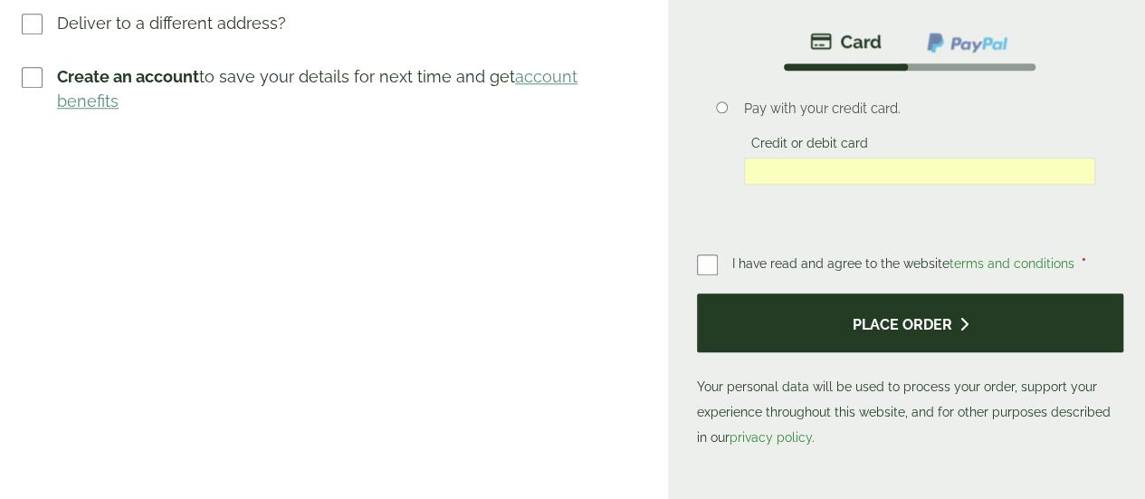
click at [885, 352] on button "Place order" at bounding box center [910, 322] width 426 height 59
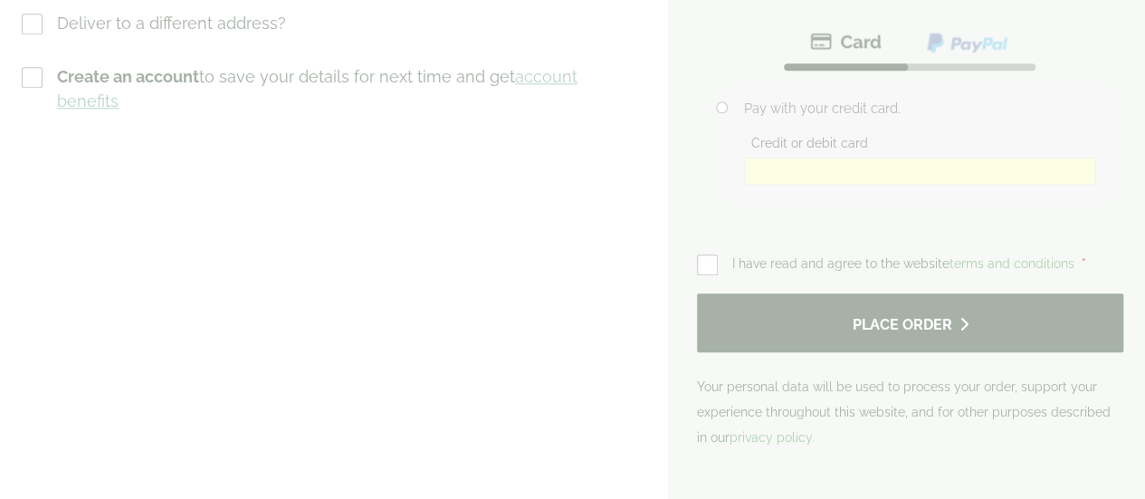
scroll to position [0, 0]
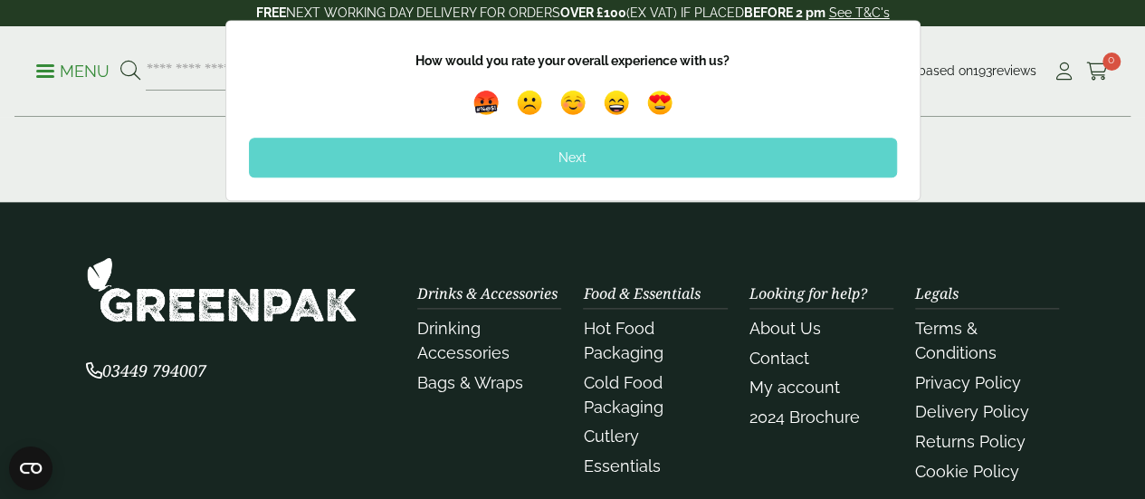
scroll to position [1050, 0]
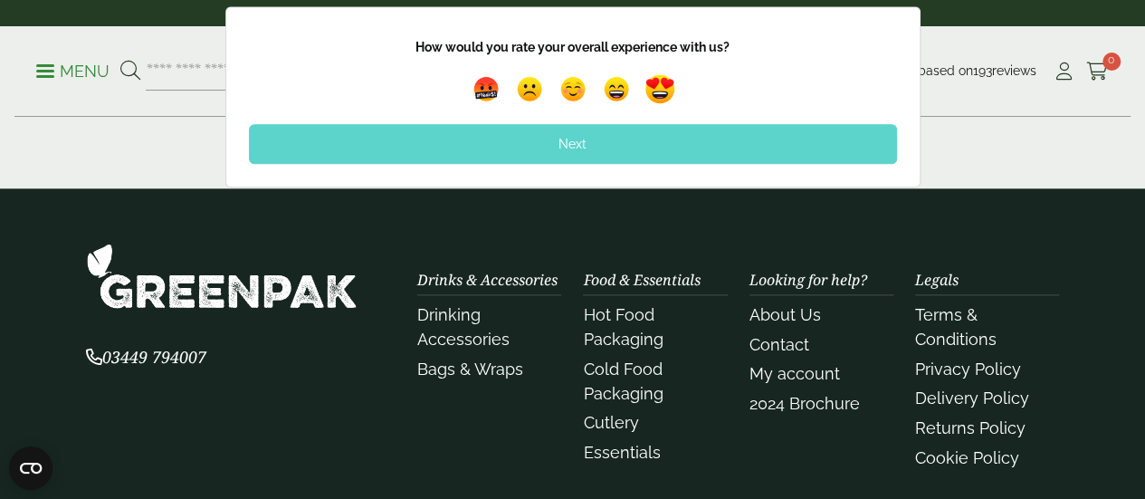
click at [655, 84] on img at bounding box center [660, 89] width 42 height 42
click at [990, 137] on div "Feedback Thank you for your feedback! How would you rate your overall experienc…" at bounding box center [572, 96] width 1145 height 181
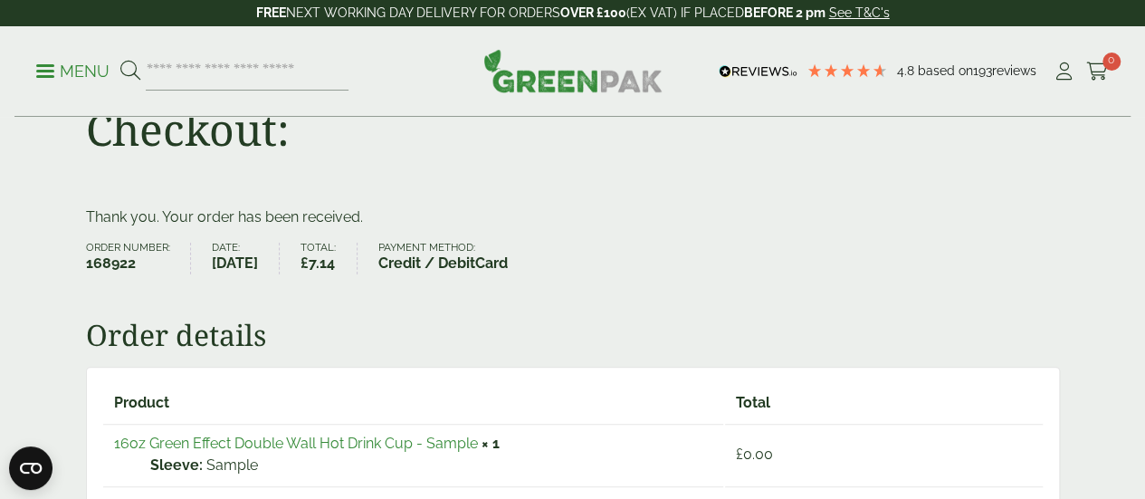
scroll to position [0, 0]
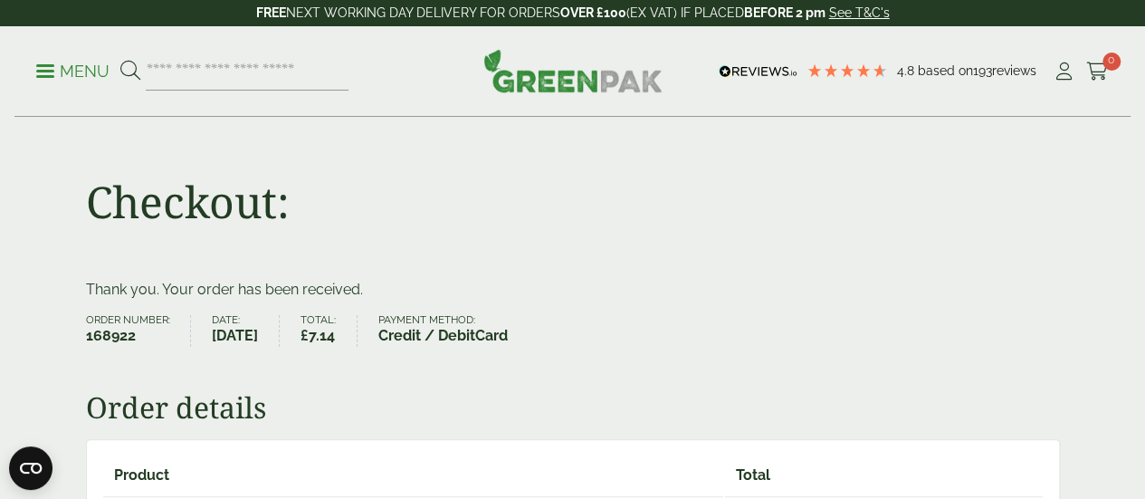
click at [52, 70] on span at bounding box center [45, 71] width 18 height 3
click at [43, 70] on span at bounding box center [45, 71] width 18 height 3
click at [42, 68] on p "Menu" at bounding box center [72, 72] width 73 height 22
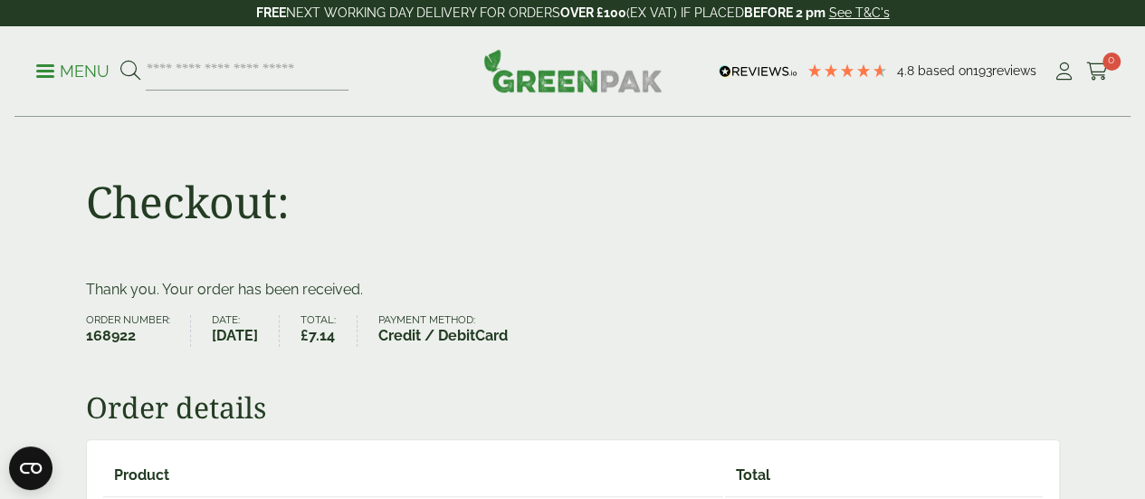
click at [42, 68] on p "Menu" at bounding box center [72, 72] width 73 height 22
click at [53, 79] on p "Menu" at bounding box center [72, 72] width 73 height 22
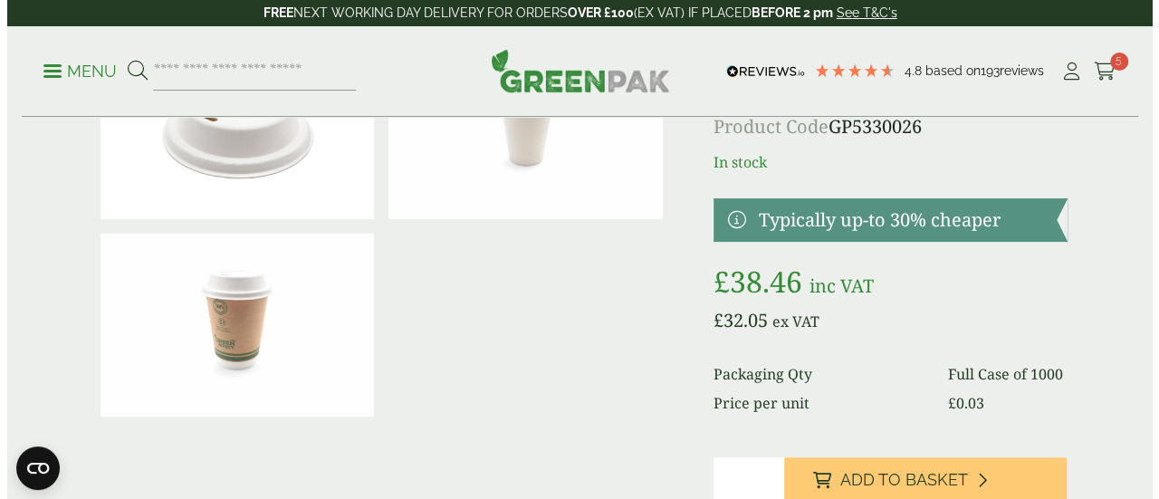
scroll to position [145, 0]
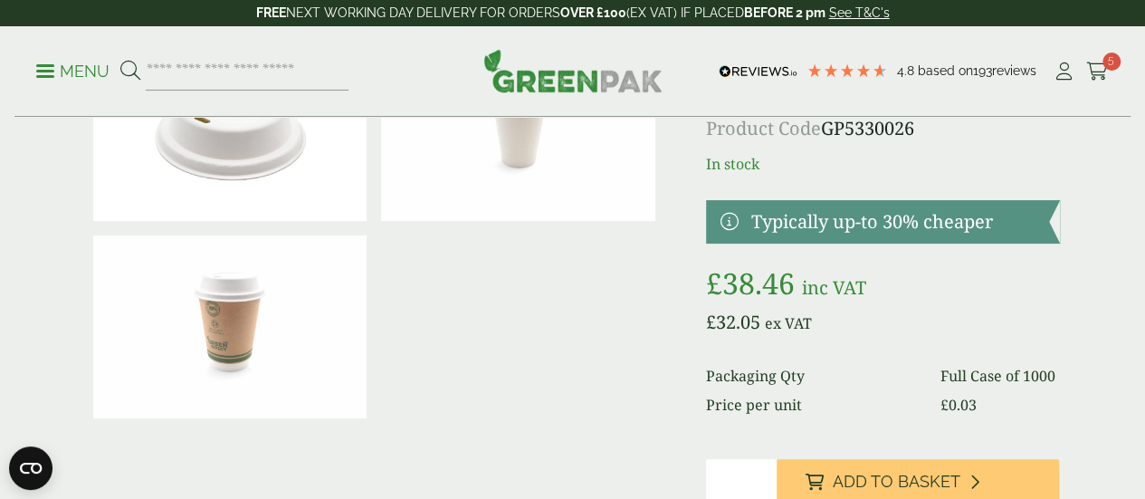
click at [47, 76] on link "Menu" at bounding box center [72, 70] width 73 height 18
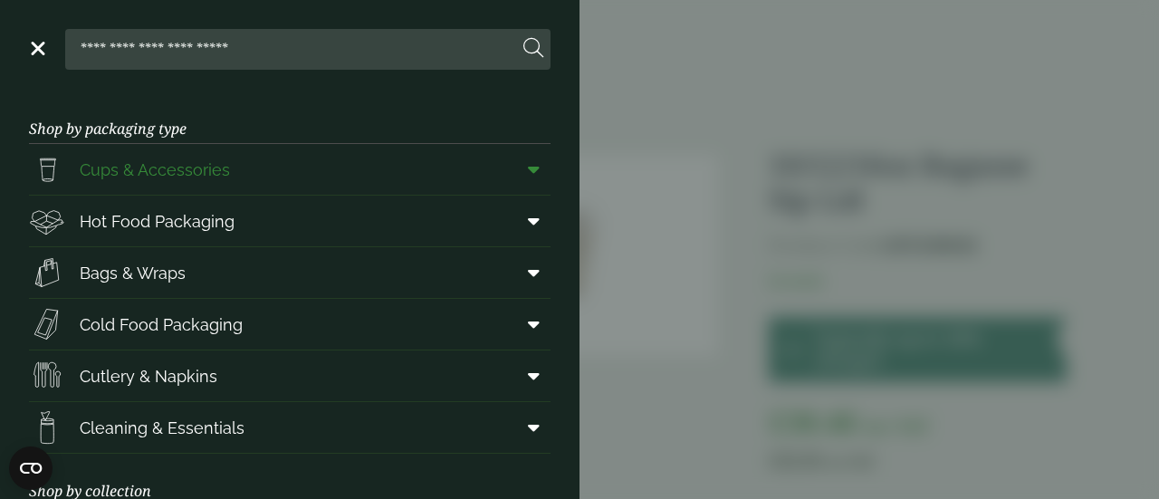
click at [112, 171] on span "Cups & Accessories" at bounding box center [155, 170] width 150 height 24
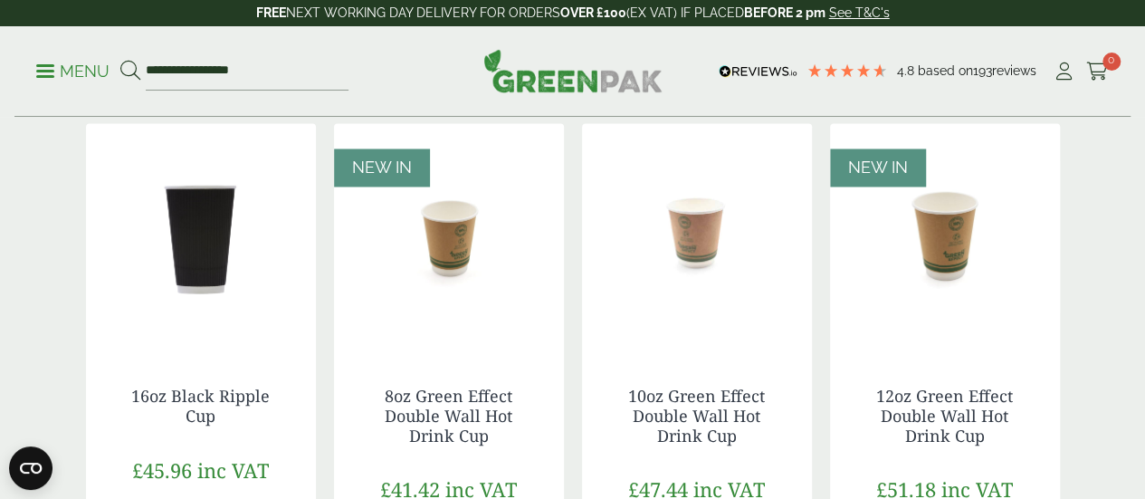
scroll to position [1557, 0]
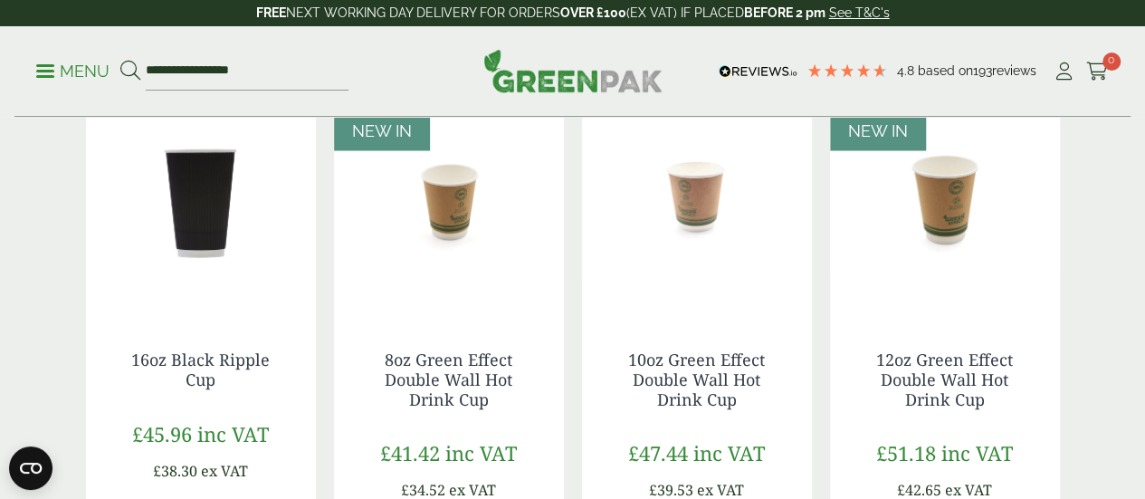
click at [440, 253] on img at bounding box center [449, 200] width 230 height 226
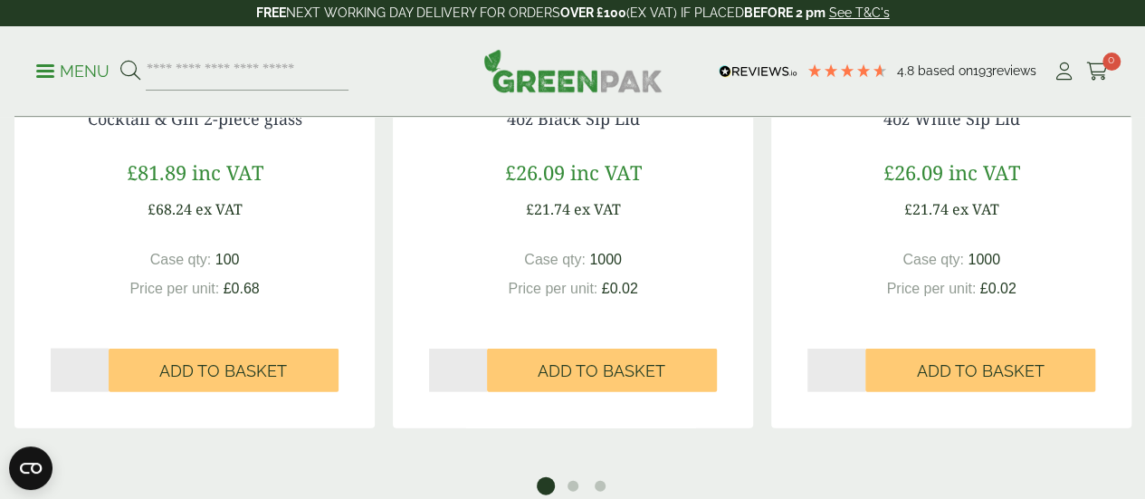
scroll to position [1810, 0]
